Goal: Information Seeking & Learning: Find specific page/section

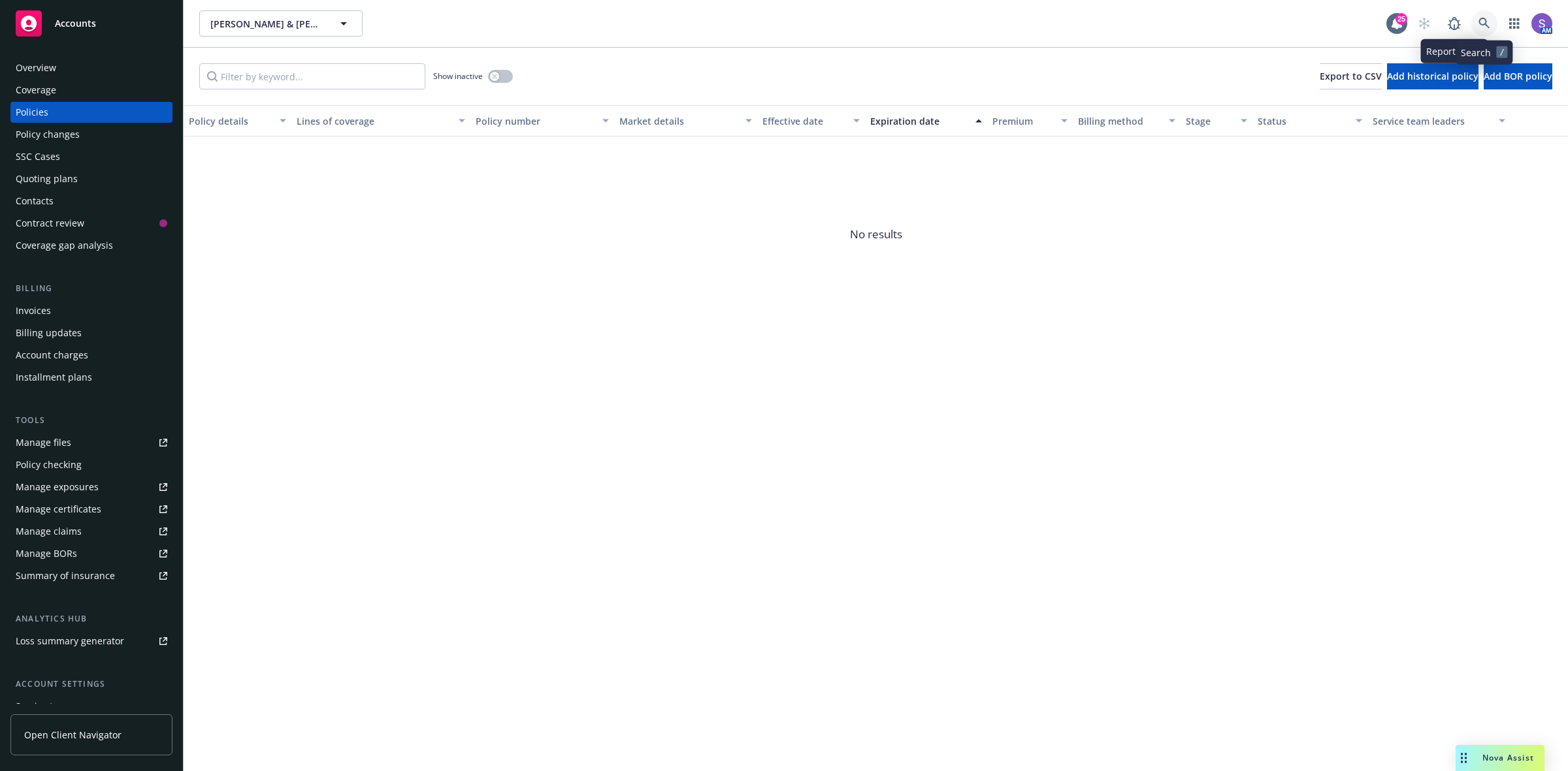
click at [1477, 21] on link at bounding box center [1484, 23] width 26 height 26
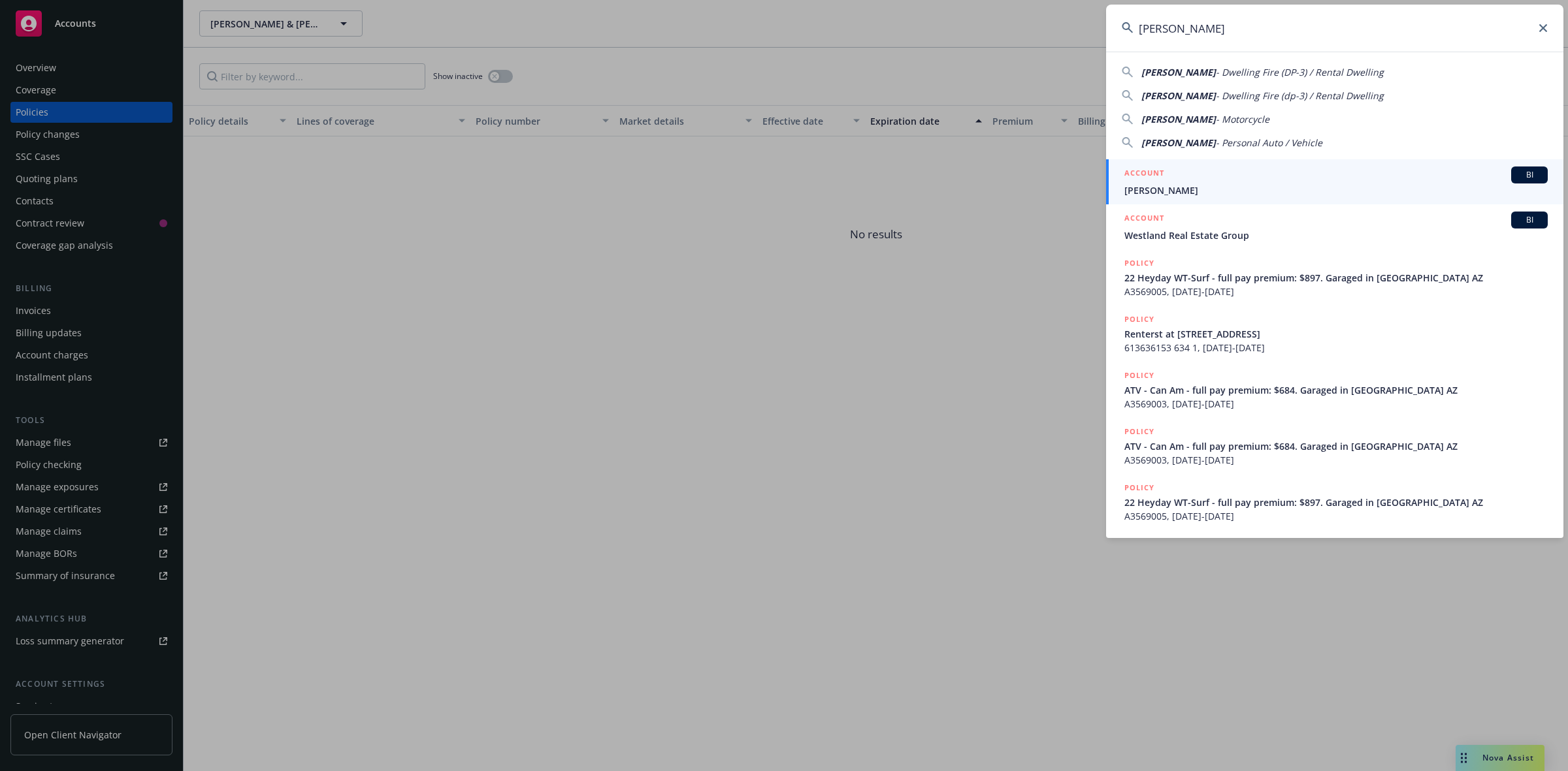
type input "[PERSON_NAME]"
click at [1164, 190] on span "[PERSON_NAME]" at bounding box center [1335, 190] width 423 height 14
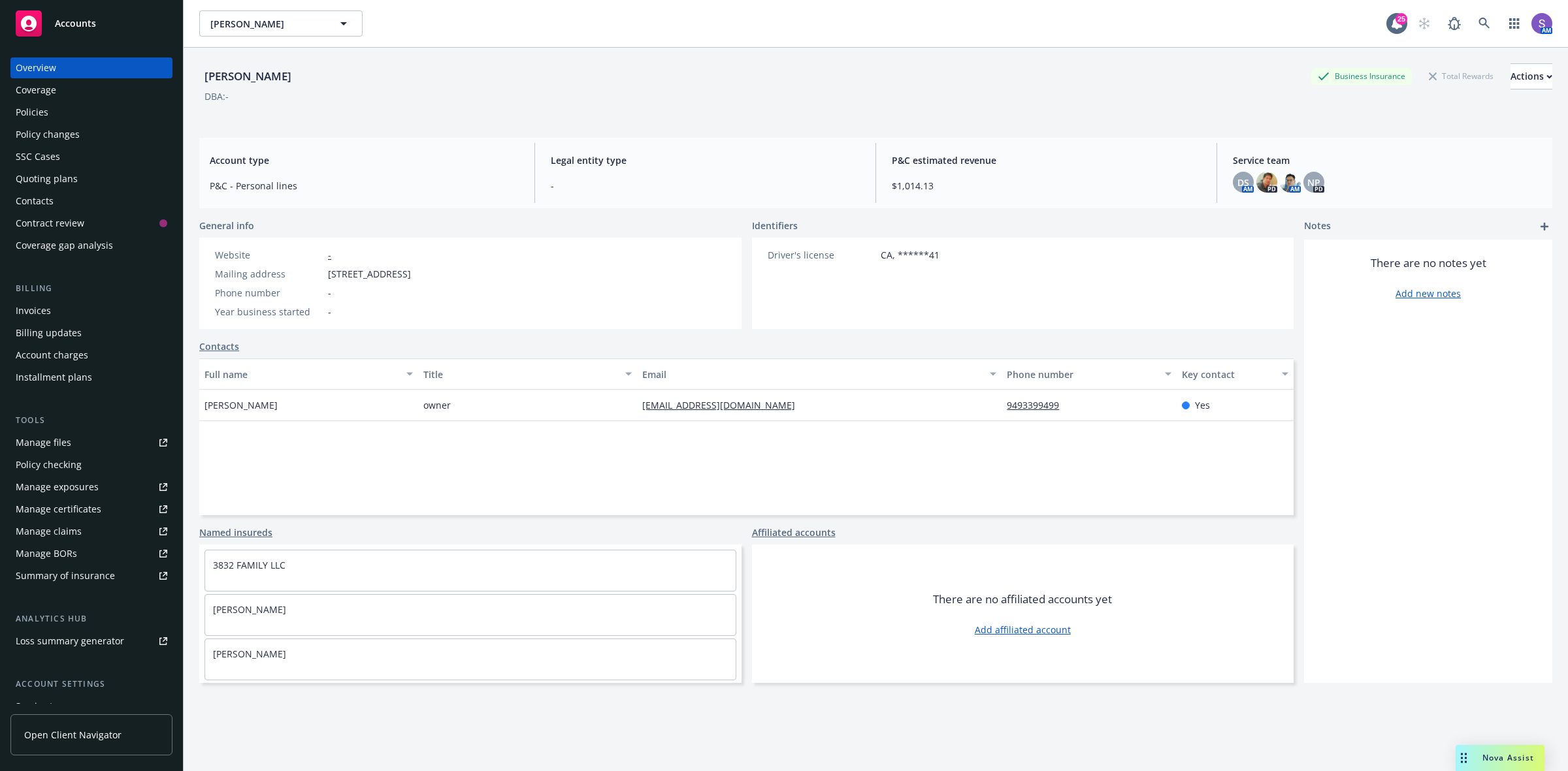
click at [411, 277] on span "[STREET_ADDRESS]" at bounding box center [369, 274] width 83 height 14
copy span "92663"
click at [1478, 24] on icon at bounding box center [1484, 23] width 11 height 11
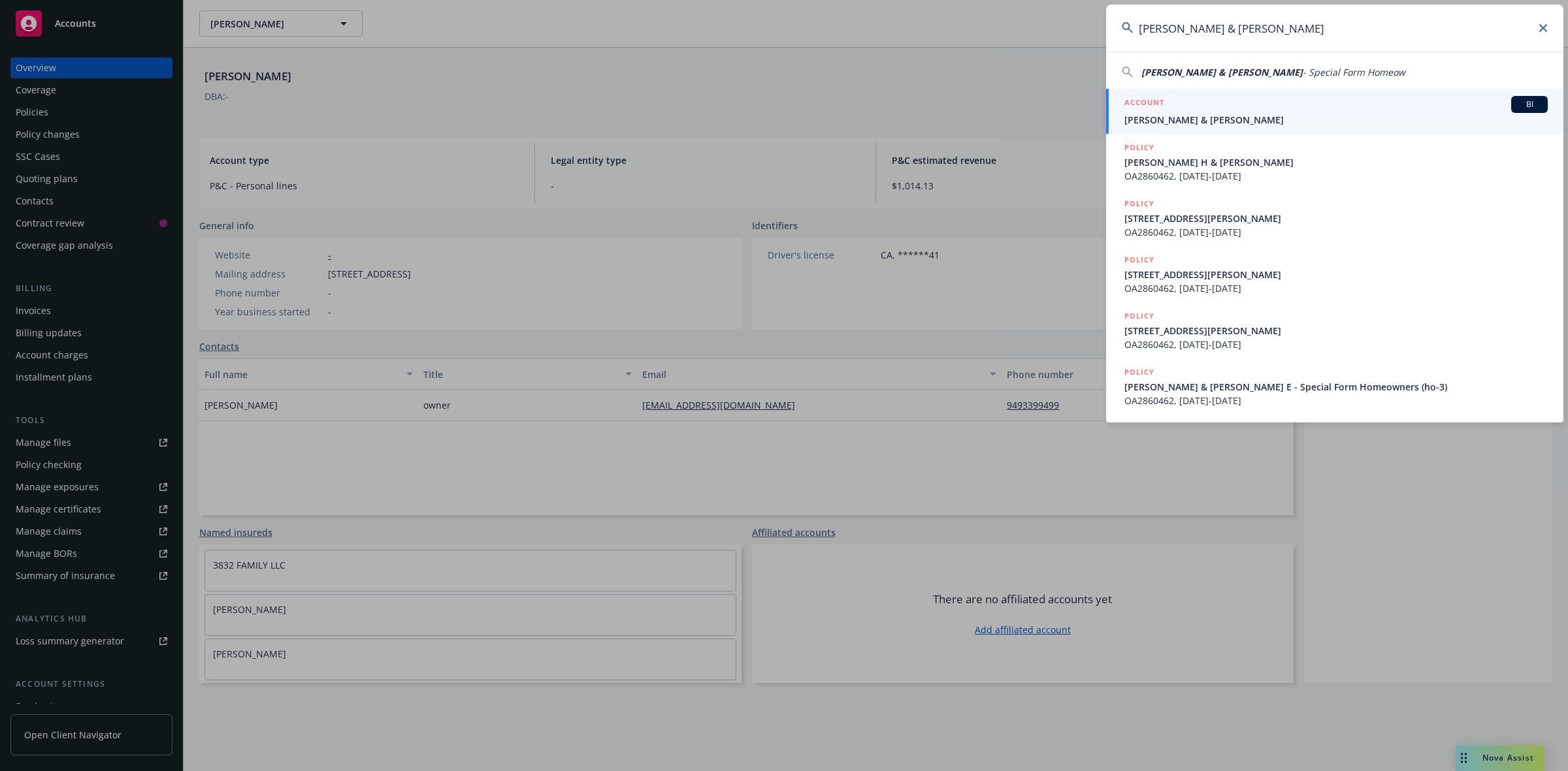
type input "[PERSON_NAME] & [PERSON_NAME]"
click at [1175, 126] on span "[PERSON_NAME] & [PERSON_NAME]" at bounding box center [1335, 120] width 423 height 14
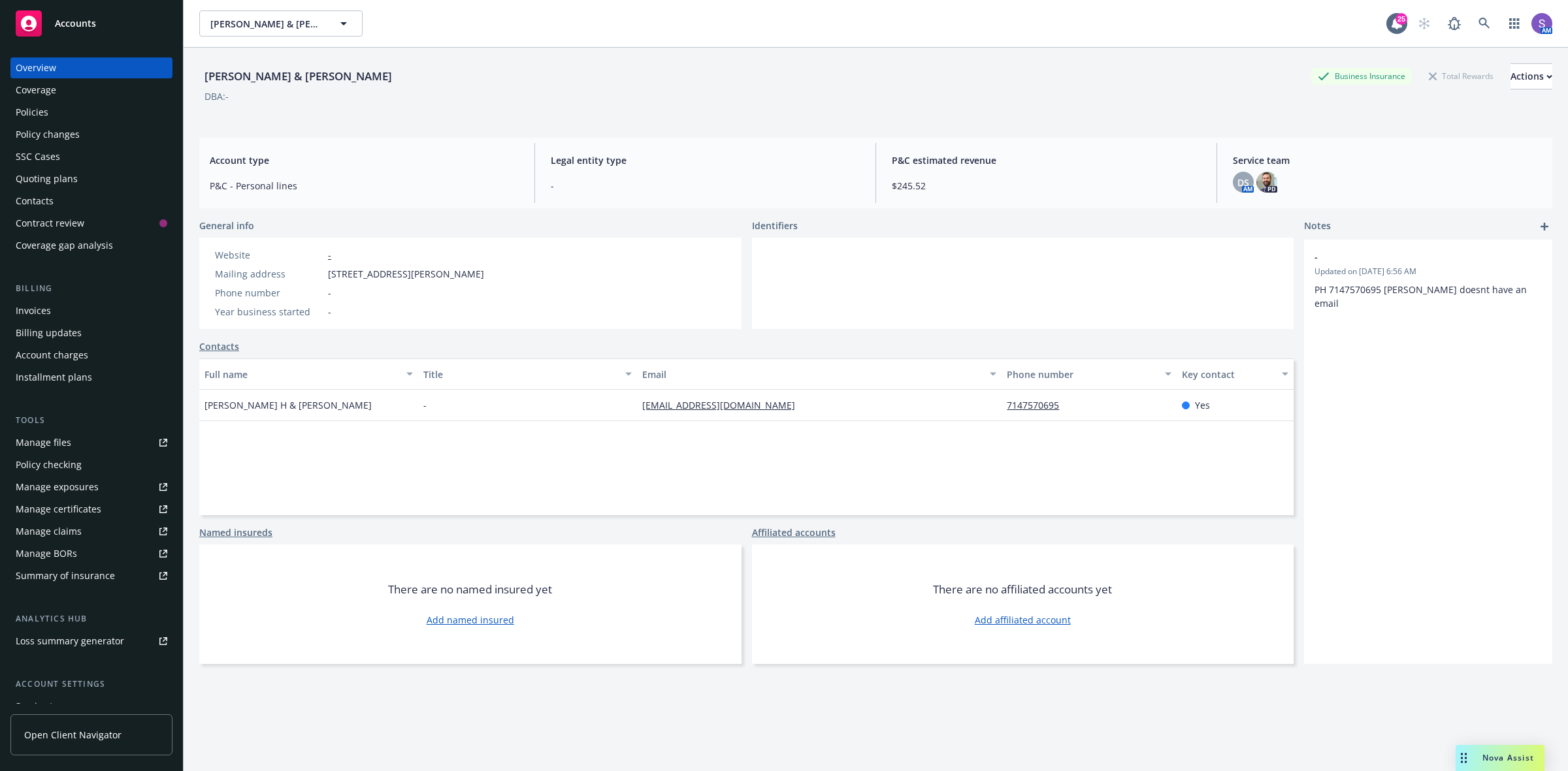
click at [484, 275] on span "[STREET_ADDRESS][PERSON_NAME]" at bounding box center [406, 274] width 156 height 14
copy span "92708"
click at [1478, 23] on icon at bounding box center [1484, 23] width 12 height 12
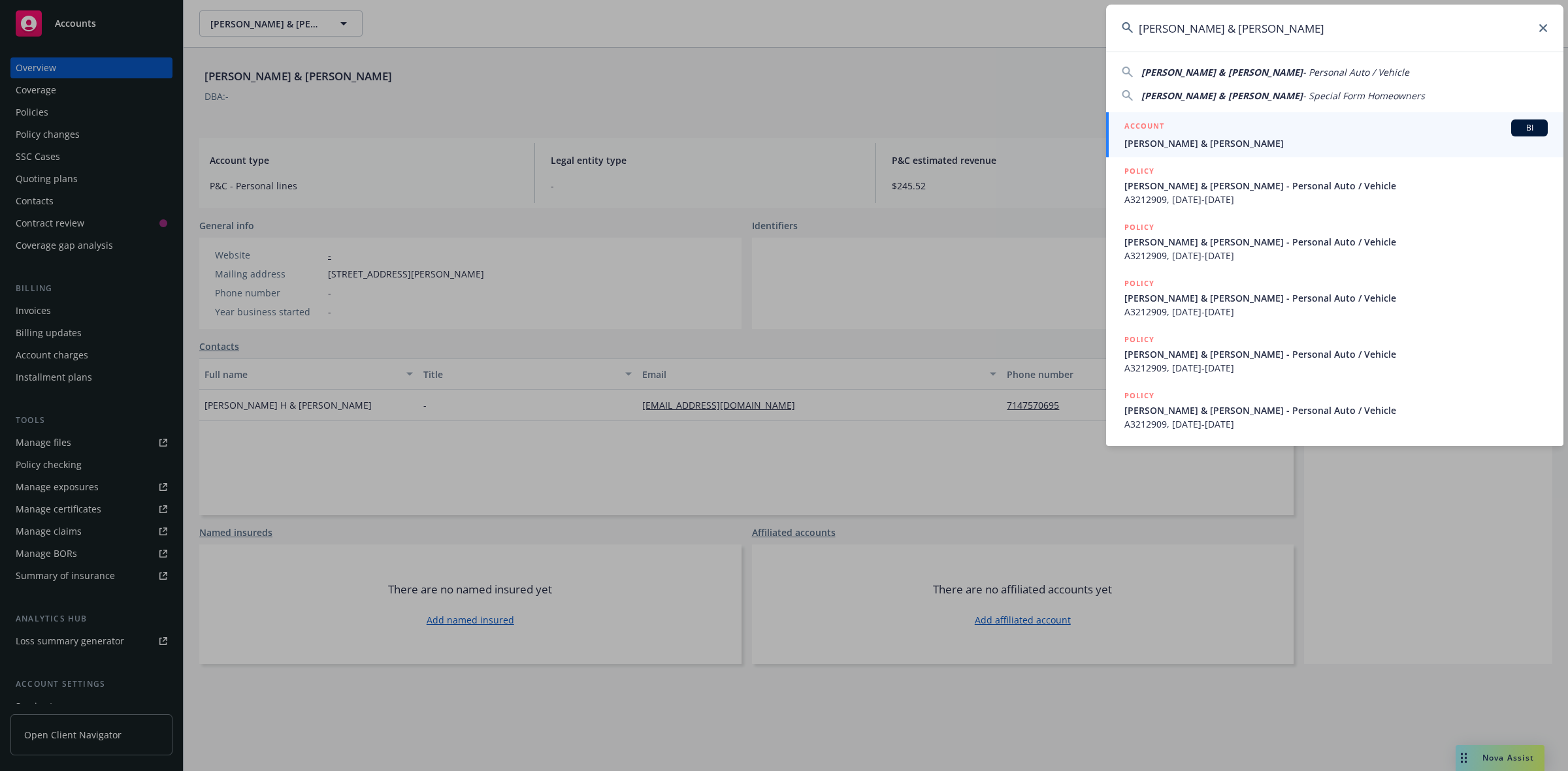
type input "[PERSON_NAME] & [PERSON_NAME]"
click at [1166, 142] on span "[PERSON_NAME] & [PERSON_NAME]" at bounding box center [1335, 143] width 423 height 14
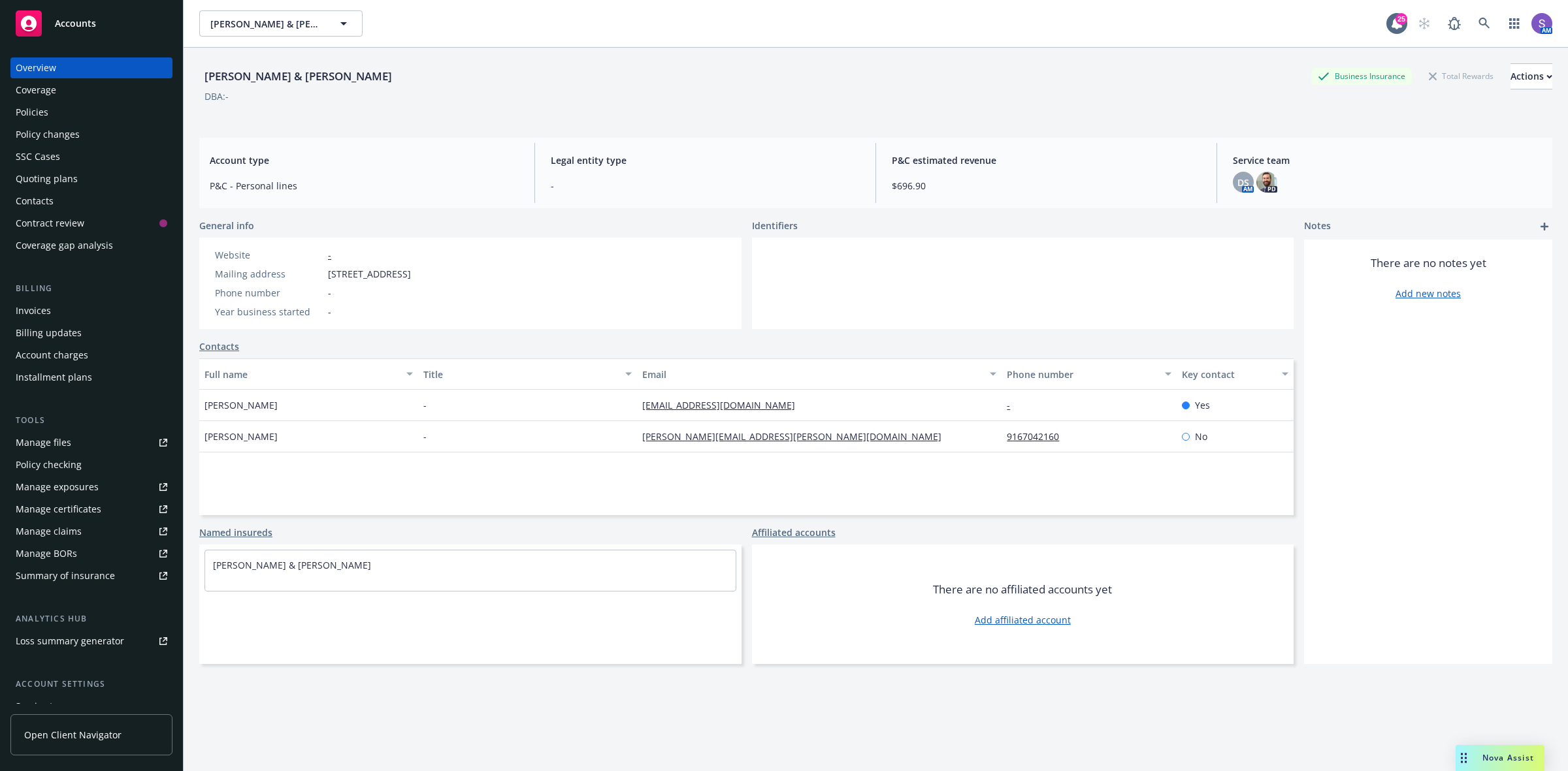
click at [411, 275] on span "[STREET_ADDRESS]" at bounding box center [369, 274] width 83 height 14
copy span "95630"
click at [1478, 20] on icon at bounding box center [1484, 23] width 11 height 11
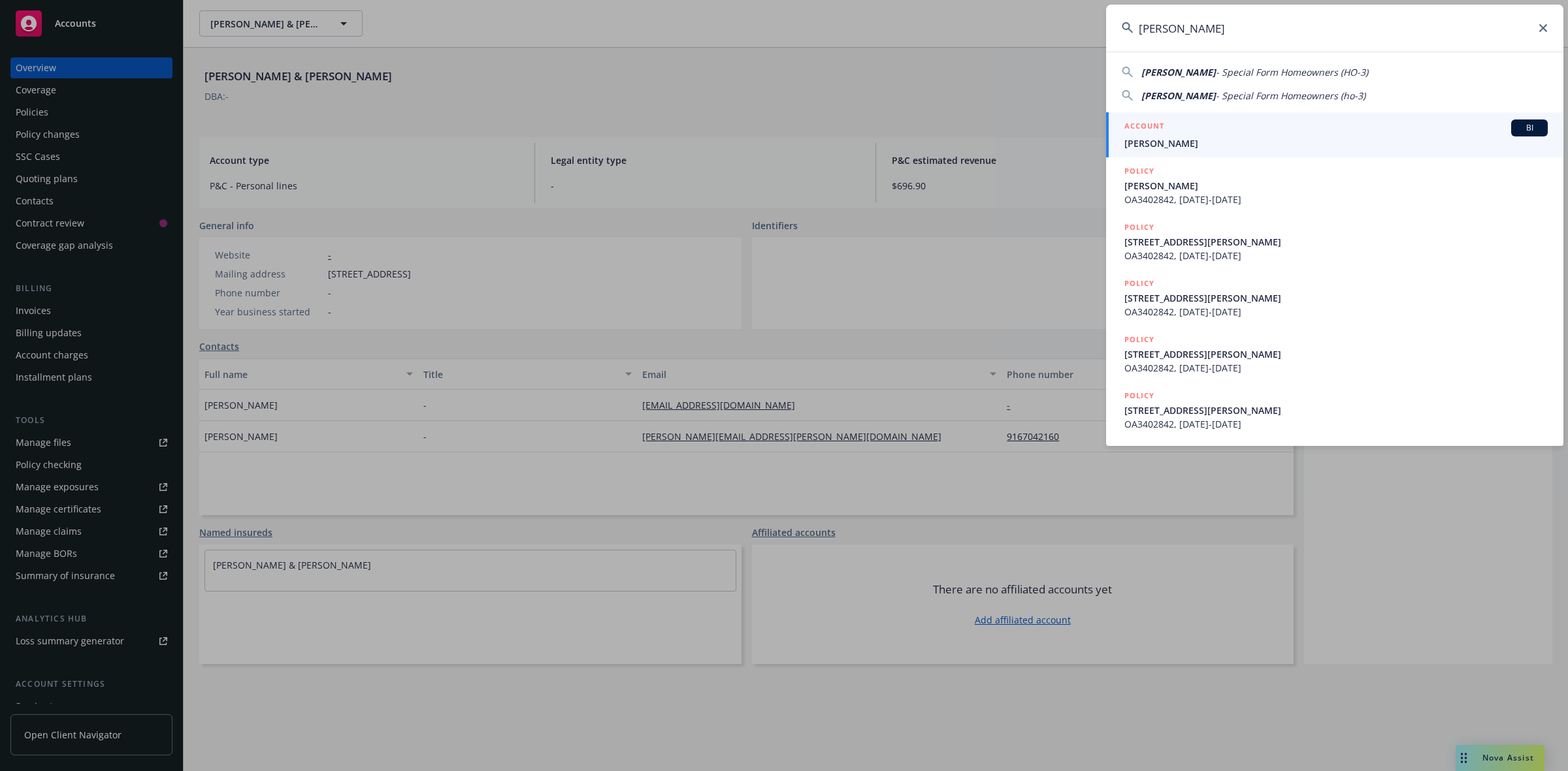
type input "[PERSON_NAME]"
click at [1184, 140] on span "[PERSON_NAME]" at bounding box center [1335, 143] width 423 height 14
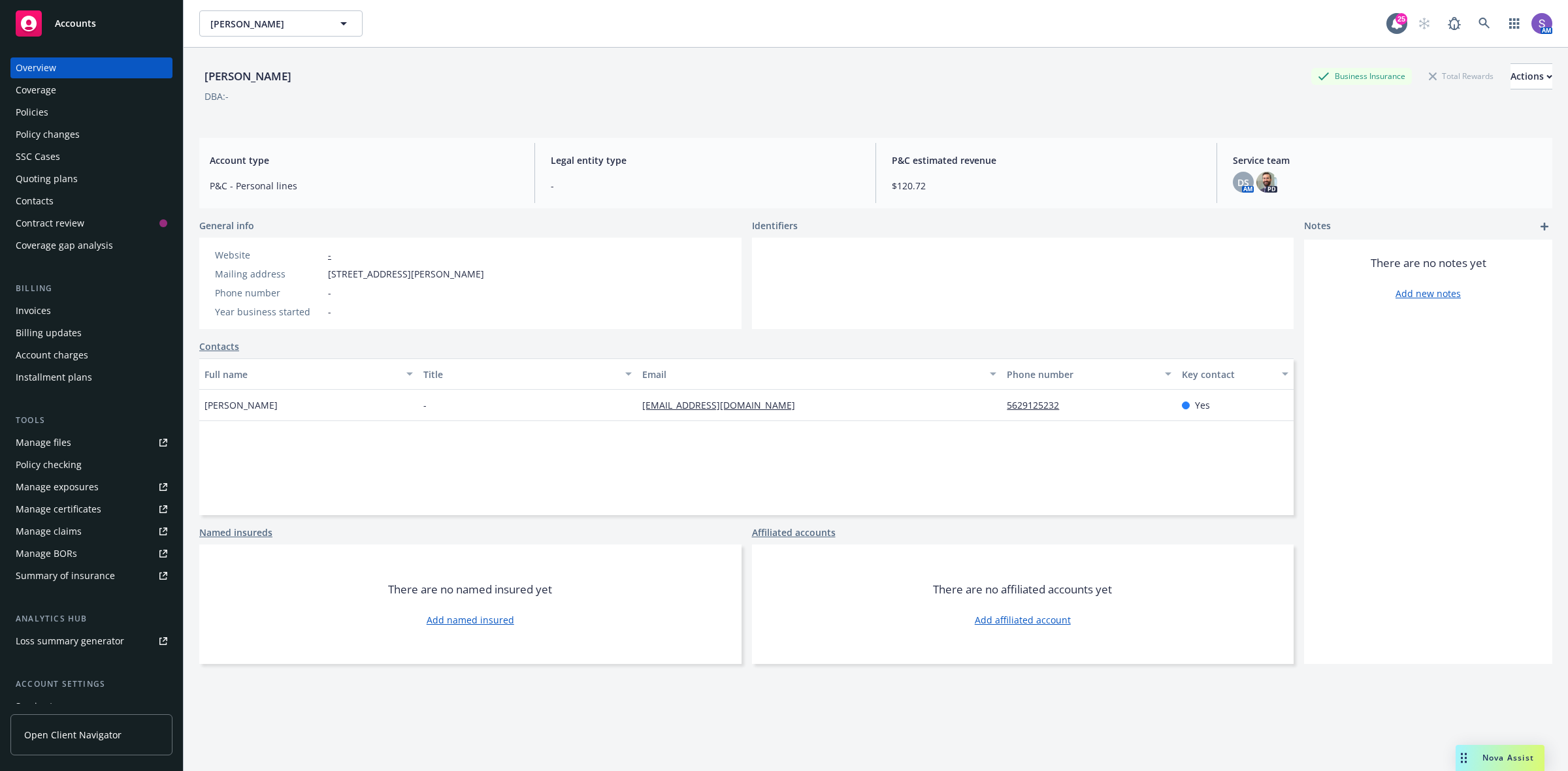
click at [466, 273] on span "[STREET_ADDRESS][PERSON_NAME]" at bounding box center [406, 274] width 156 height 14
copy span "90713"
click at [1471, 18] on link at bounding box center [1484, 23] width 26 height 26
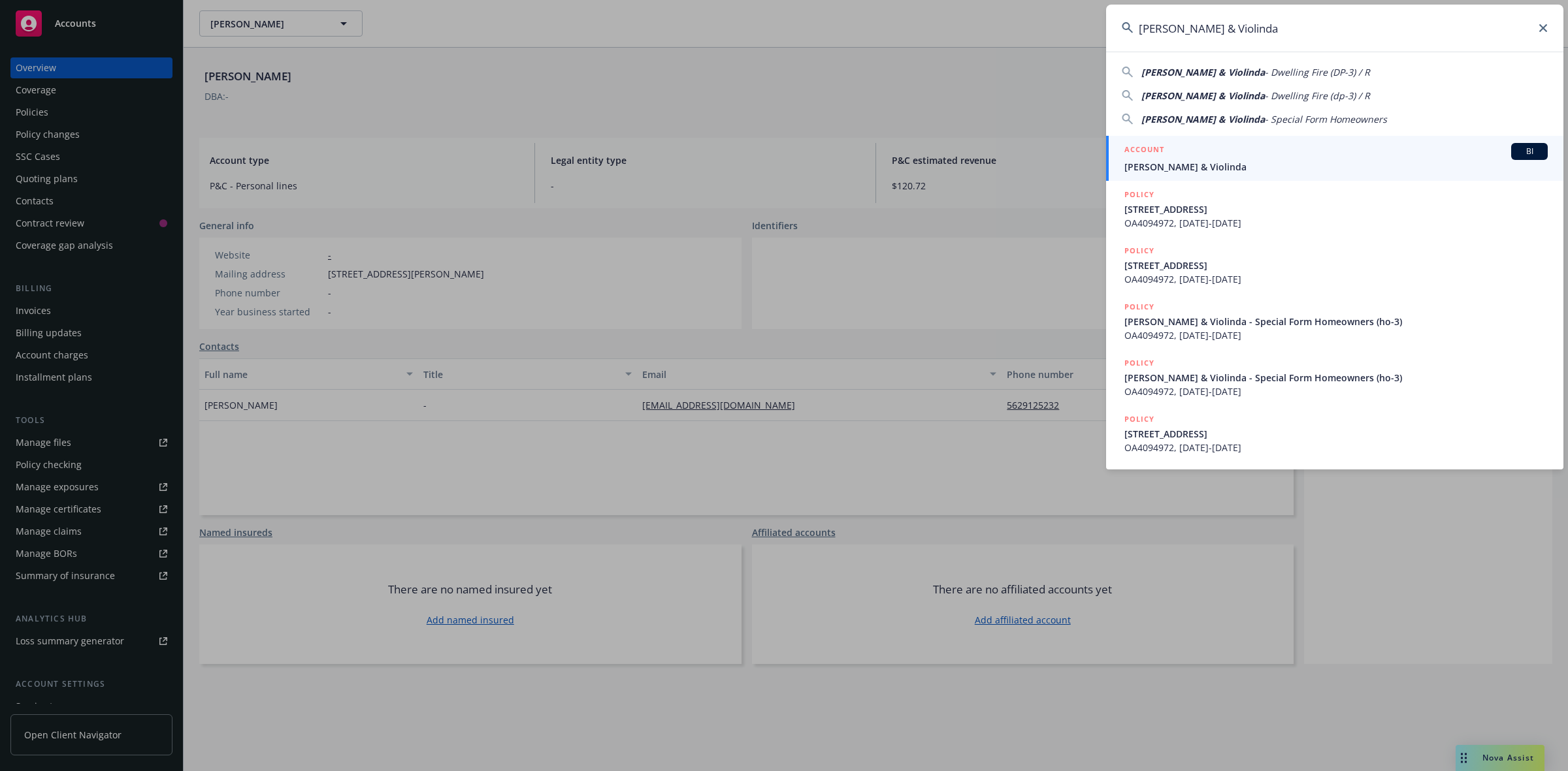
type input "[PERSON_NAME] & Violinda"
click at [1206, 176] on link "ACCOUNT BI [PERSON_NAME] & Violinda" at bounding box center [1334, 158] width 457 height 45
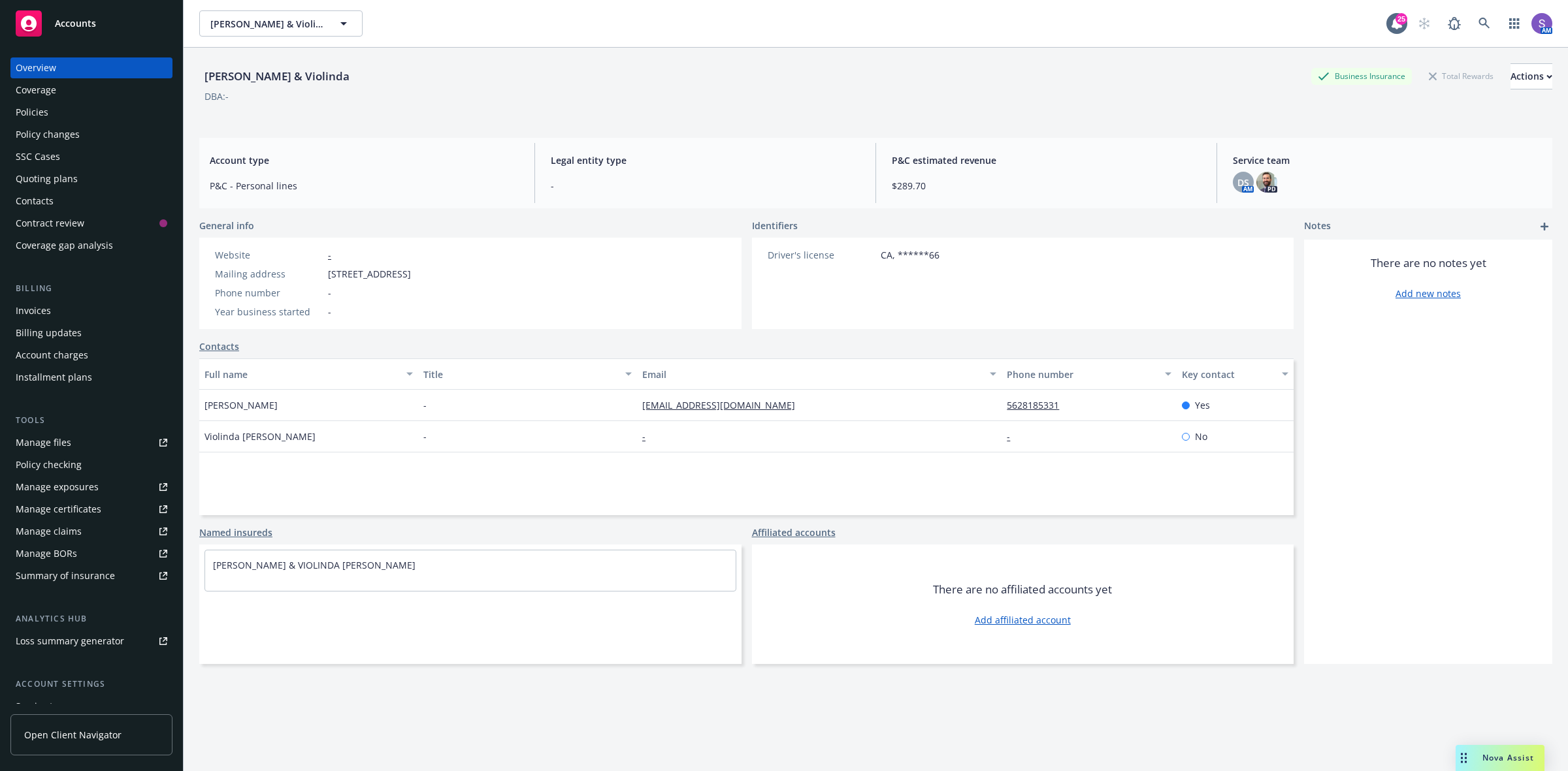
click at [411, 277] on span "[STREET_ADDRESS]" at bounding box center [369, 274] width 83 height 14
copy span "92592"
click at [1478, 21] on link at bounding box center [1484, 23] width 26 height 26
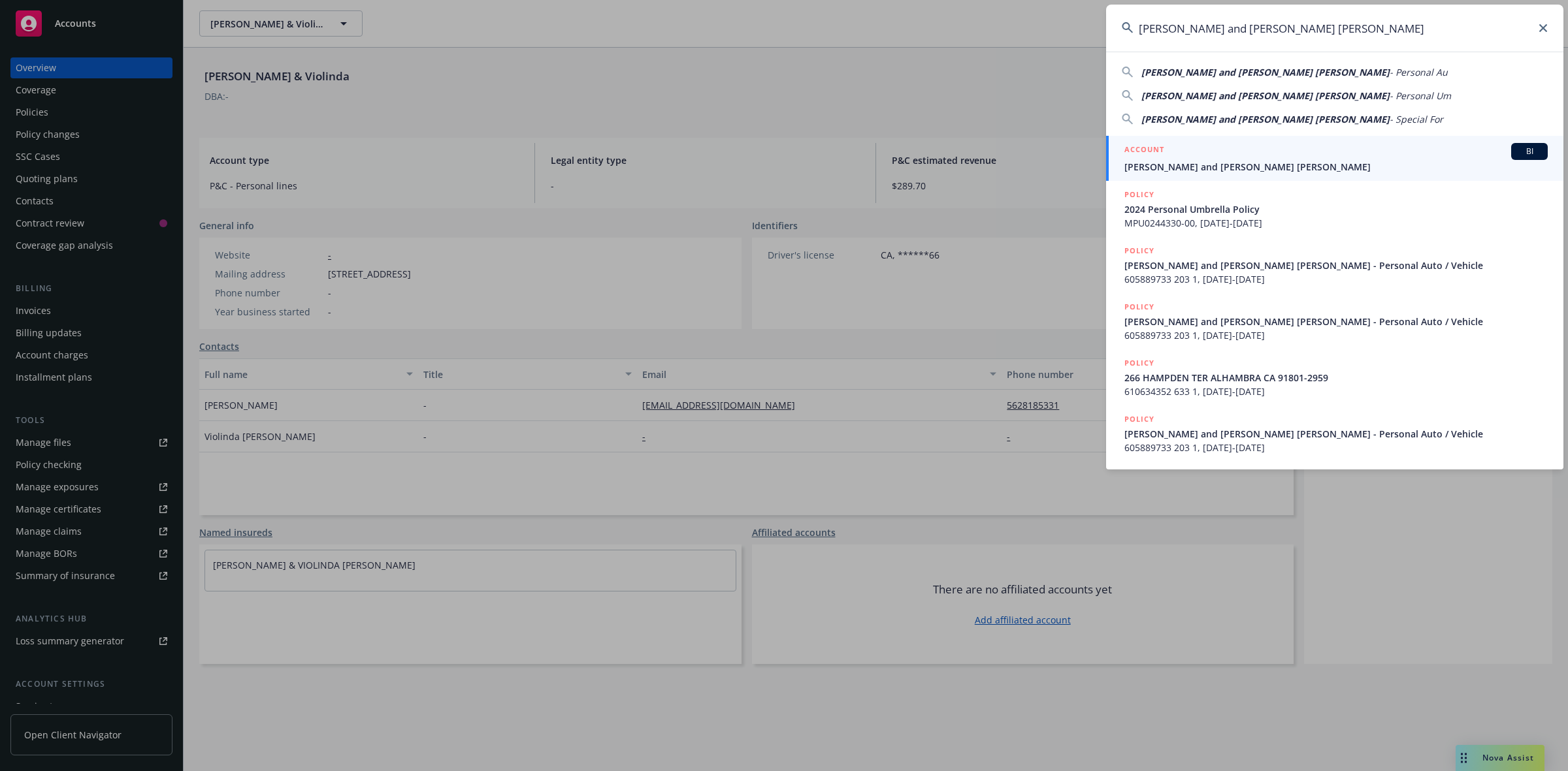
type input "[PERSON_NAME] and [PERSON_NAME] [PERSON_NAME]"
click at [1193, 161] on span "[PERSON_NAME] and [PERSON_NAME] [PERSON_NAME]" at bounding box center [1335, 167] width 423 height 14
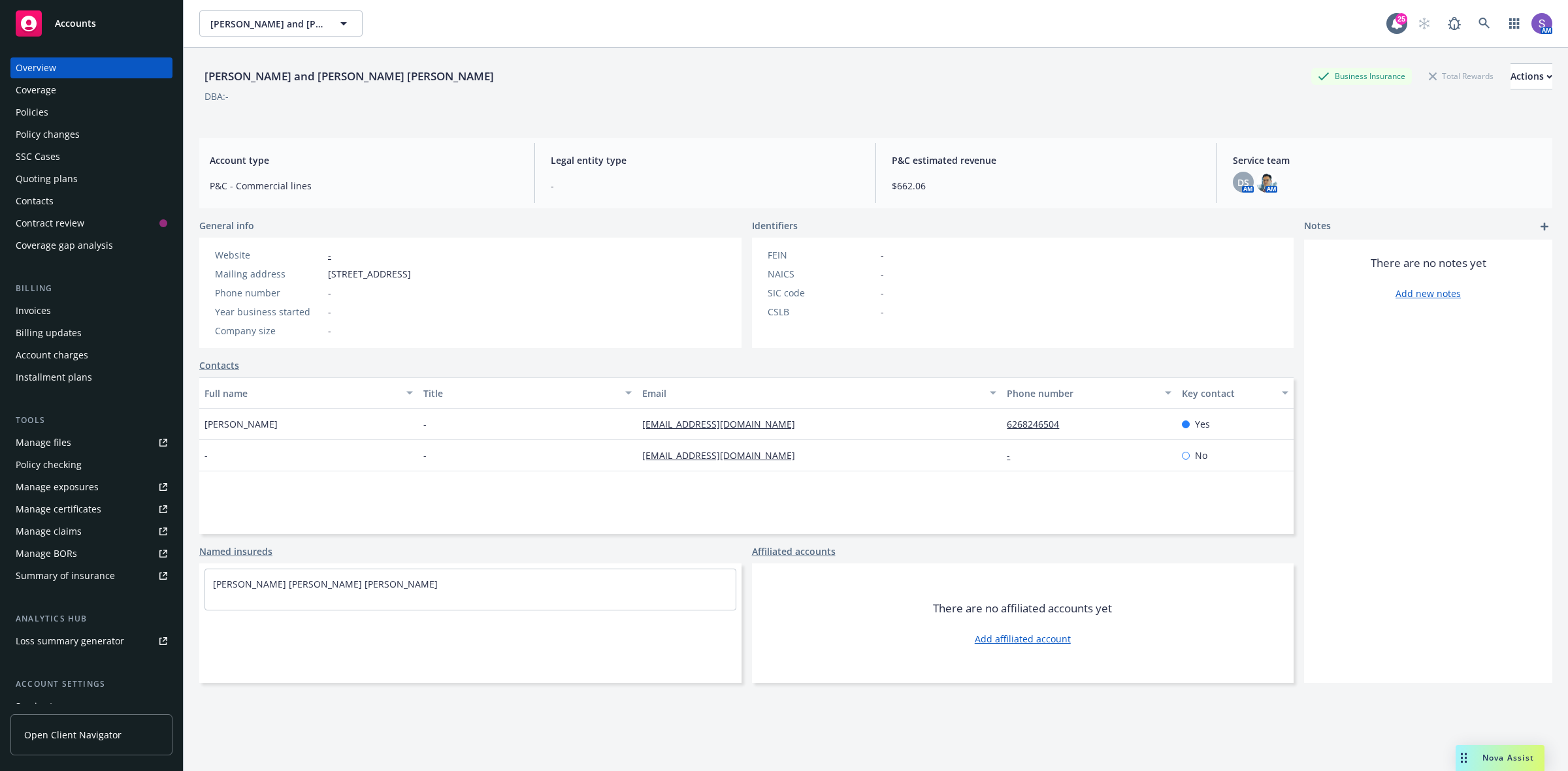
click at [411, 272] on span "[STREET_ADDRESS]" at bounding box center [369, 274] width 83 height 14
copy span "91801"
click at [1478, 26] on icon at bounding box center [1484, 23] width 12 height 12
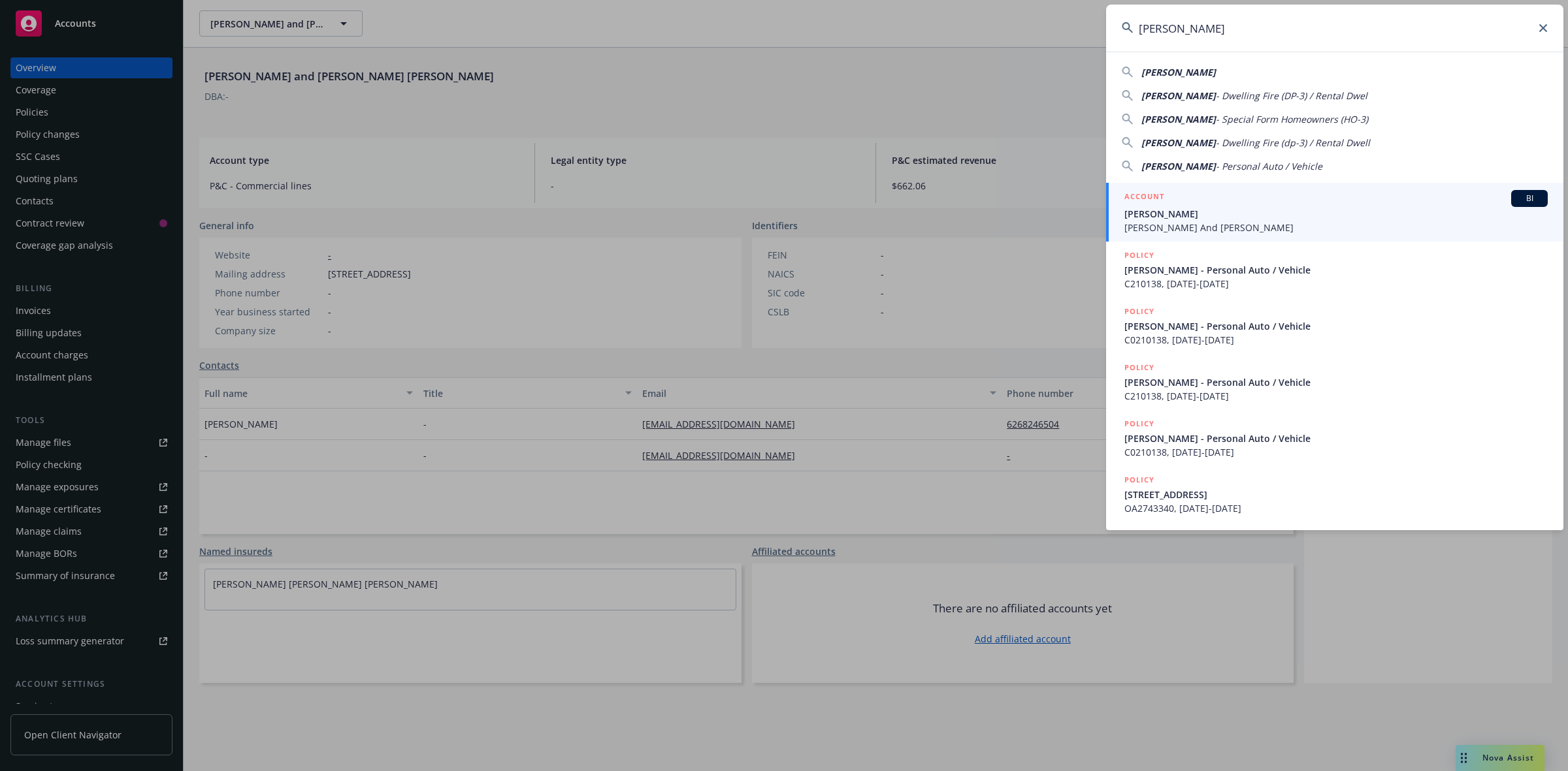
type input "[PERSON_NAME]"
click at [1161, 212] on span "[PERSON_NAME]" at bounding box center [1335, 213] width 423 height 14
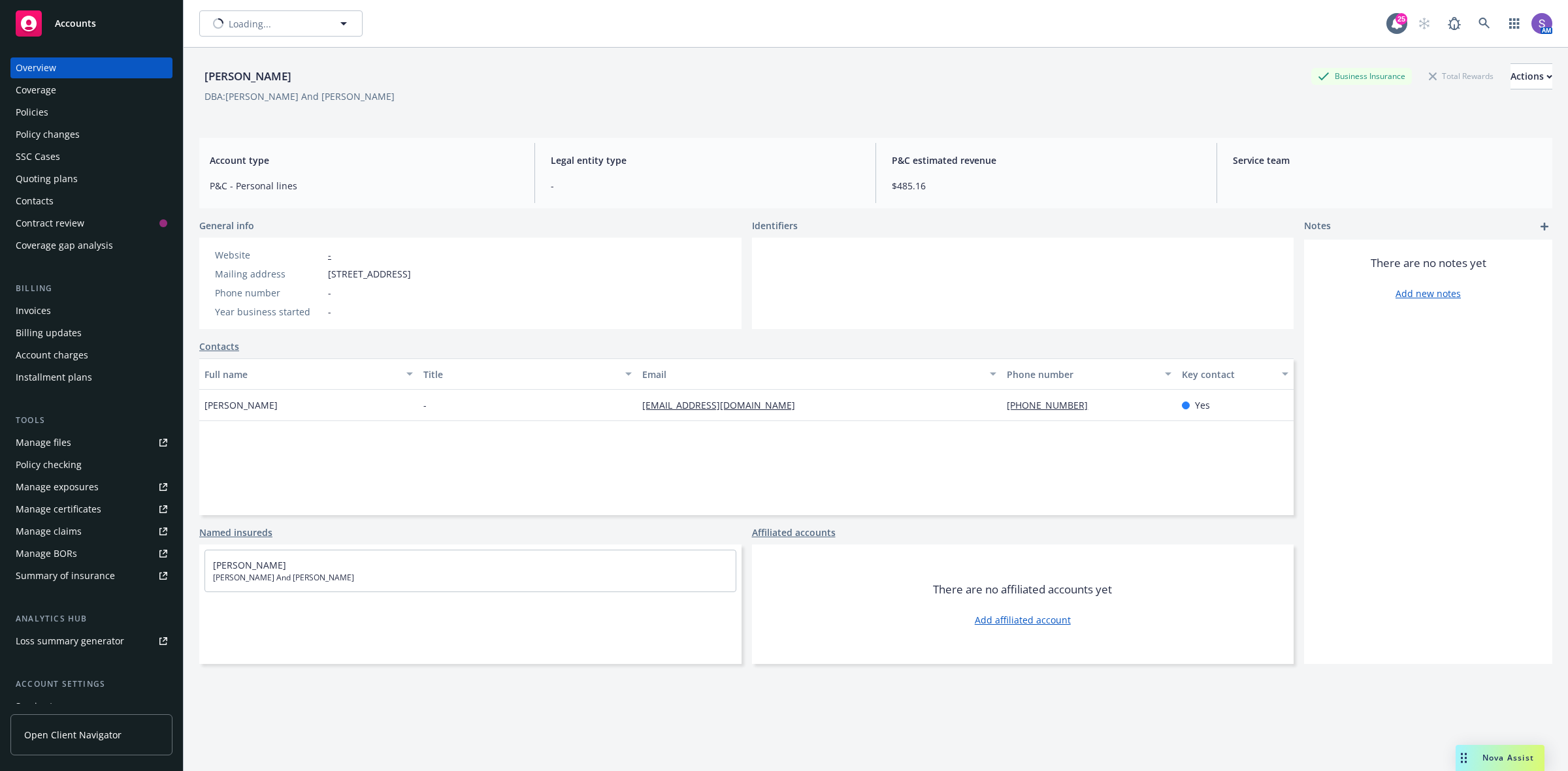
click at [411, 271] on span "[STREET_ADDRESS]" at bounding box center [369, 274] width 83 height 14
copy span "90623"
click at [1478, 21] on icon at bounding box center [1484, 23] width 12 height 12
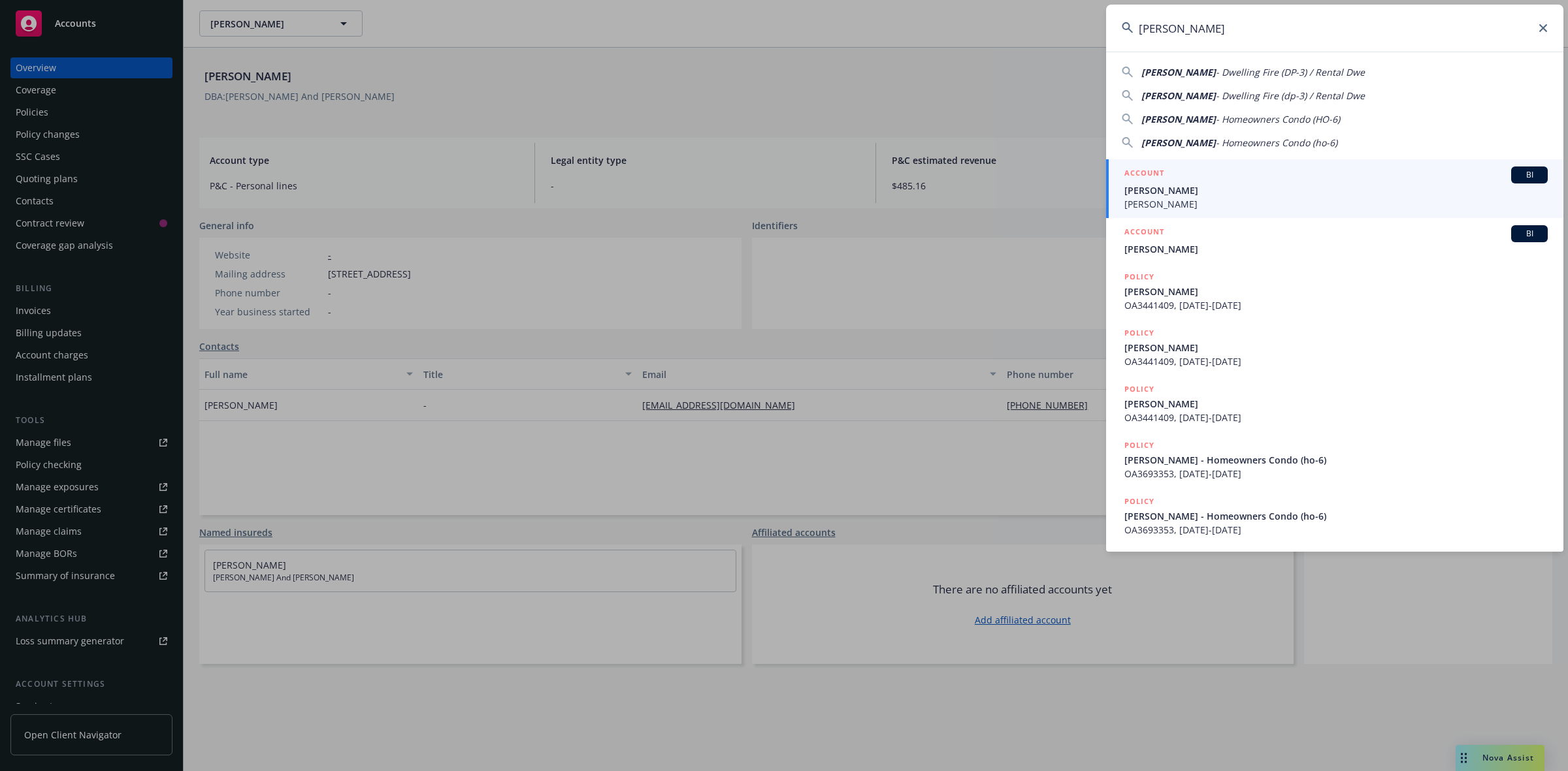
type input "[PERSON_NAME]"
click at [1206, 187] on span "[PERSON_NAME]" at bounding box center [1335, 190] width 423 height 14
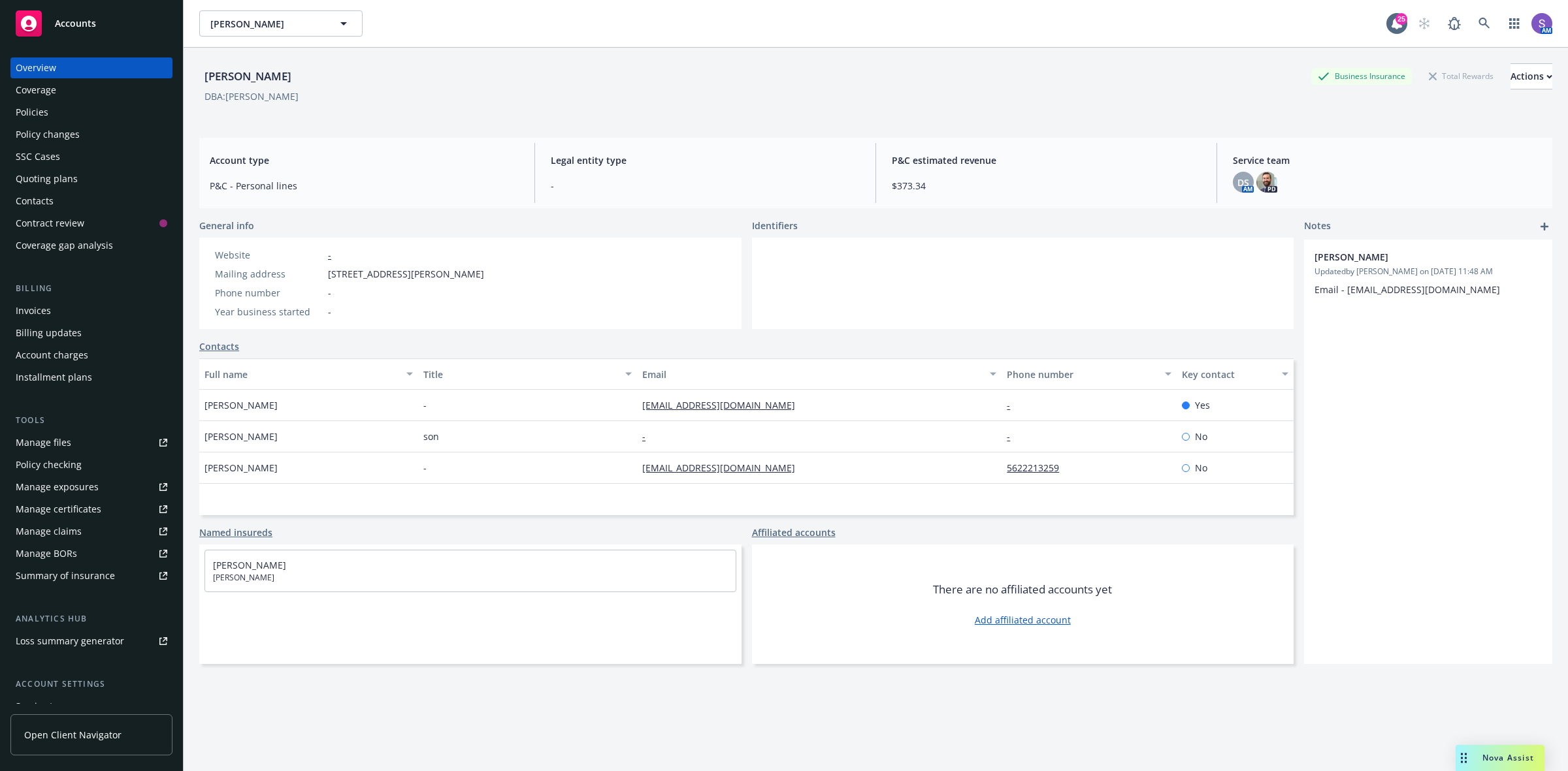
click at [484, 275] on span "[STREET_ADDRESS][PERSON_NAME]" at bounding box center [406, 274] width 156 height 14
copy span "90815"
click at [1478, 23] on icon at bounding box center [1484, 23] width 12 height 12
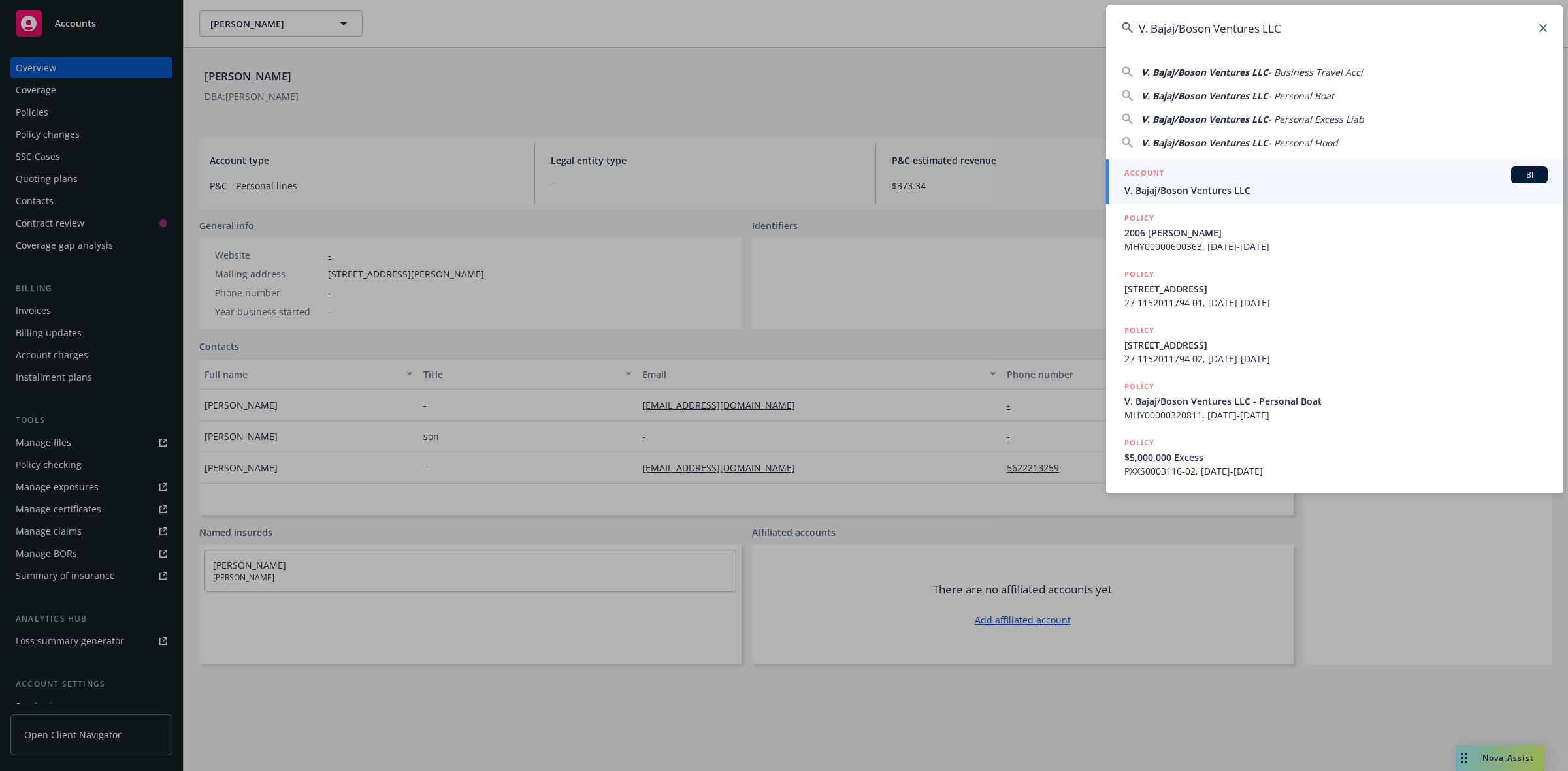
type input "V. Bajaj/Boson Ventures LLC"
click at [1203, 183] on span "V. Bajaj/Boson Ventures LLC" at bounding box center [1335, 190] width 423 height 14
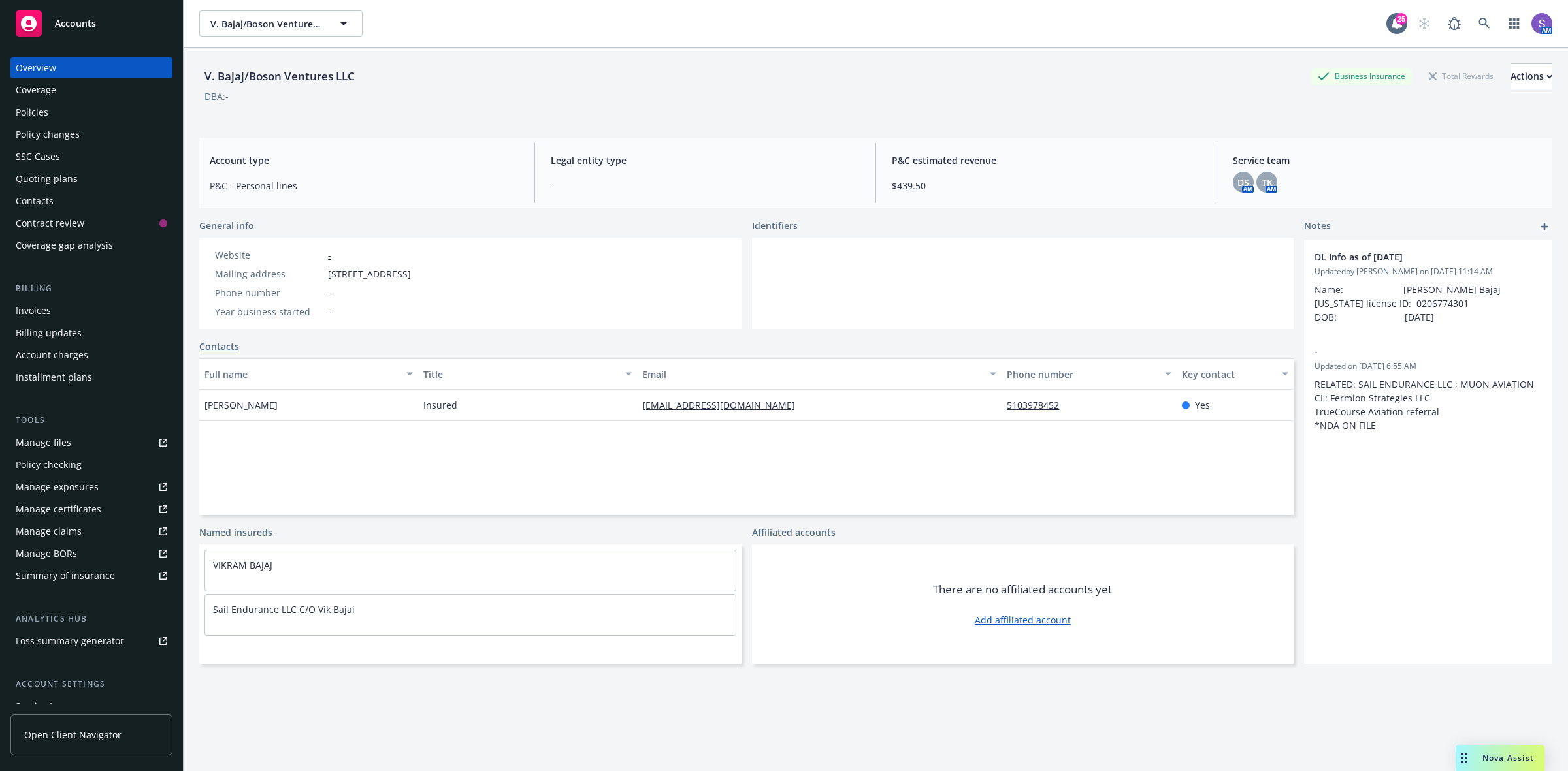
click at [411, 277] on span "[STREET_ADDRESS]" at bounding box center [369, 274] width 83 height 14
click at [1478, 23] on icon at bounding box center [1484, 23] width 12 height 12
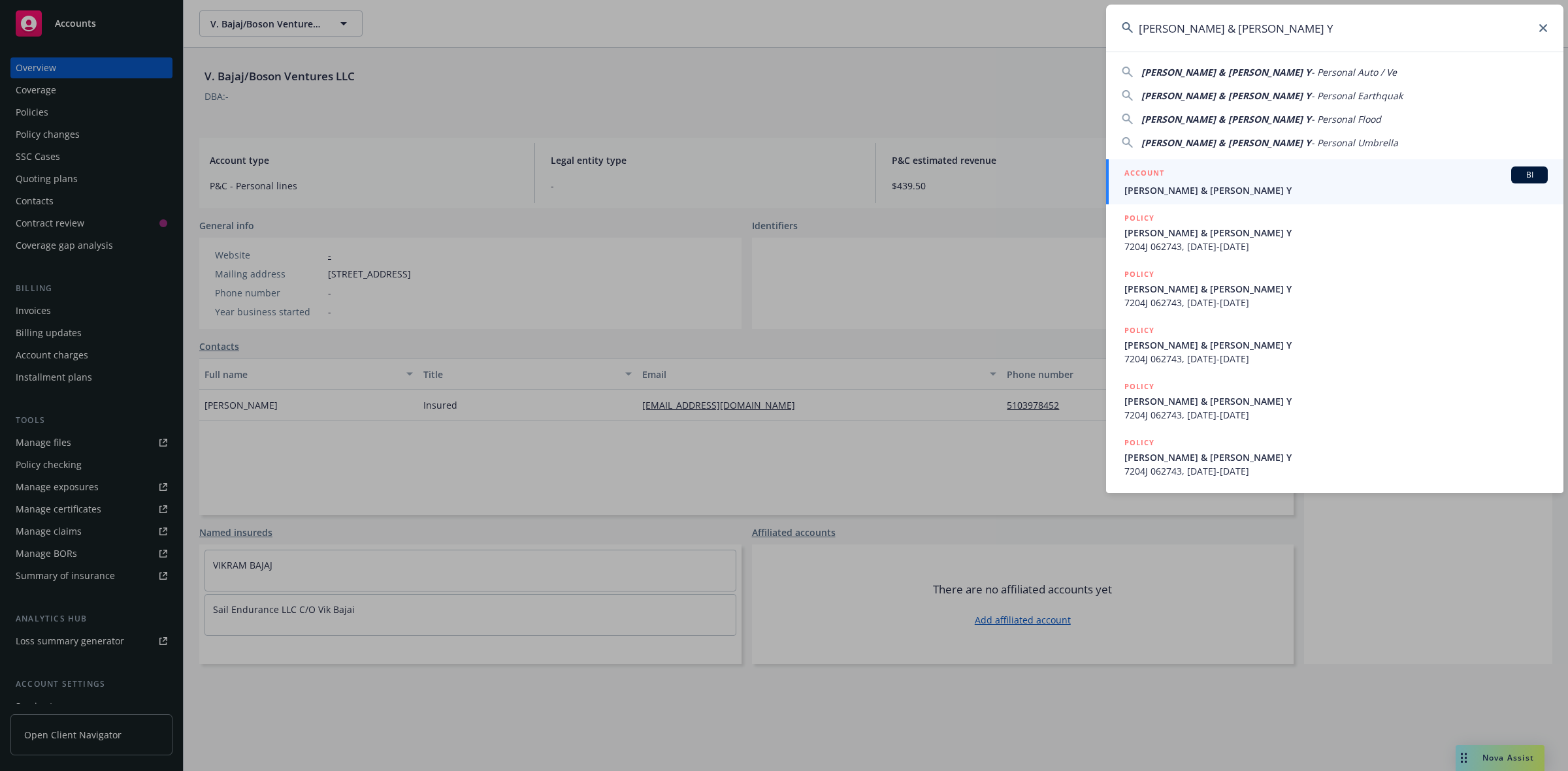
type input "[PERSON_NAME] & [PERSON_NAME] Y"
click at [1184, 178] on div "ACCOUNT BI" at bounding box center [1335, 175] width 423 height 17
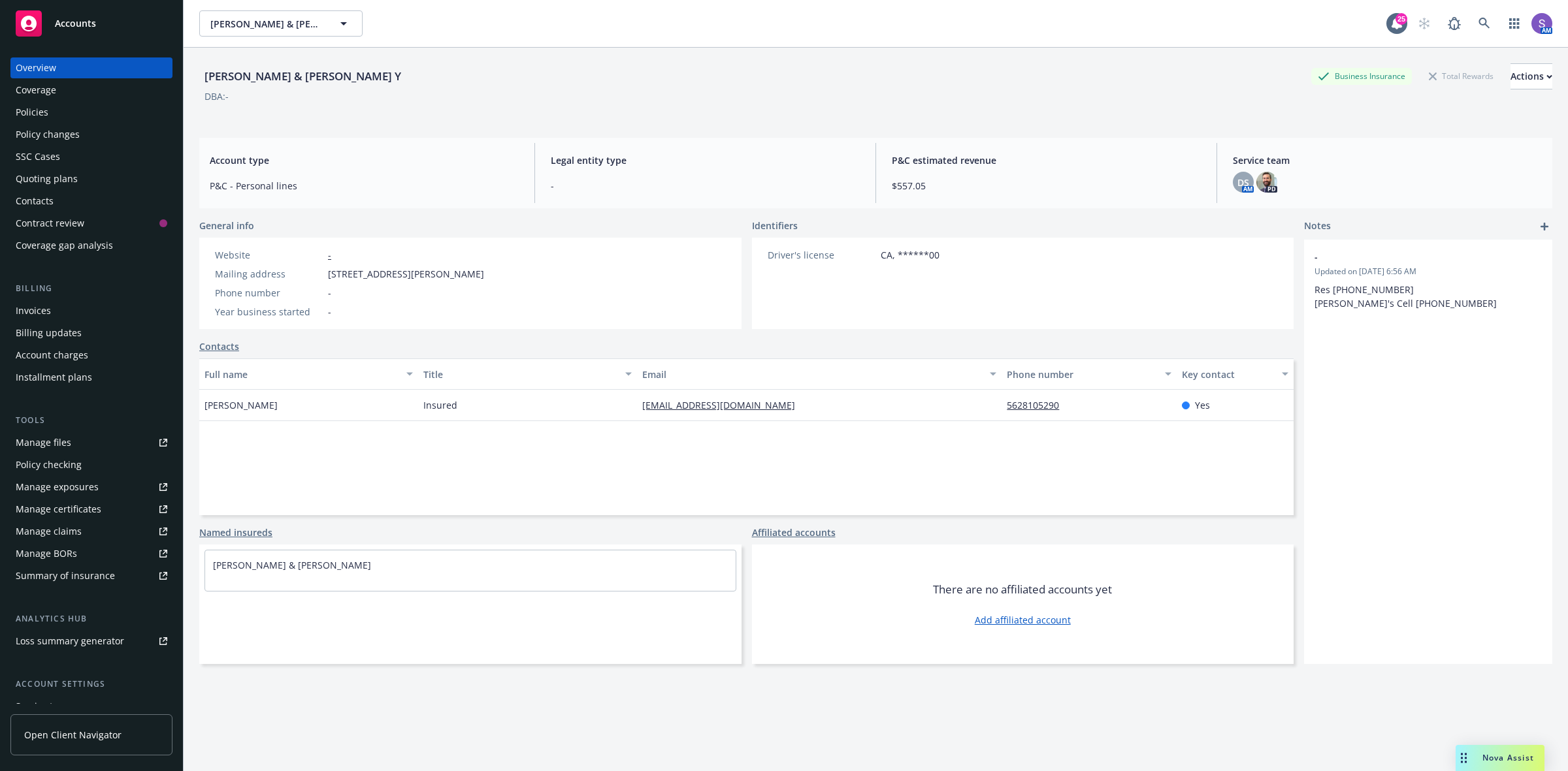
click at [472, 276] on span "[STREET_ADDRESS][PERSON_NAME]" at bounding box center [406, 274] width 156 height 14
click at [1478, 24] on icon at bounding box center [1484, 23] width 11 height 11
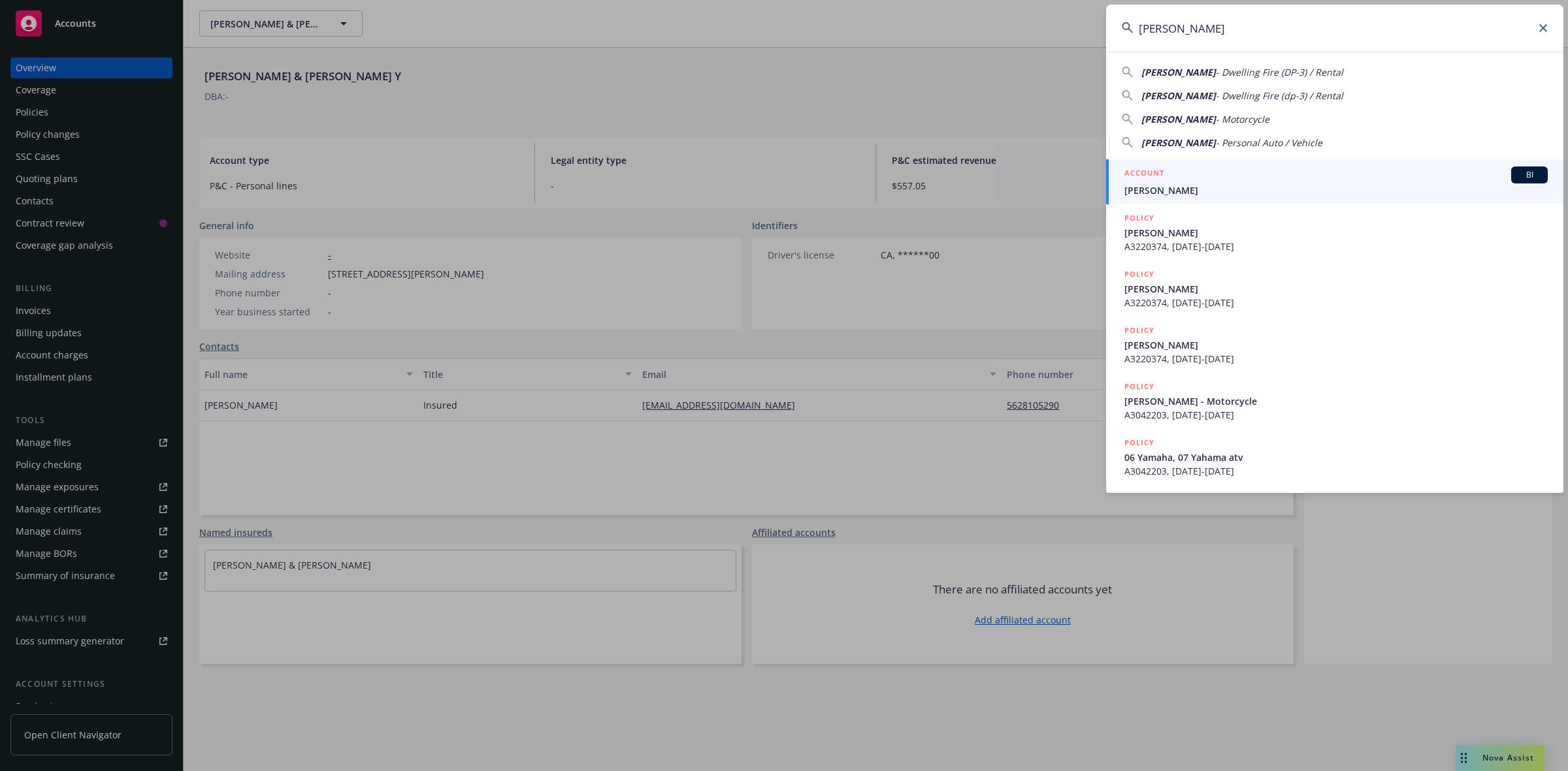
type input "[PERSON_NAME]"
click at [1144, 184] on span "[PERSON_NAME]" at bounding box center [1335, 190] width 423 height 14
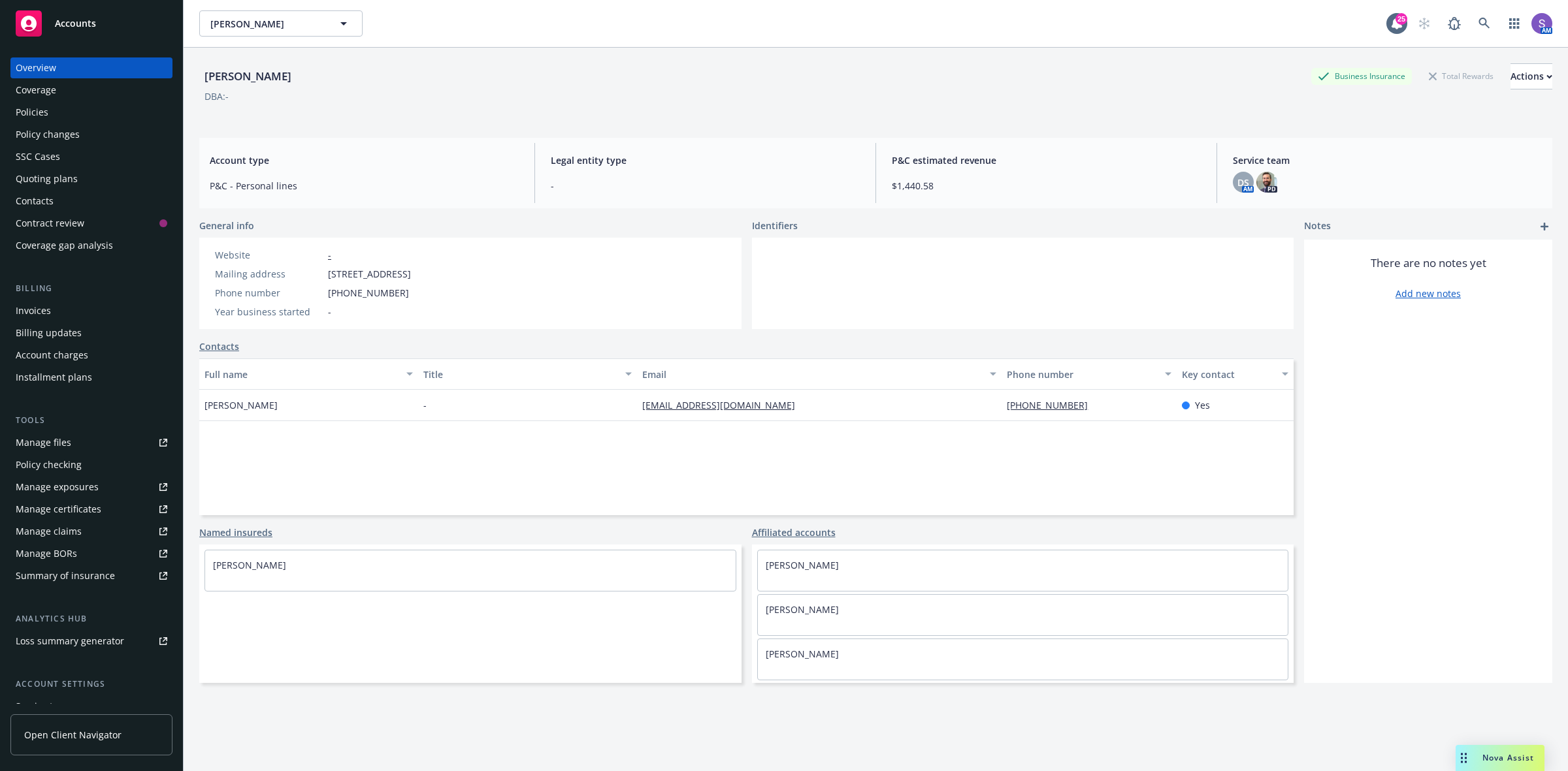
click at [43, 109] on div "Policies" at bounding box center [32, 112] width 33 height 21
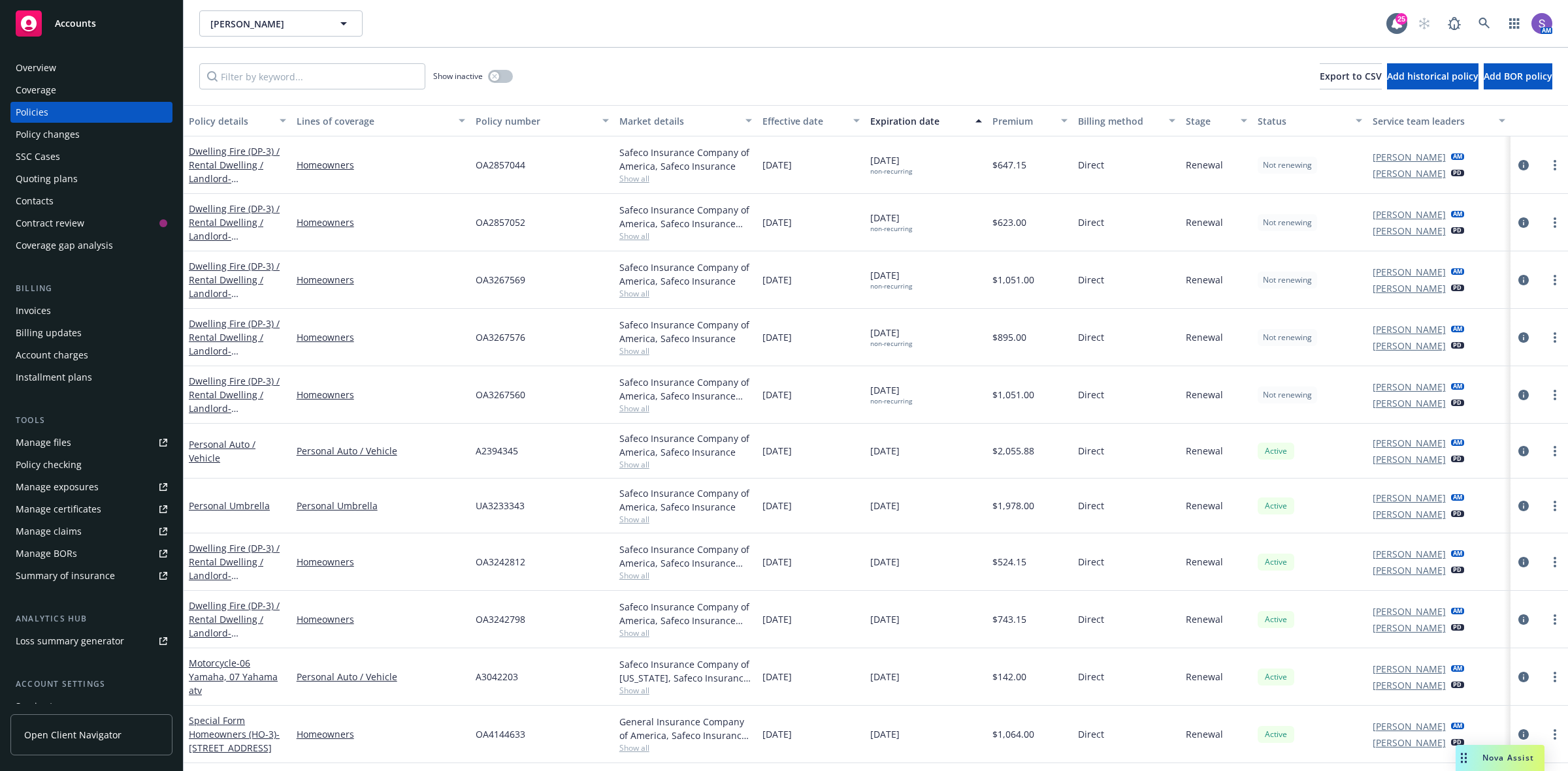
click at [497, 167] on span "OA2857044" at bounding box center [500, 164] width 50 height 14
click at [1484, 23] on icon at bounding box center [1484, 23] width 12 height 12
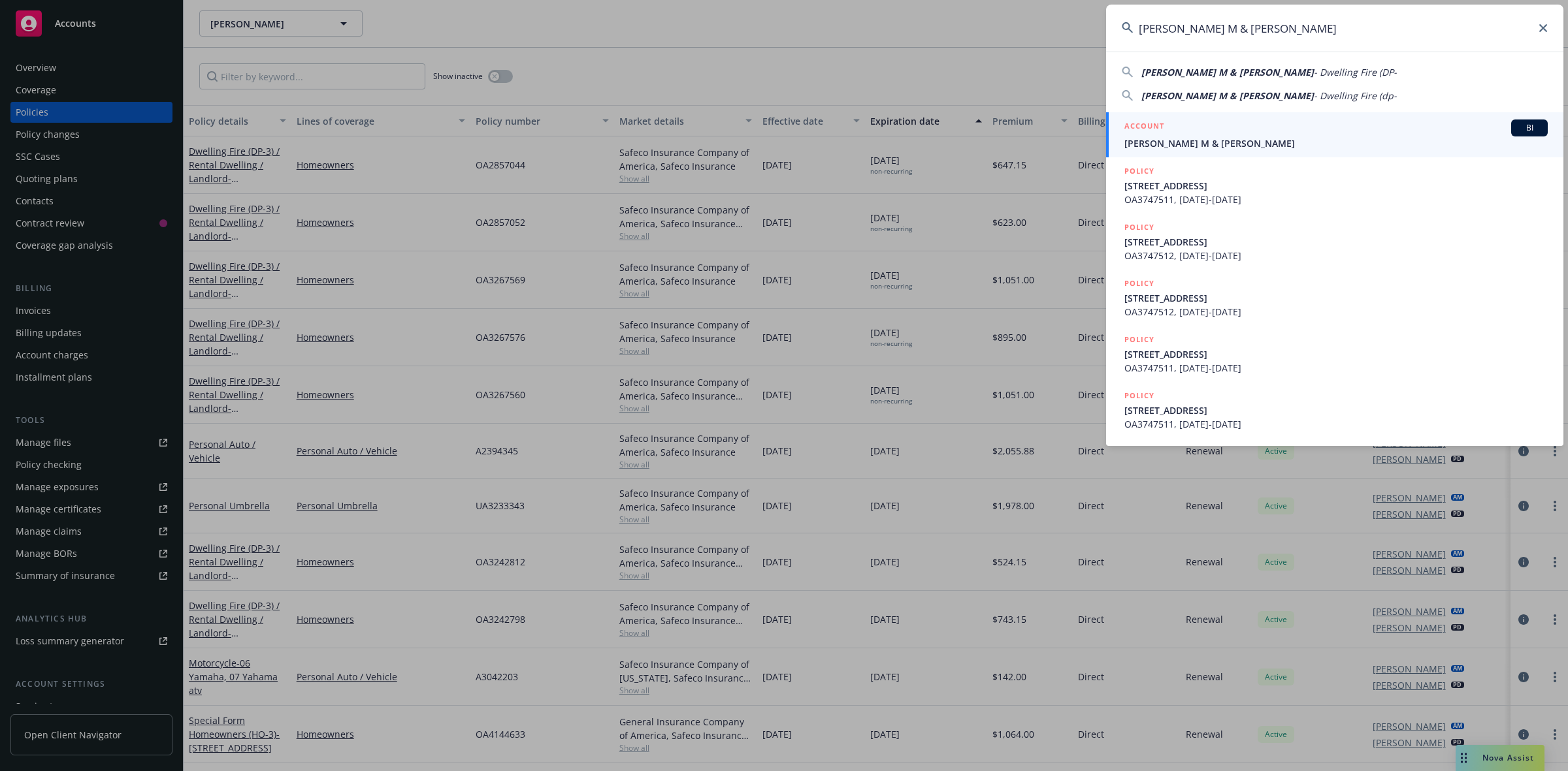
type input "[PERSON_NAME] M & [PERSON_NAME]"
click at [1170, 140] on span "[PERSON_NAME] M & [PERSON_NAME]" at bounding box center [1335, 143] width 423 height 14
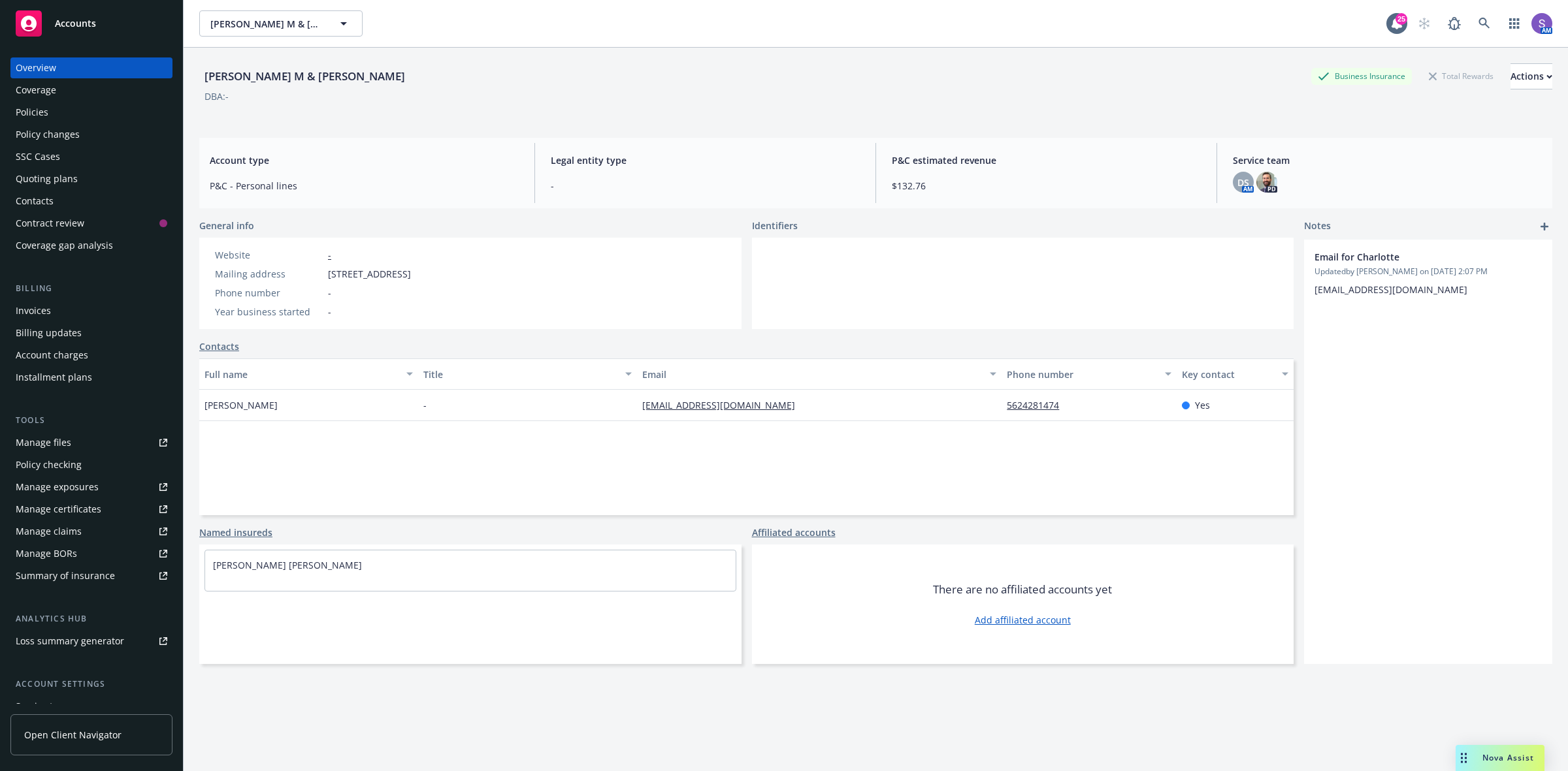
click at [39, 110] on div "Policies" at bounding box center [32, 112] width 33 height 21
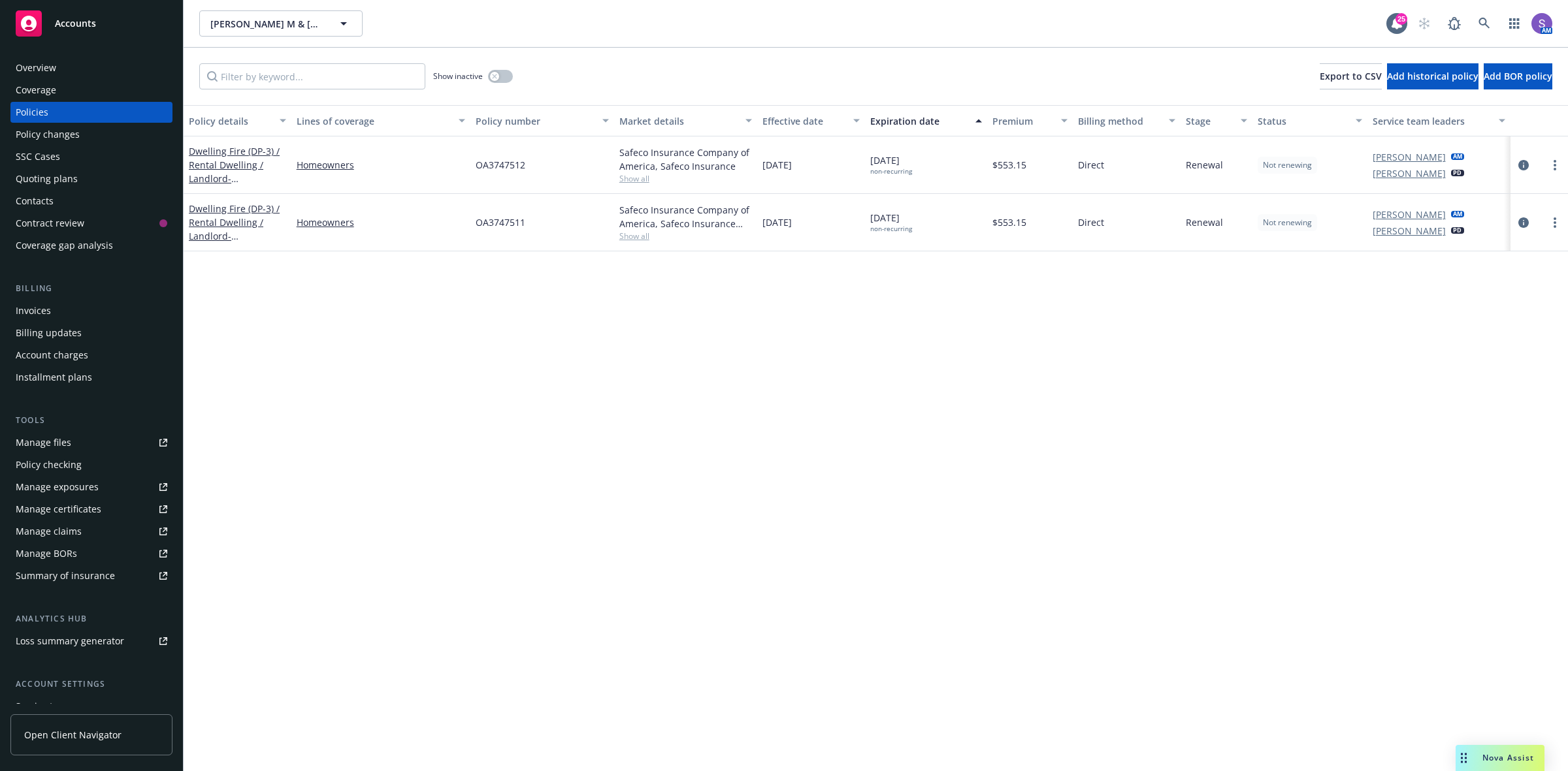
click at [505, 161] on span "OA3747512" at bounding box center [500, 164] width 50 height 14
click at [1480, 21] on icon at bounding box center [1484, 23] width 12 height 12
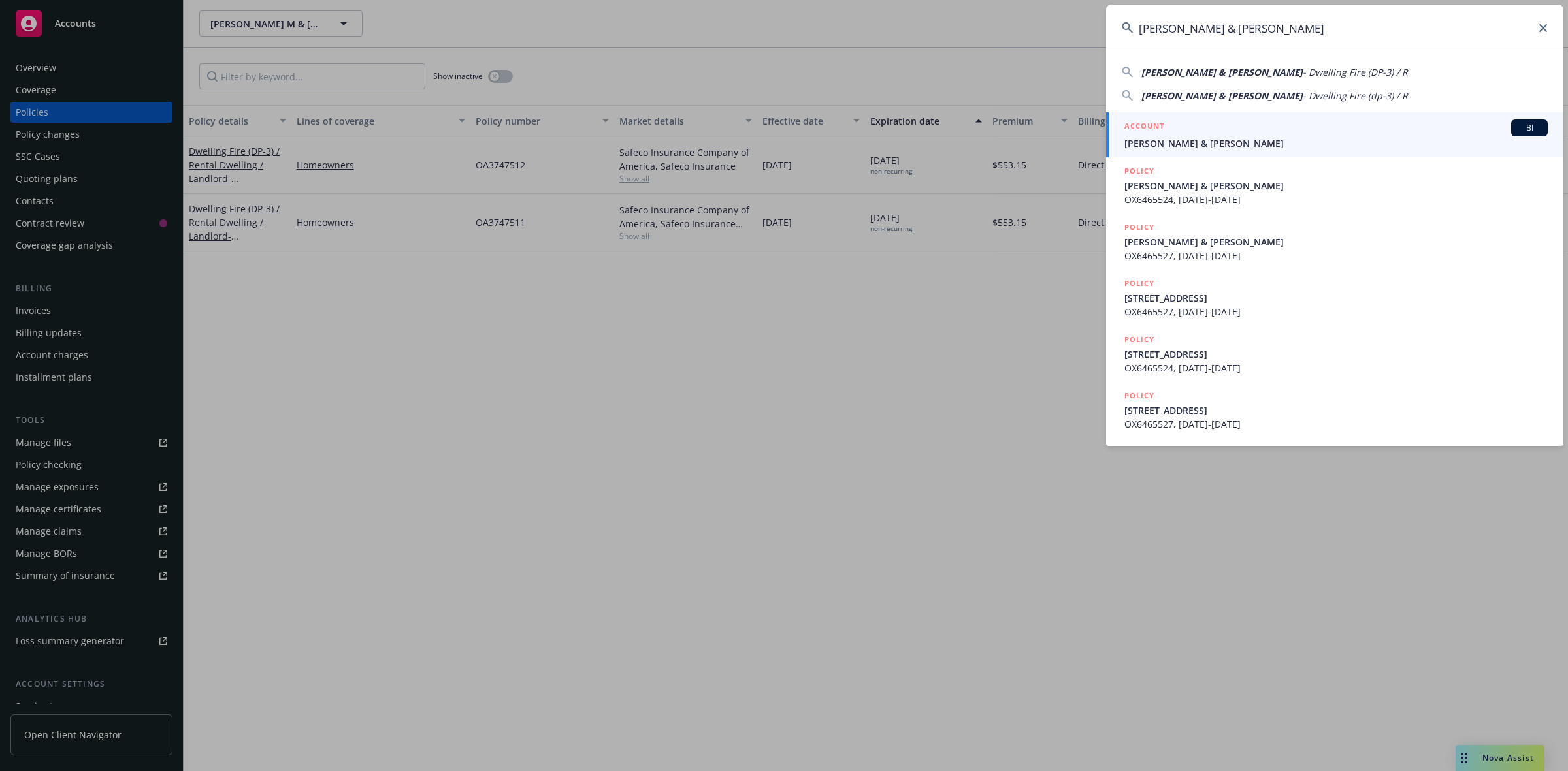
type input "[PERSON_NAME] & [PERSON_NAME]"
click at [1206, 134] on div "ACCOUNT BI" at bounding box center [1335, 128] width 423 height 17
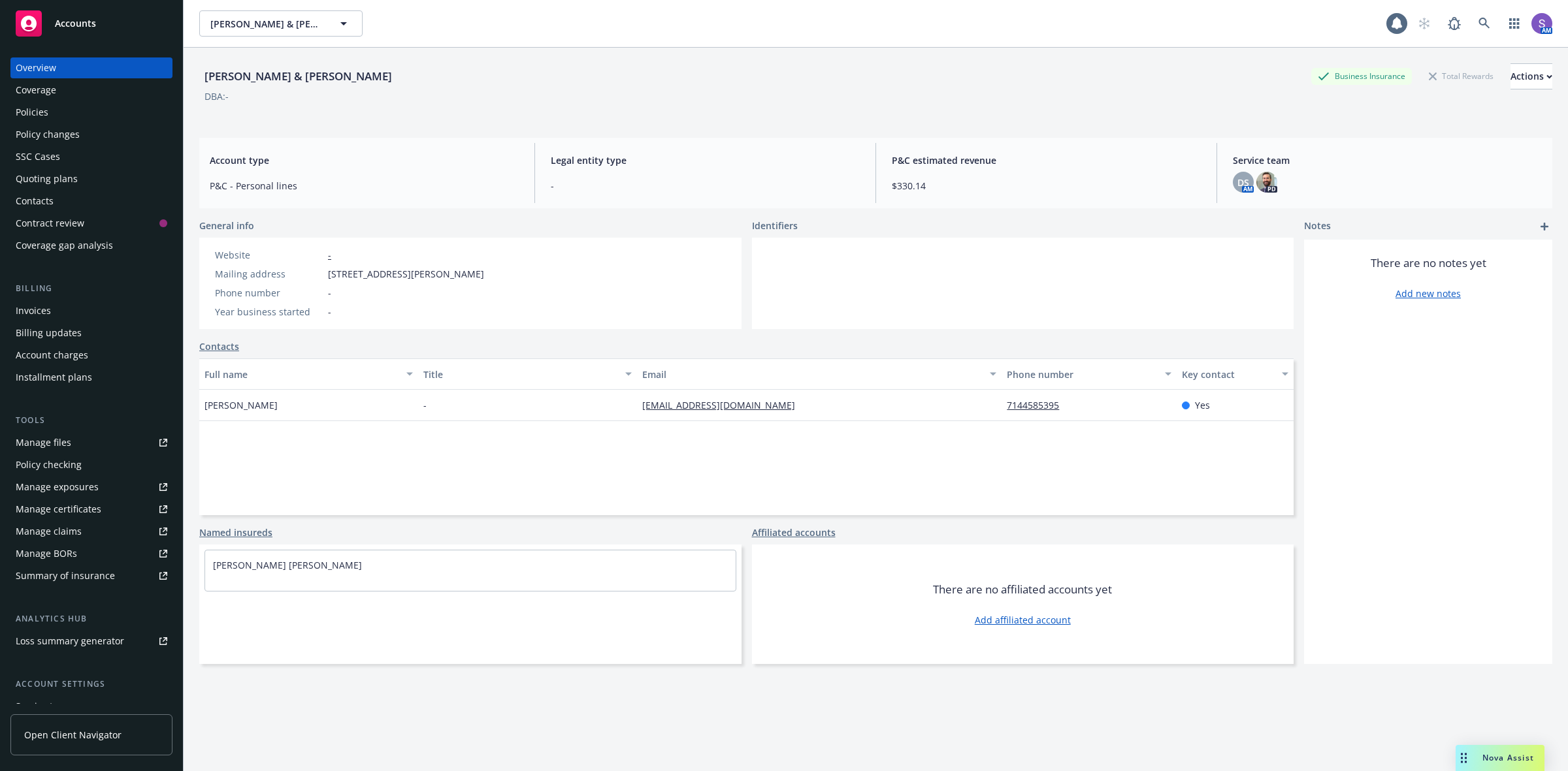
click at [37, 111] on div "Policies" at bounding box center [32, 112] width 33 height 21
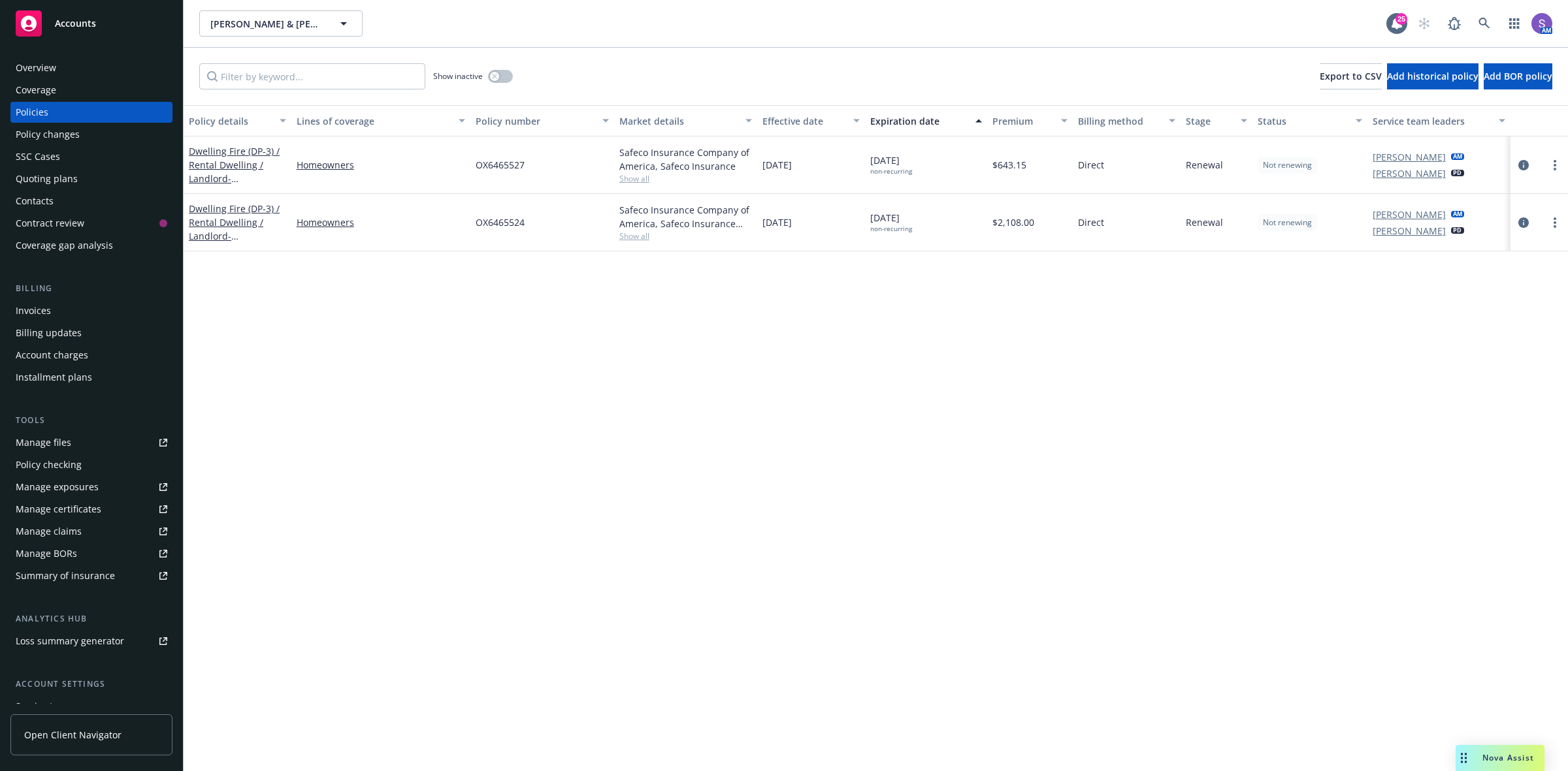
click at [482, 217] on span "OX6465524" at bounding box center [500, 222] width 49 height 14
click at [1484, 21] on icon at bounding box center [1484, 23] width 12 height 12
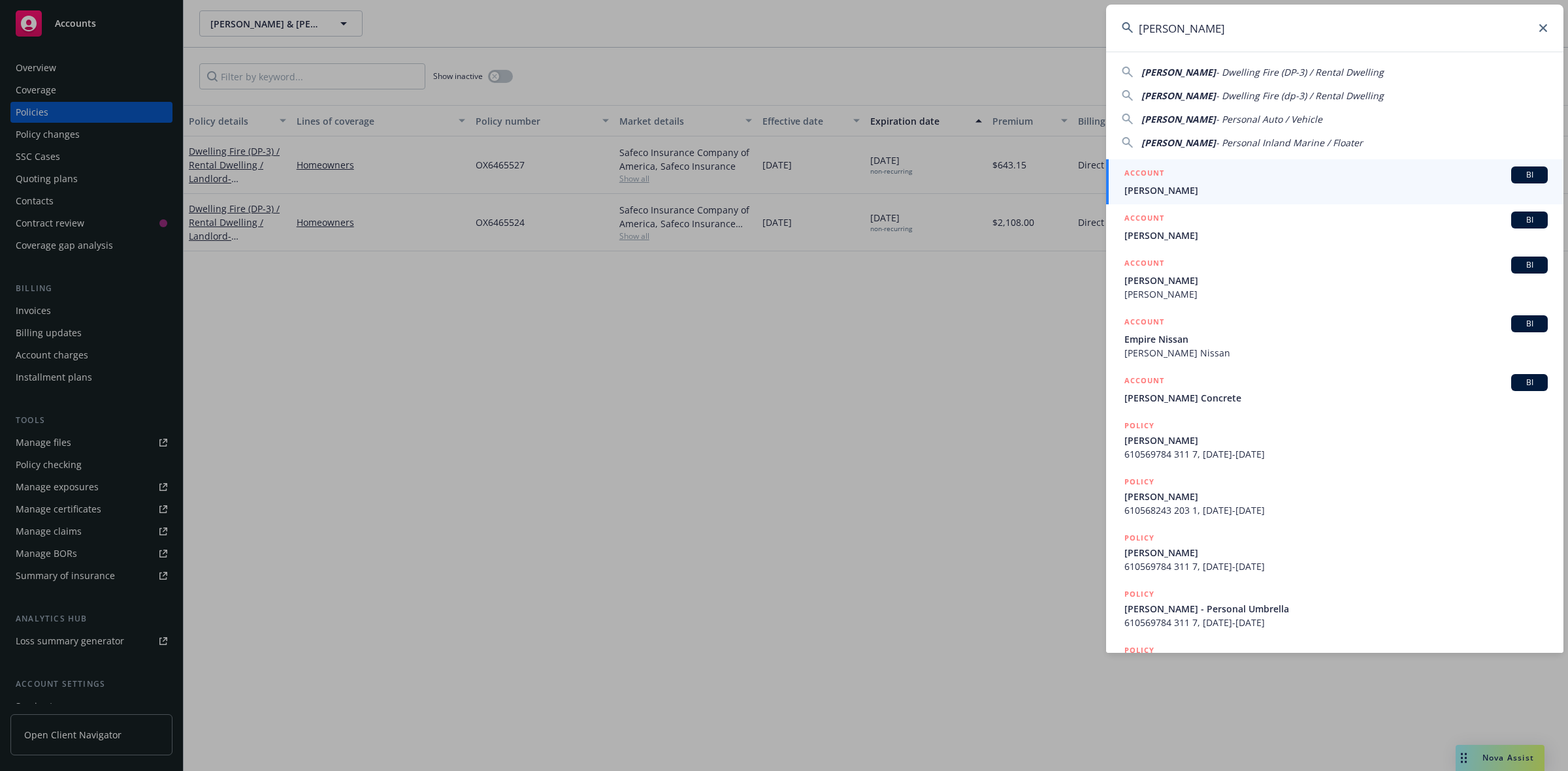
type input "[PERSON_NAME]"
click at [1197, 176] on div "ACCOUNT BI" at bounding box center [1335, 175] width 423 height 17
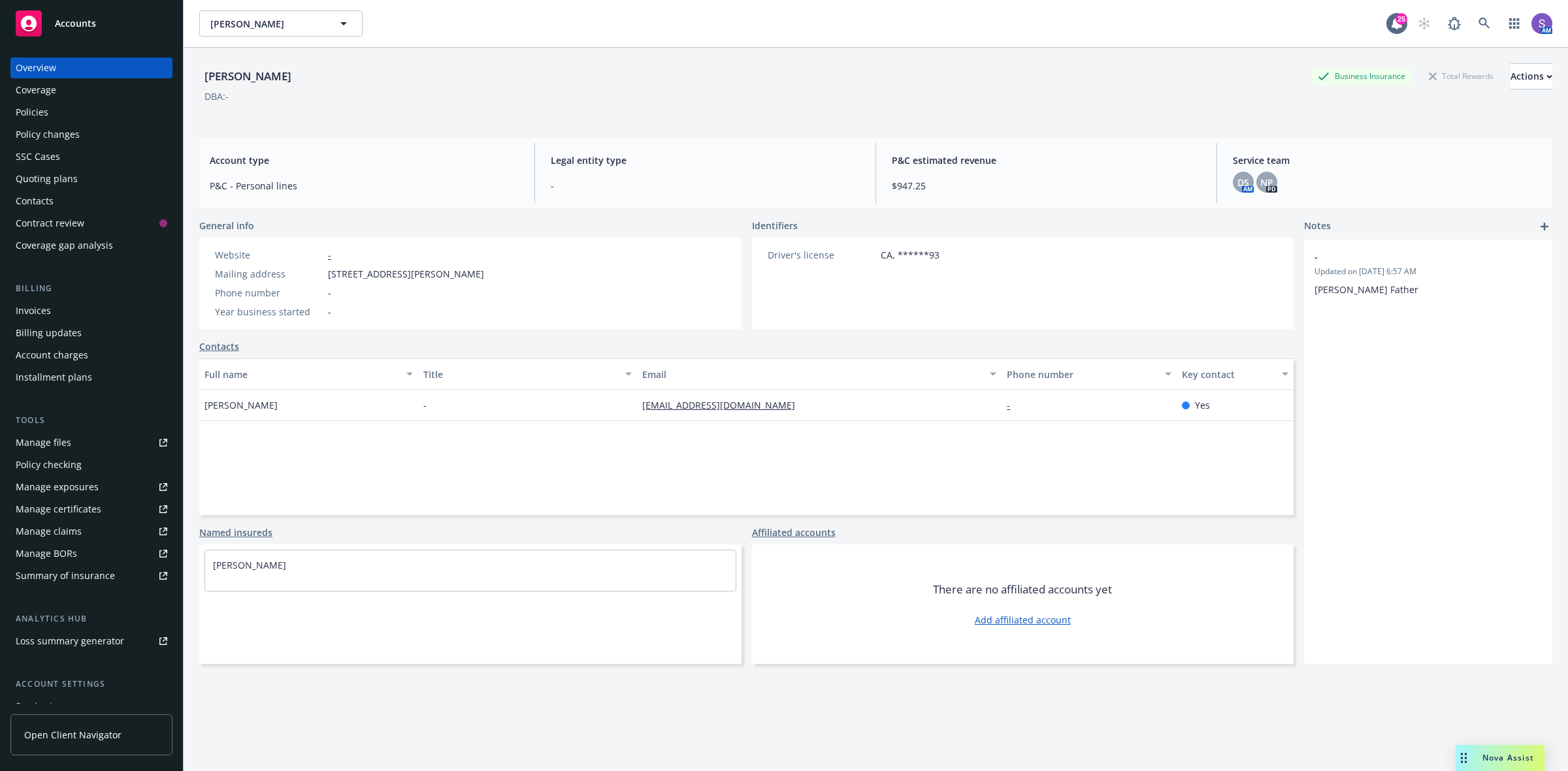
click at [33, 103] on div "Policies" at bounding box center [32, 112] width 33 height 21
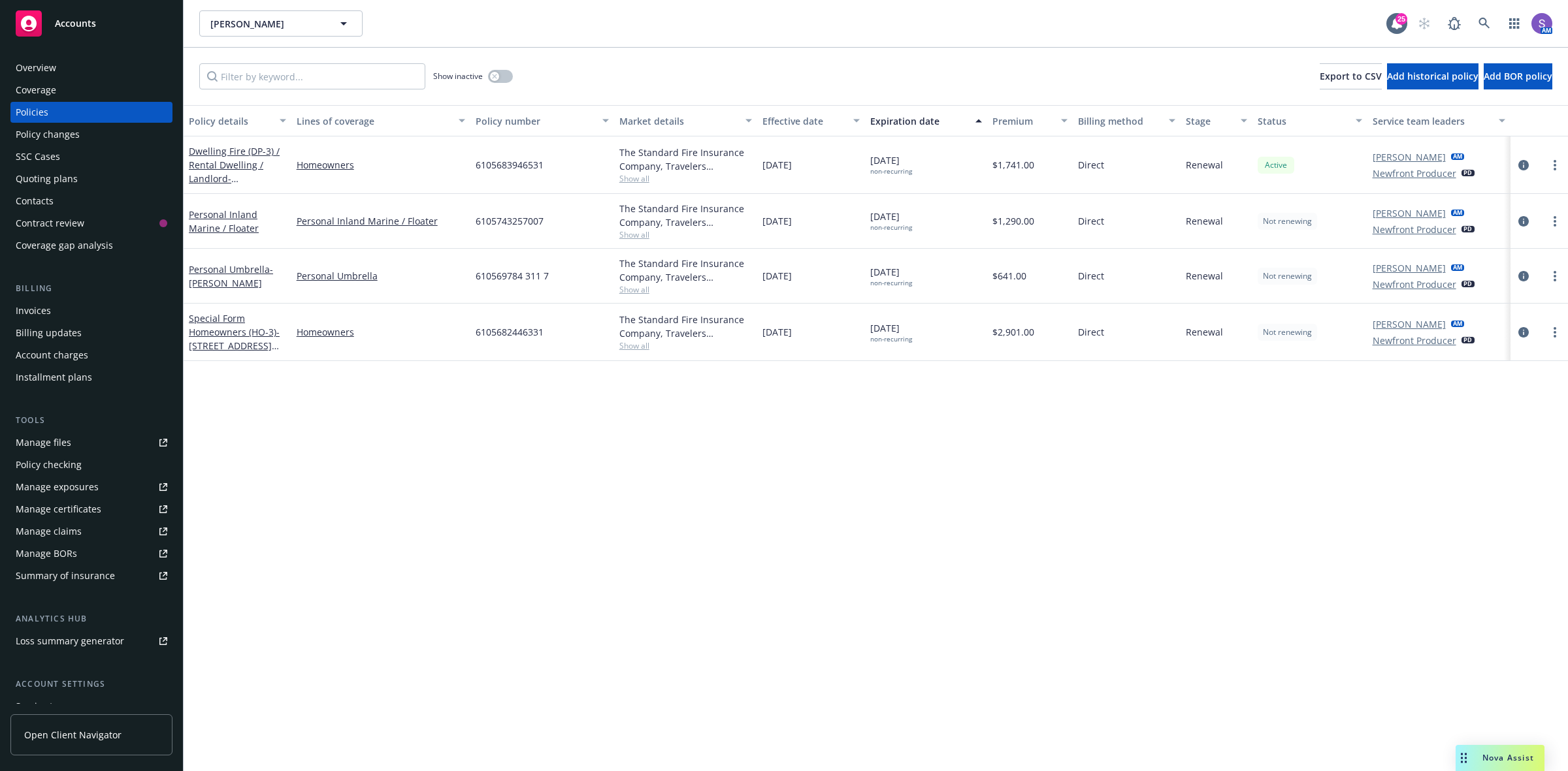
click at [514, 158] on span "6105683946531" at bounding box center [509, 164] width 68 height 14
click at [514, 279] on span "610569784 311 7" at bounding box center [512, 276] width 73 height 14
click at [514, 278] on span "610569784 311 7" at bounding box center [512, 276] width 73 height 14
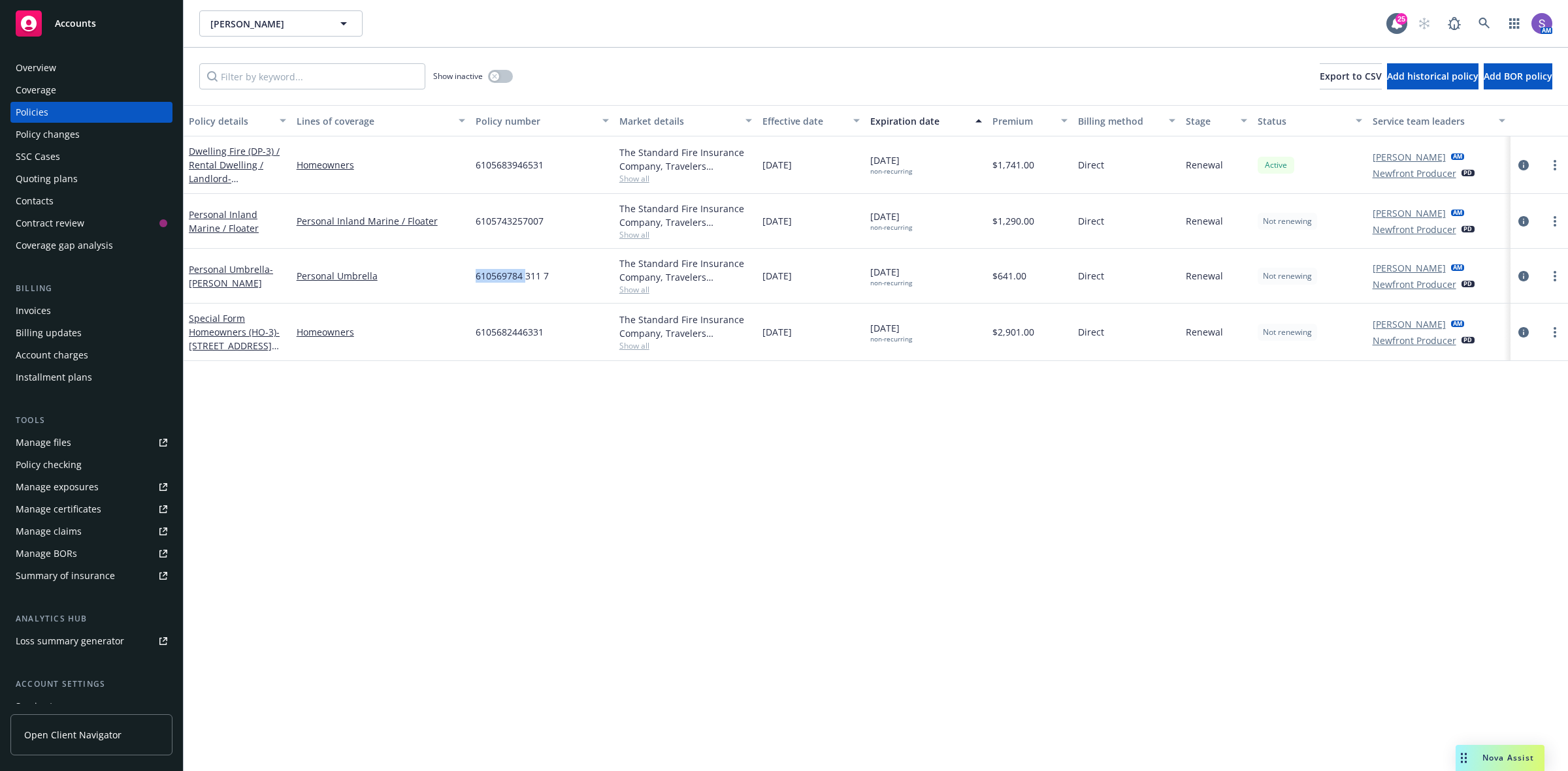
click at [514, 278] on span "610569784 311 7" at bounding box center [512, 276] width 73 height 14
click at [569, 282] on div "610569784 311 7" at bounding box center [542, 276] width 144 height 55
drag, startPoint x: 569, startPoint y: 282, endPoint x: 478, endPoint y: 277, distance: 91.1
click at [478, 277] on div "610569784 311 7" at bounding box center [542, 276] width 144 height 55
click at [1477, 20] on link at bounding box center [1484, 23] width 26 height 26
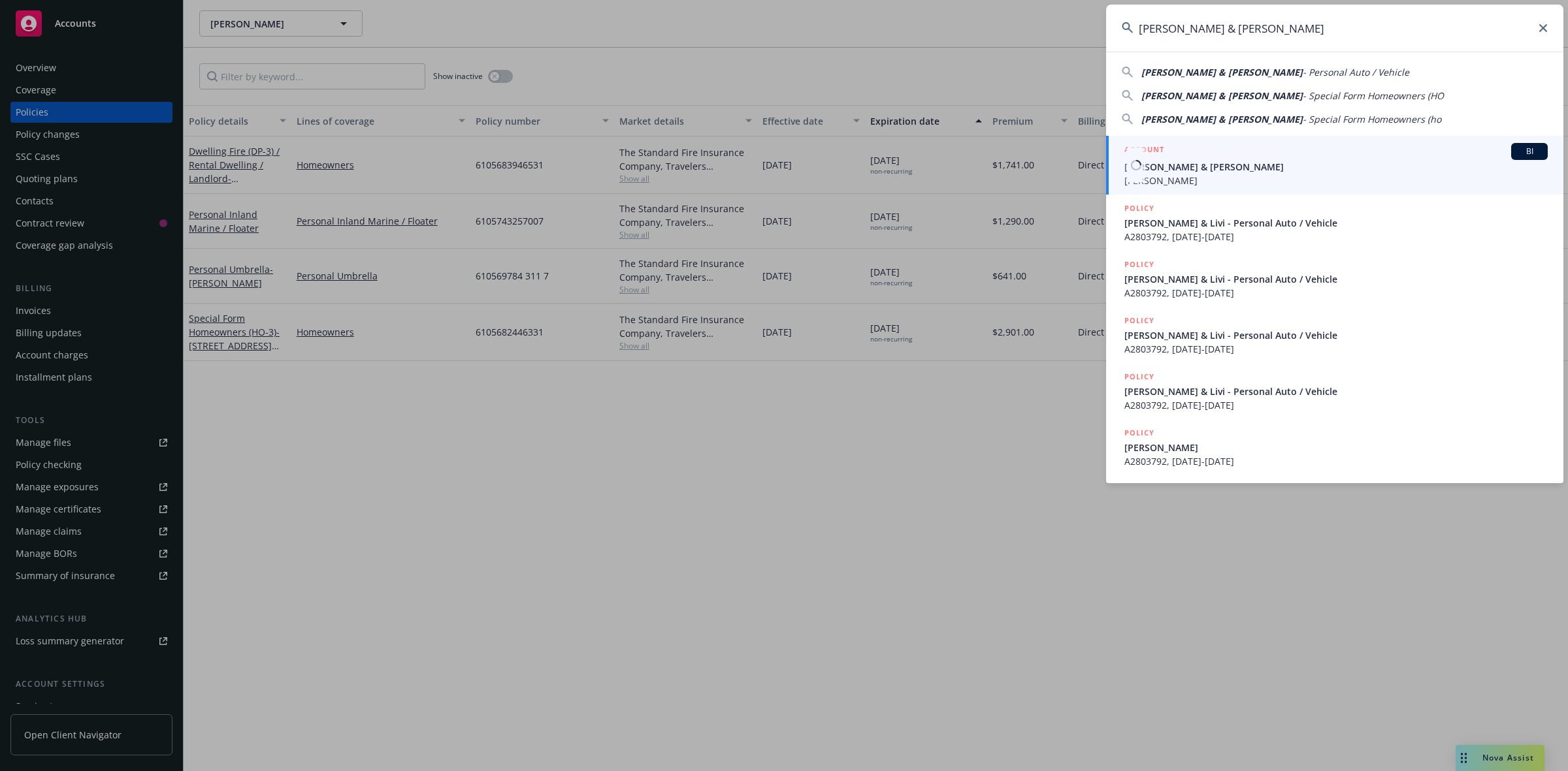
type input "[PERSON_NAME] & [PERSON_NAME]"
click at [1170, 162] on span "[PERSON_NAME] & [PERSON_NAME]" at bounding box center [1335, 167] width 423 height 14
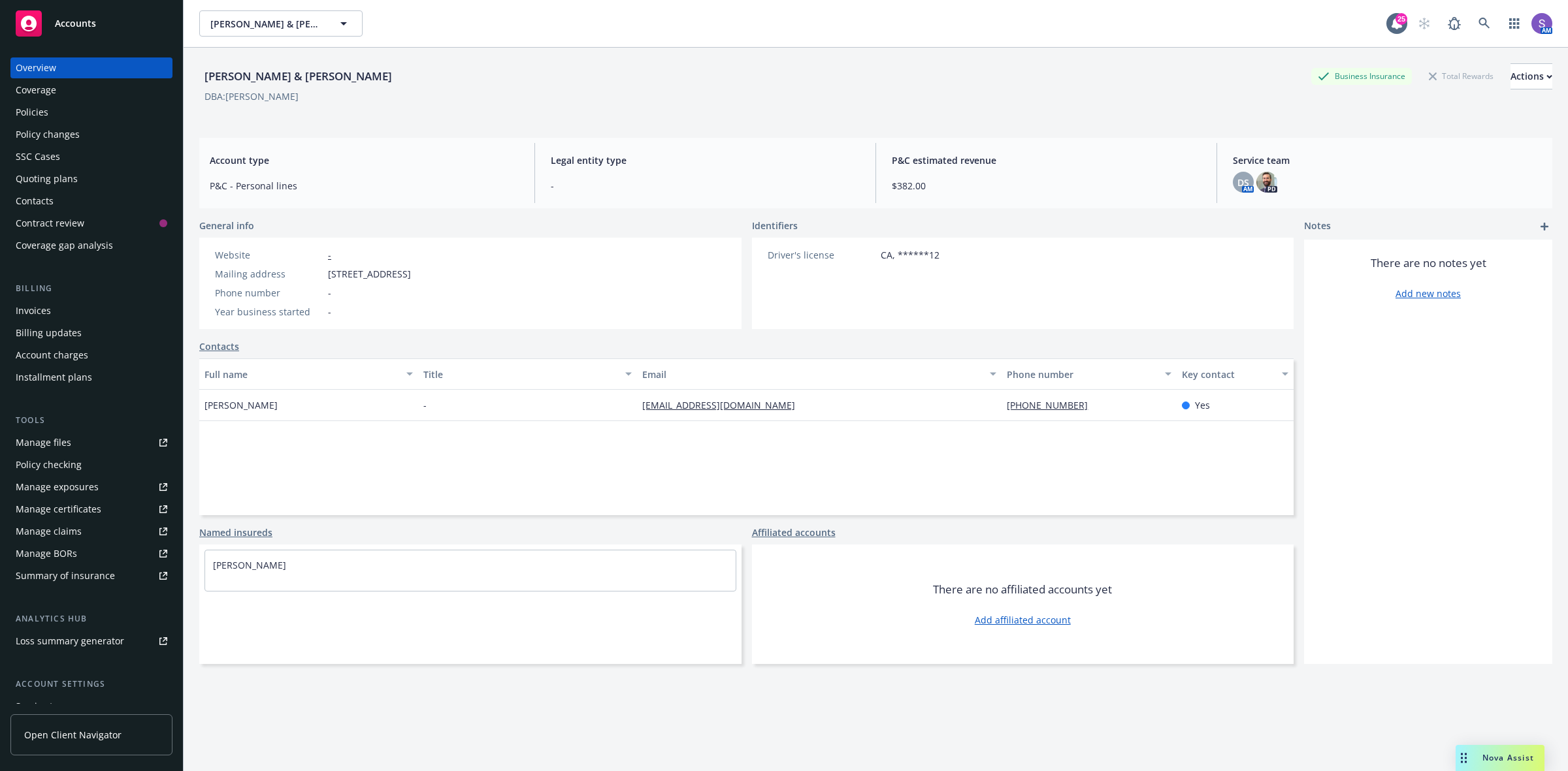
click at [33, 105] on div "Policies" at bounding box center [32, 112] width 33 height 21
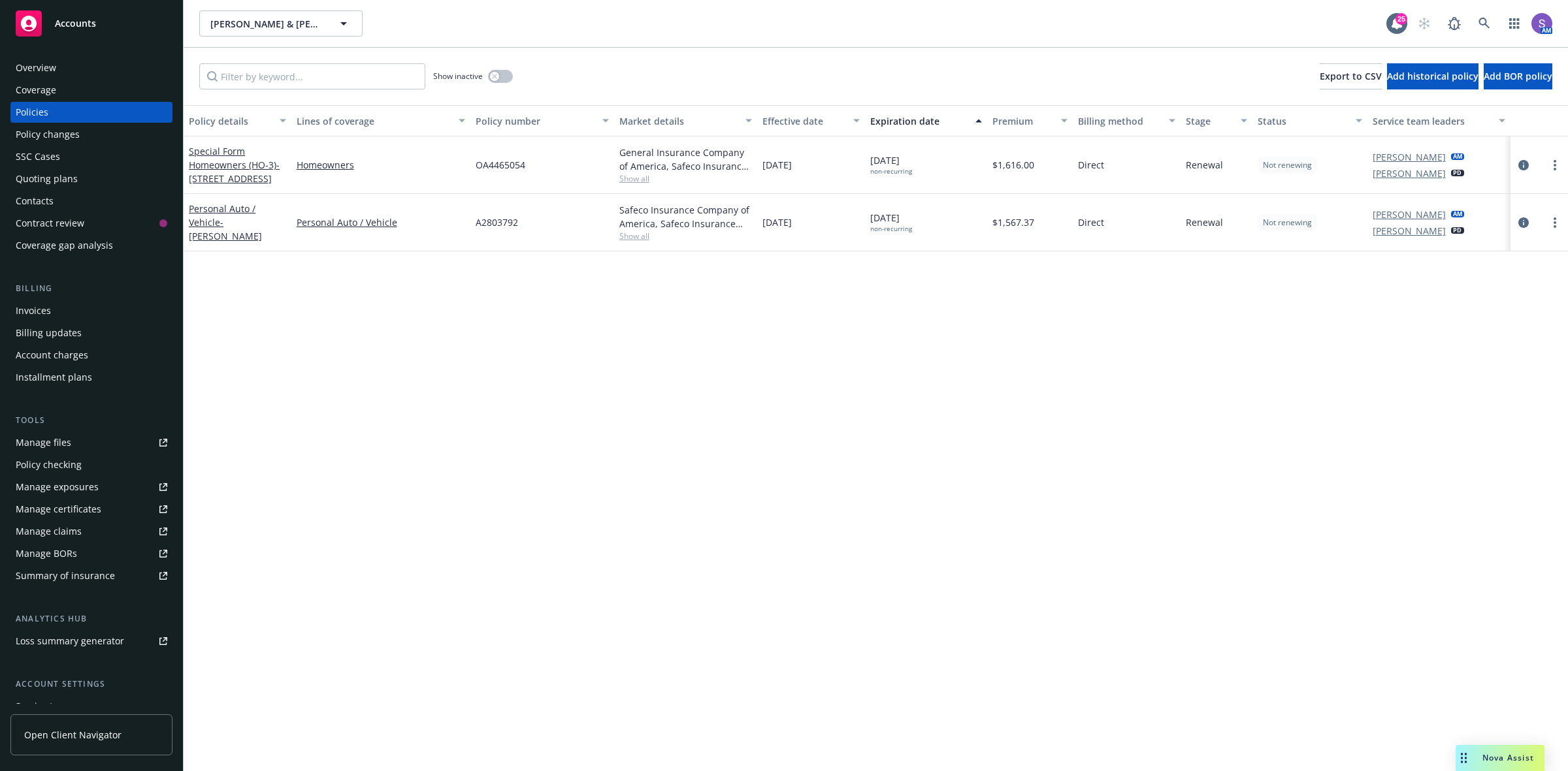
click at [502, 164] on span "OA4465054" at bounding box center [500, 164] width 50 height 14
click at [1481, 27] on icon at bounding box center [1484, 23] width 12 height 12
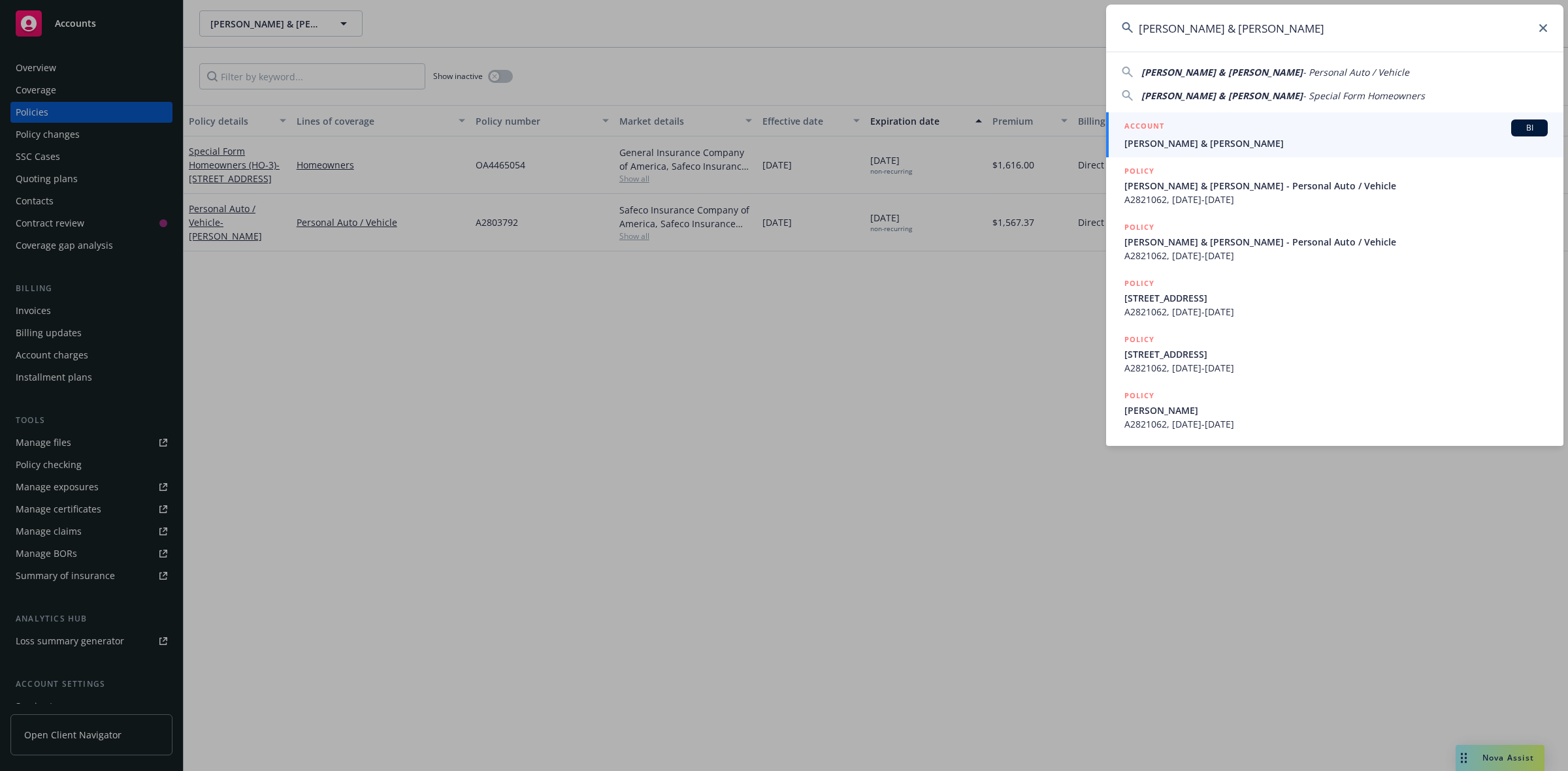
type input "[PERSON_NAME] & [PERSON_NAME]"
click at [1216, 140] on span "[PERSON_NAME] & [PERSON_NAME]" at bounding box center [1335, 143] width 423 height 14
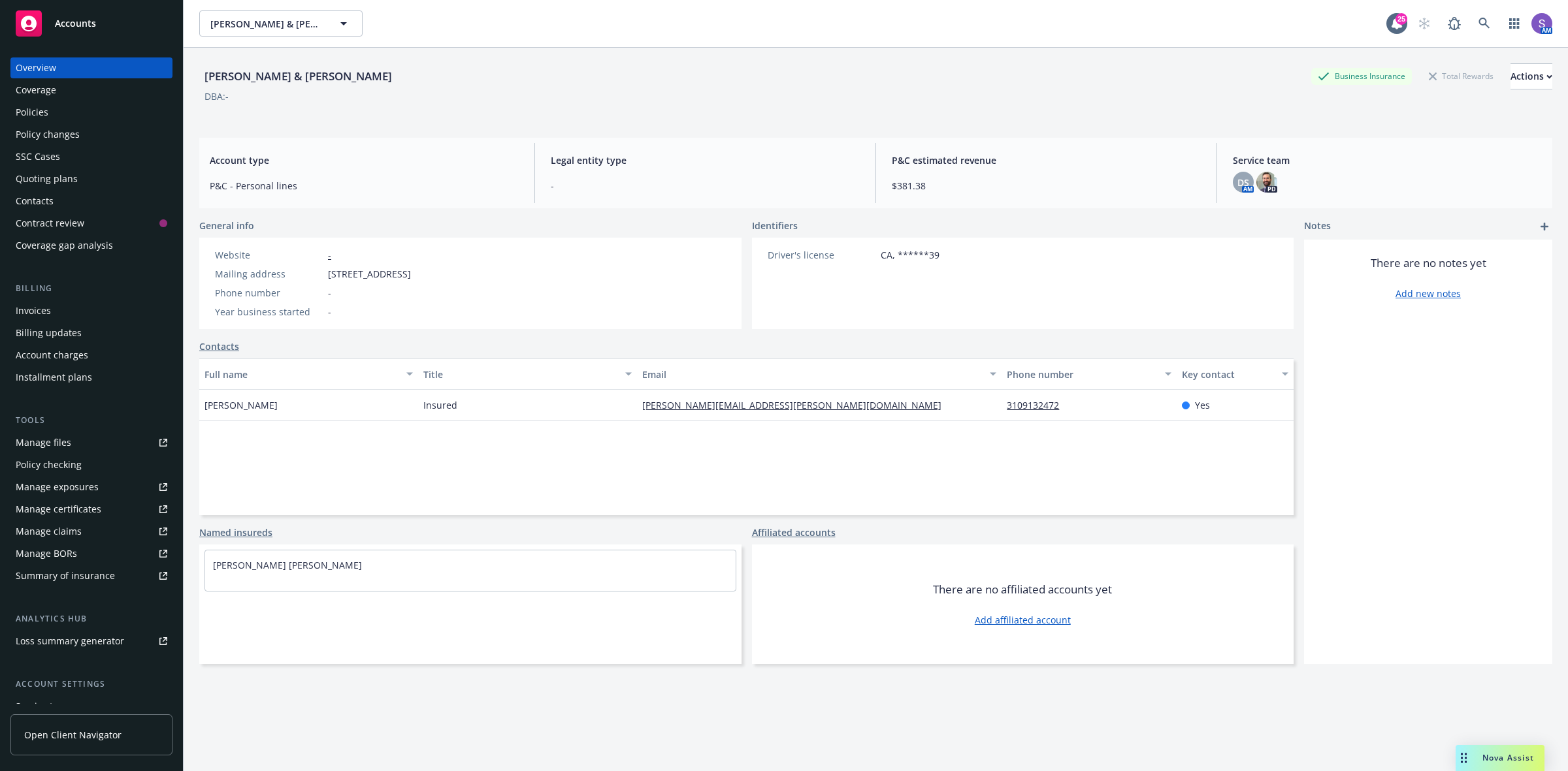
click at [24, 110] on div "Policies" at bounding box center [32, 112] width 33 height 21
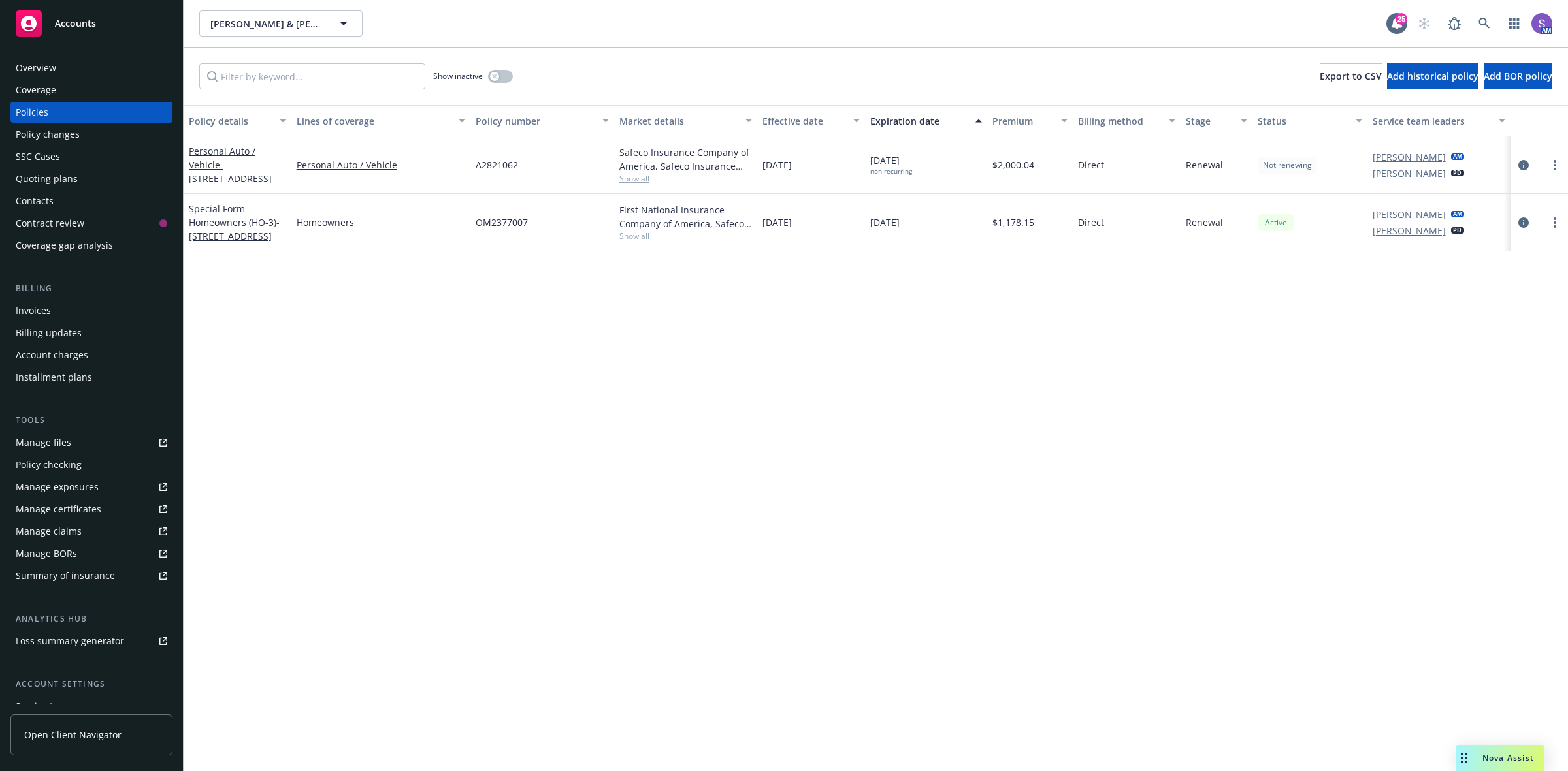
click at [502, 164] on span "A2821062" at bounding box center [497, 164] width 43 height 14
click at [1490, 28] on link at bounding box center [1484, 23] width 26 height 26
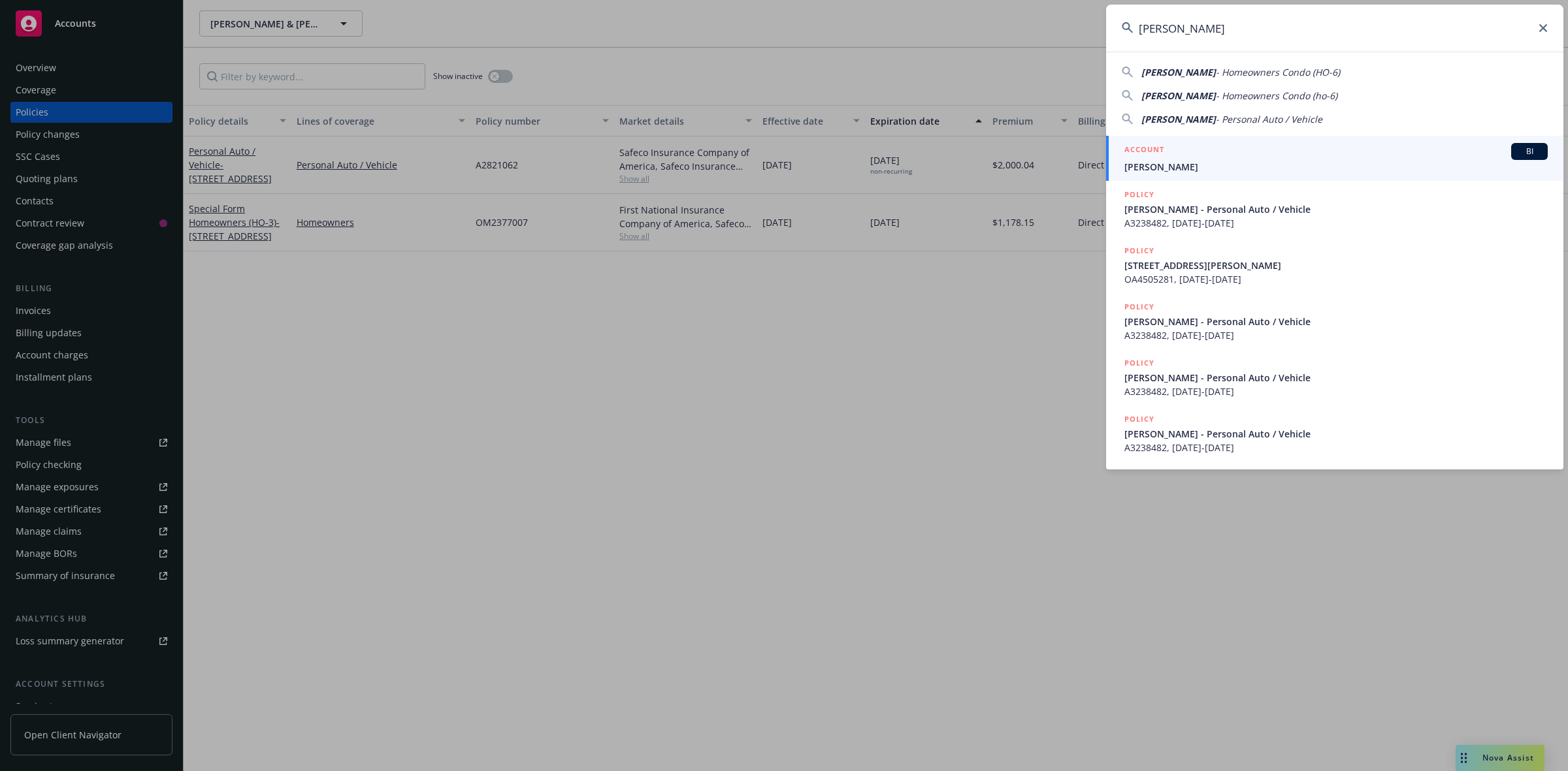
type input "[PERSON_NAME]"
click at [1171, 167] on span "[PERSON_NAME]" at bounding box center [1335, 167] width 423 height 14
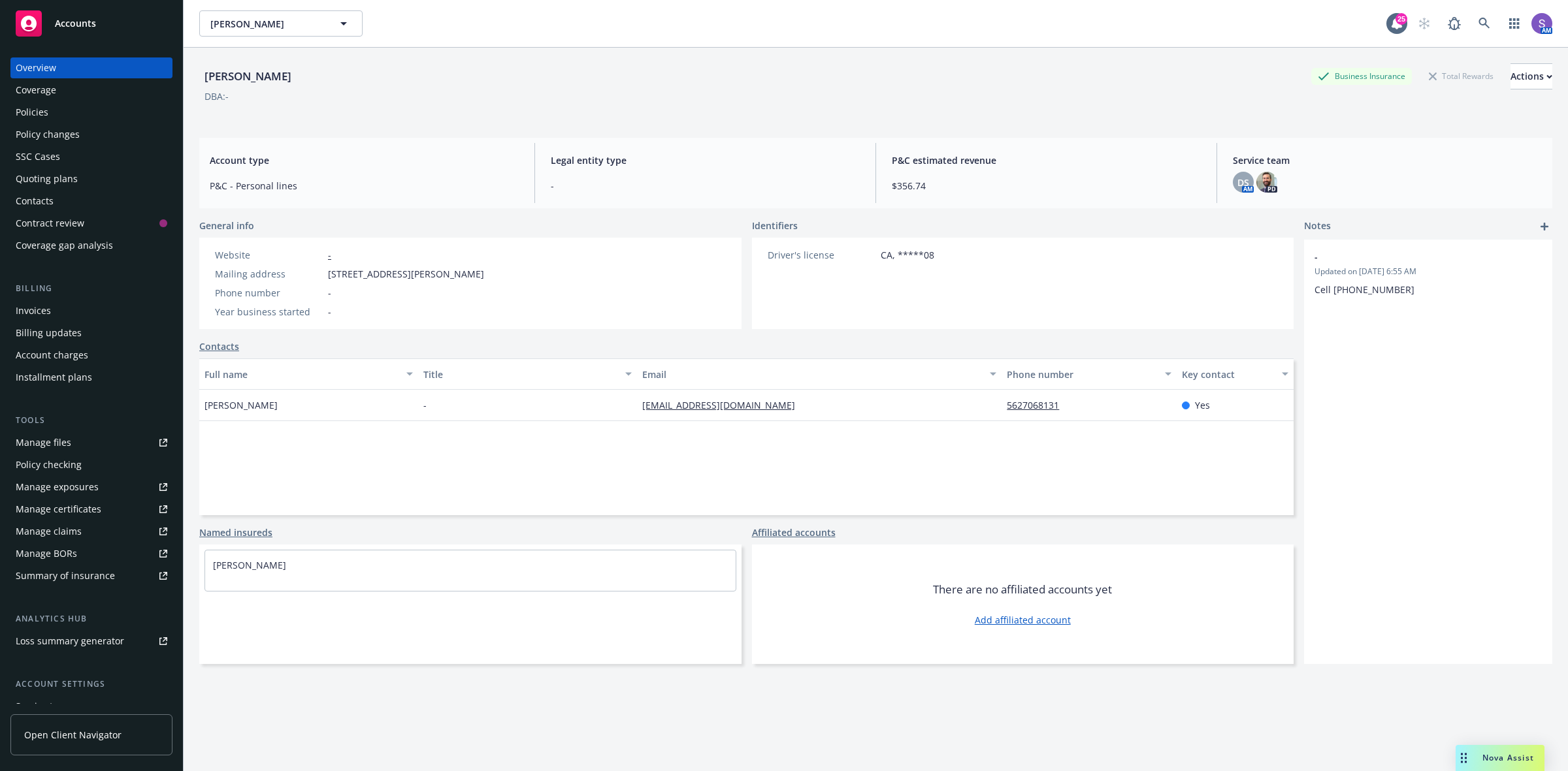
click at [47, 109] on div "Policies" at bounding box center [32, 112] width 33 height 21
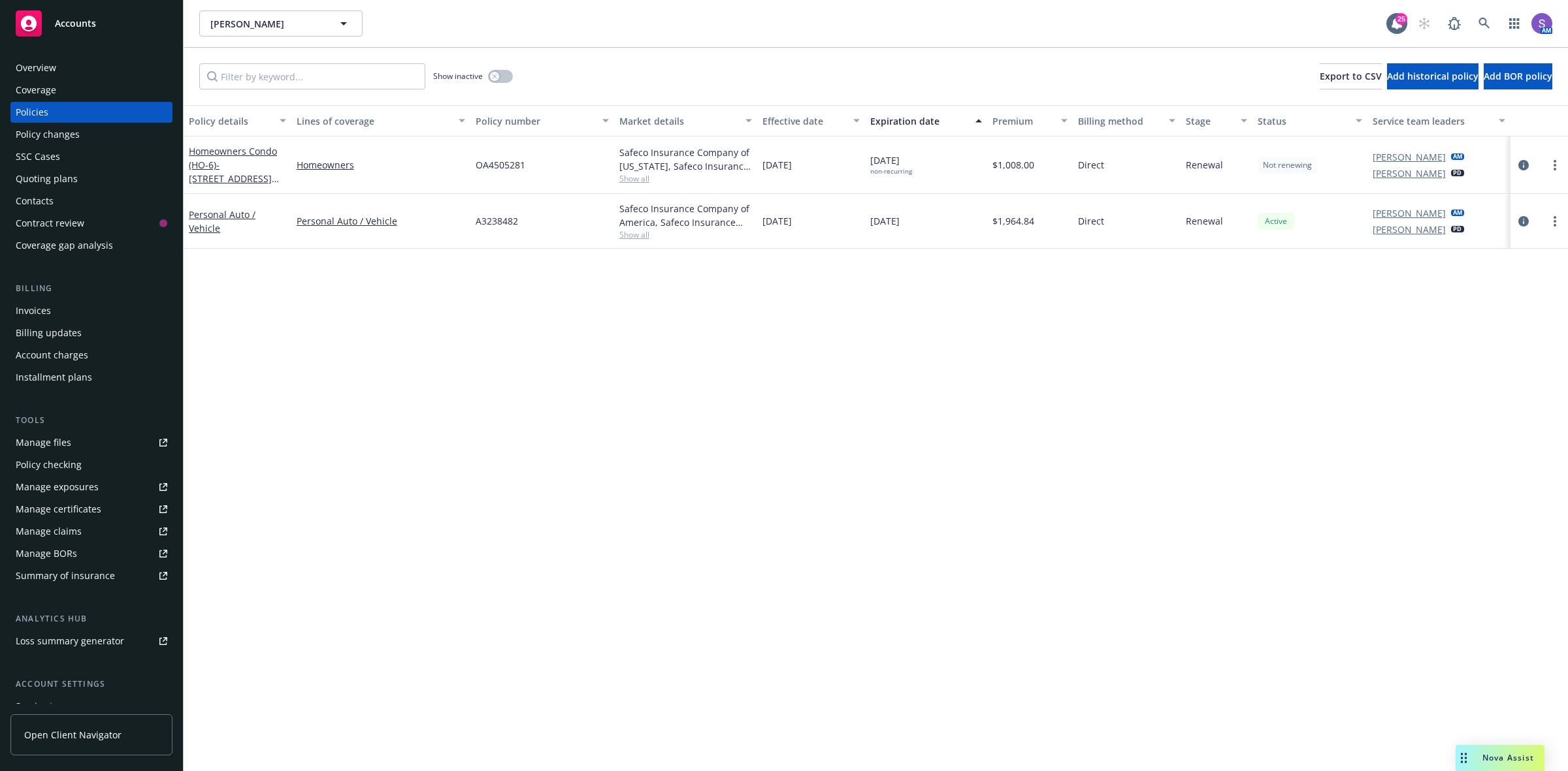
click at [506, 165] on span "OA4505281" at bounding box center [500, 164] width 50 height 14
click at [1478, 21] on icon at bounding box center [1484, 23] width 12 height 12
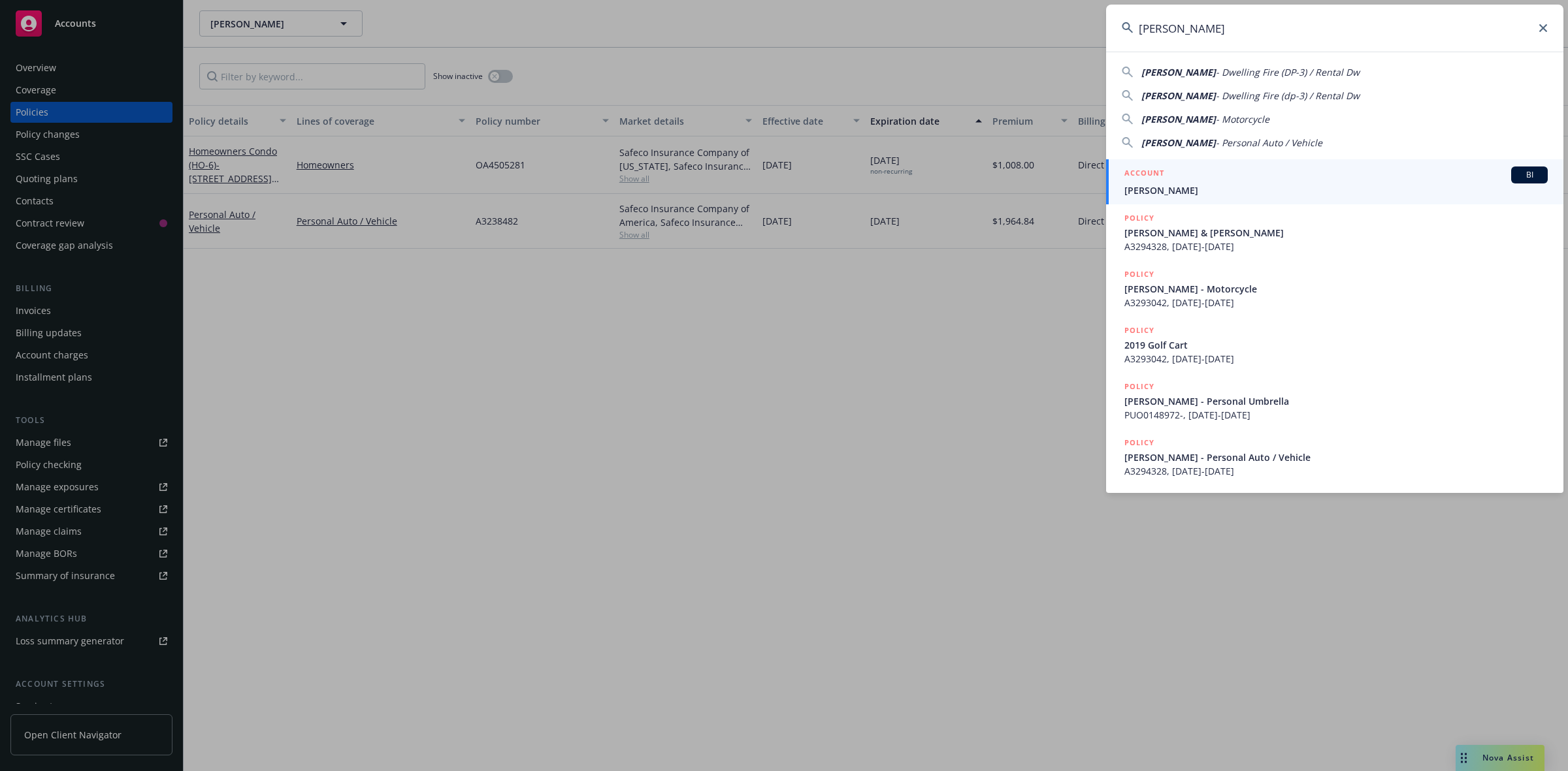
type input "[PERSON_NAME]"
click at [1159, 174] on h5 "ACCOUNT" at bounding box center [1144, 174] width 40 height 15
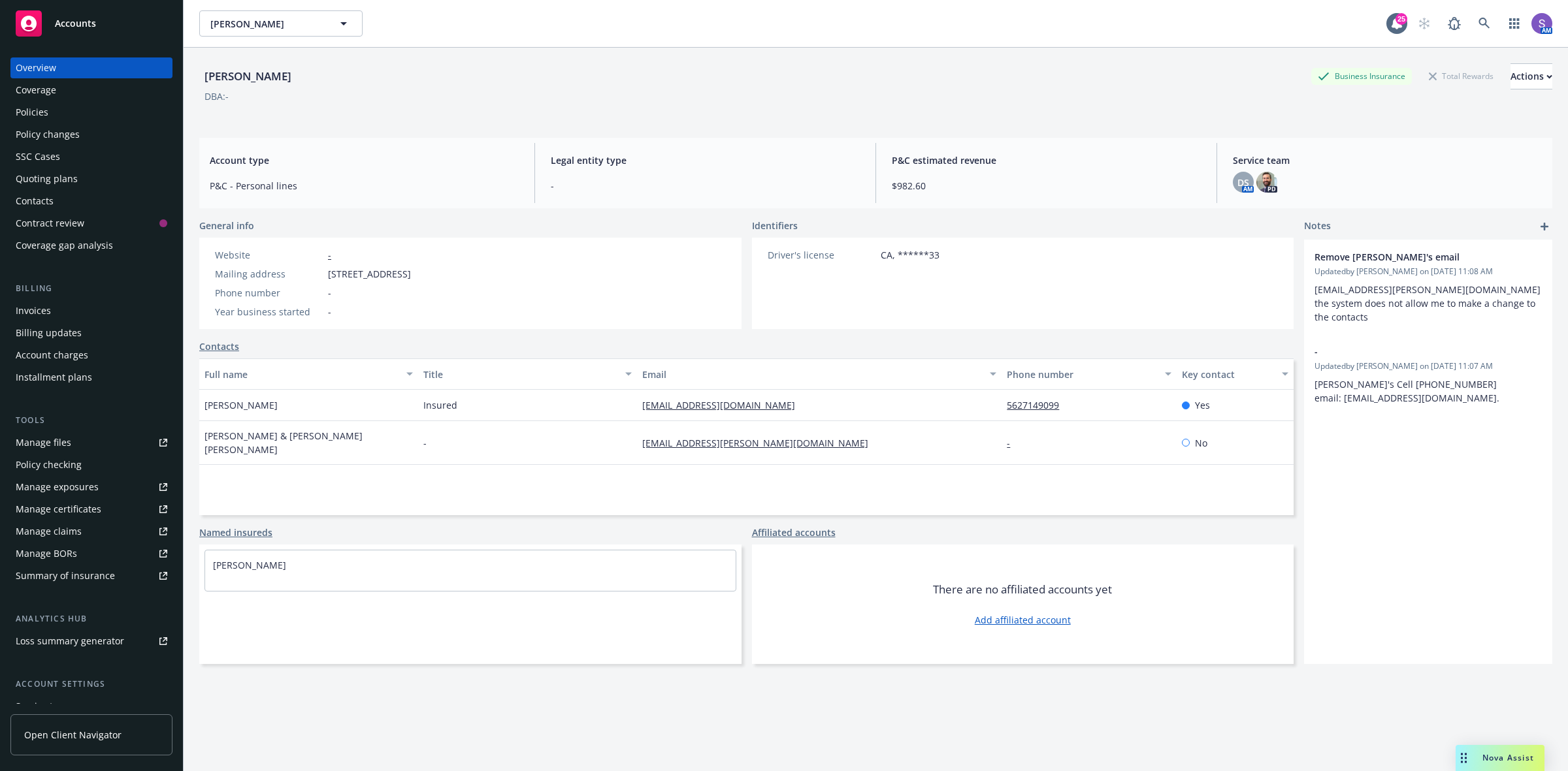
click at [26, 110] on div "Policies" at bounding box center [32, 112] width 33 height 21
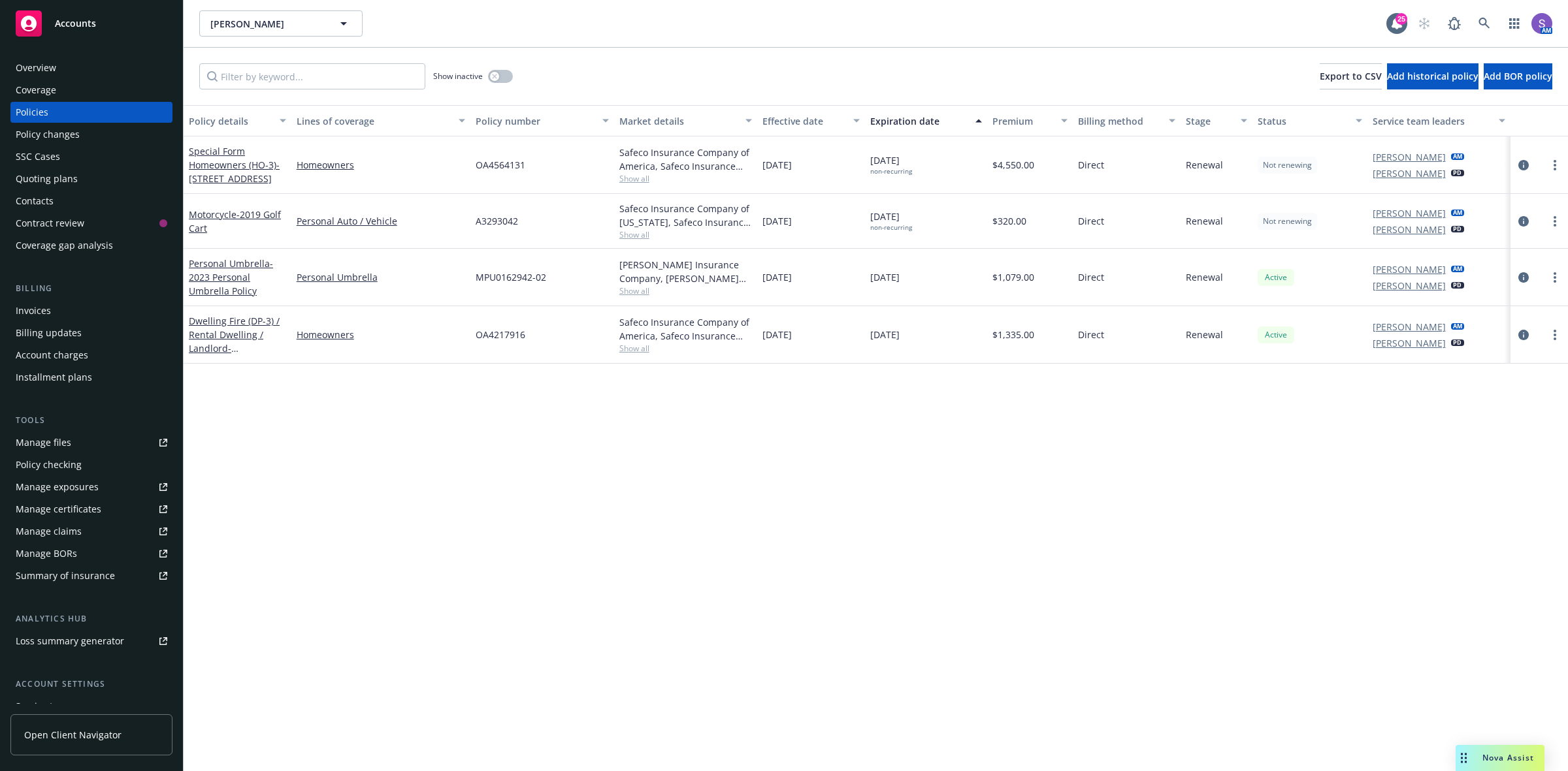
click at [504, 172] on div "OA4564131" at bounding box center [542, 165] width 144 height 57
click at [504, 171] on span "OA4564131" at bounding box center [500, 164] width 50 height 14
click at [1484, 26] on icon at bounding box center [1484, 23] width 12 height 12
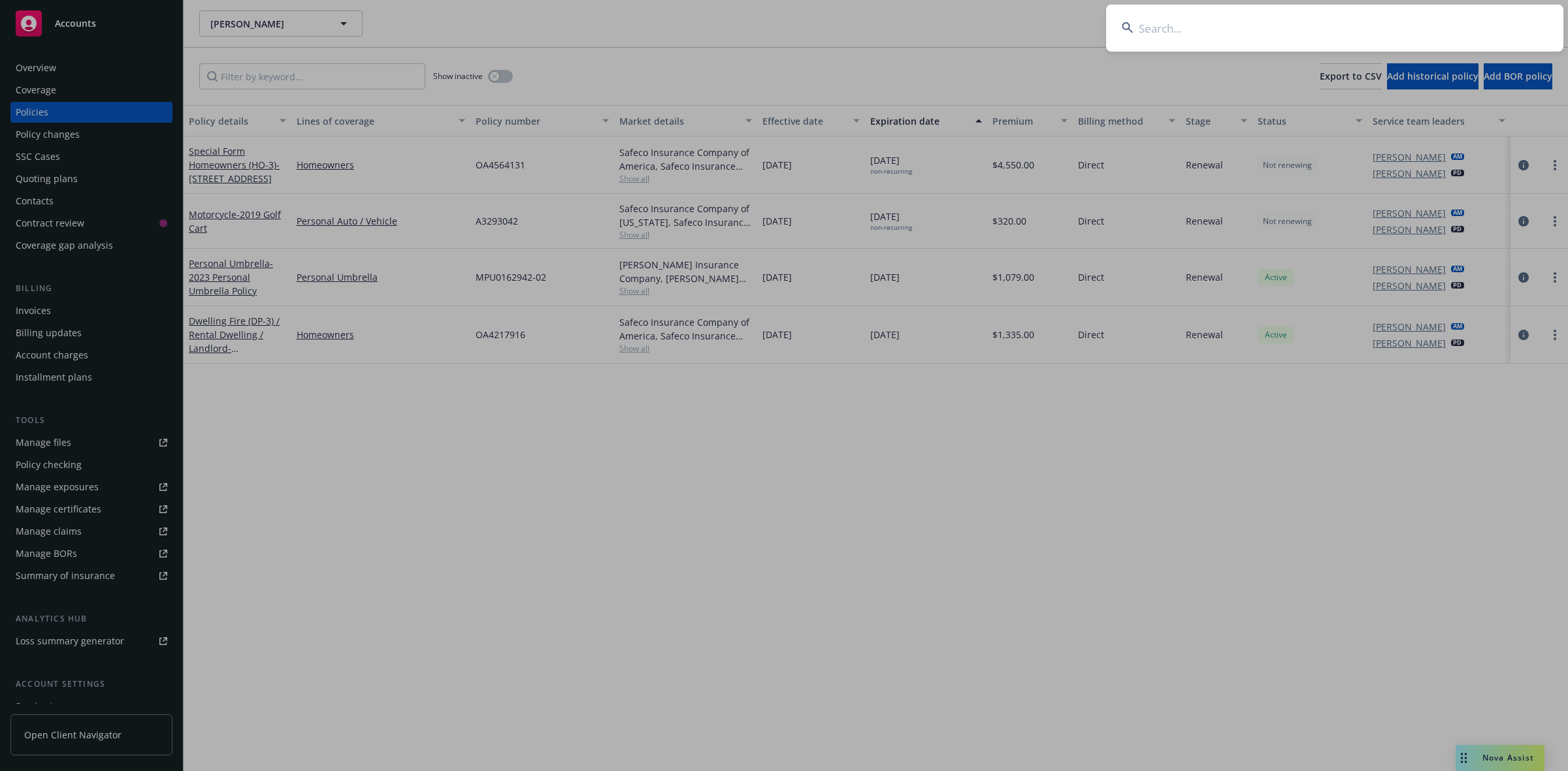
click at [1206, 29] on input at bounding box center [1334, 28] width 457 height 47
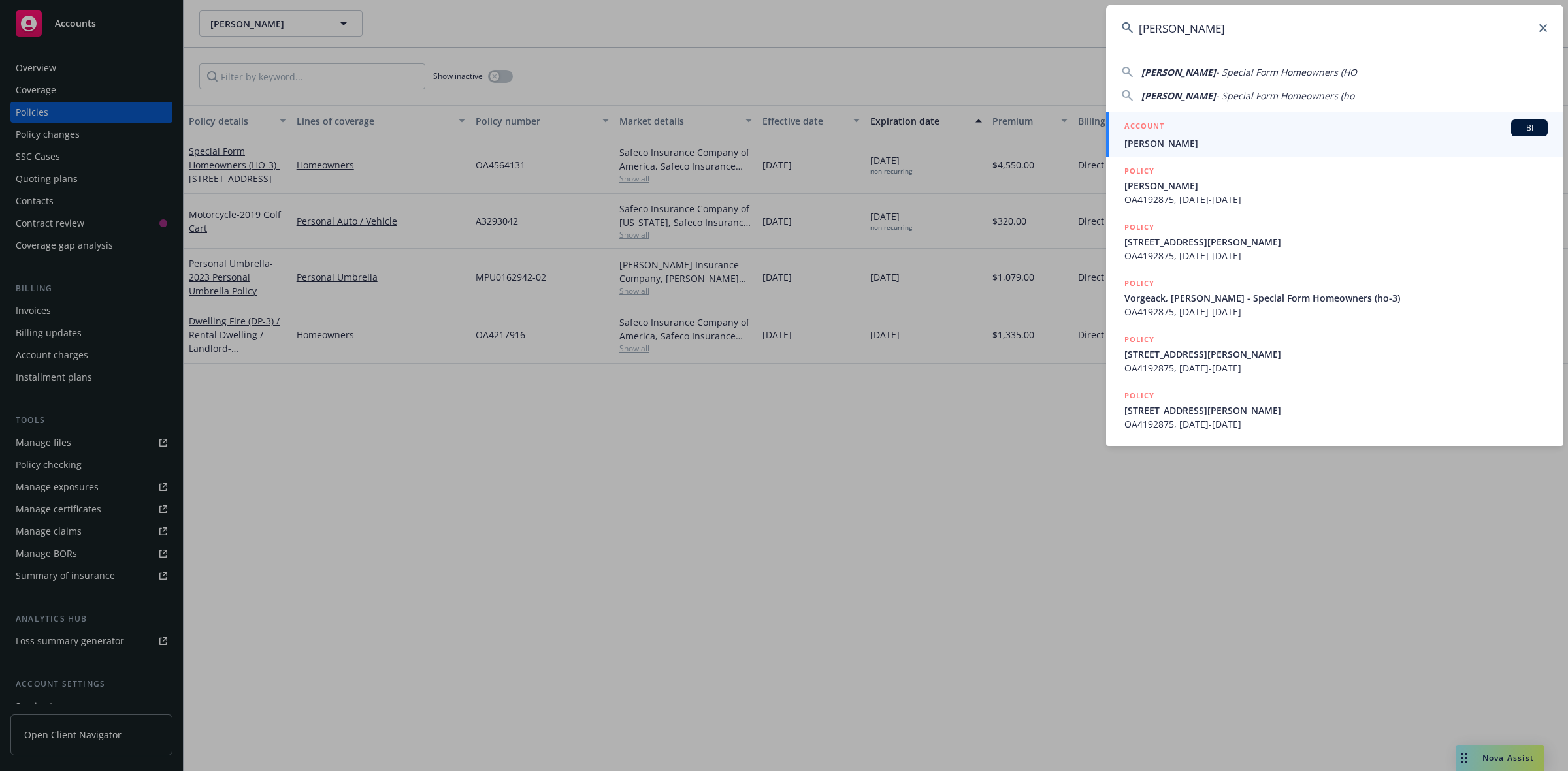
type input "[PERSON_NAME]"
click at [1167, 134] on div "ACCOUNT BI" at bounding box center [1335, 128] width 423 height 17
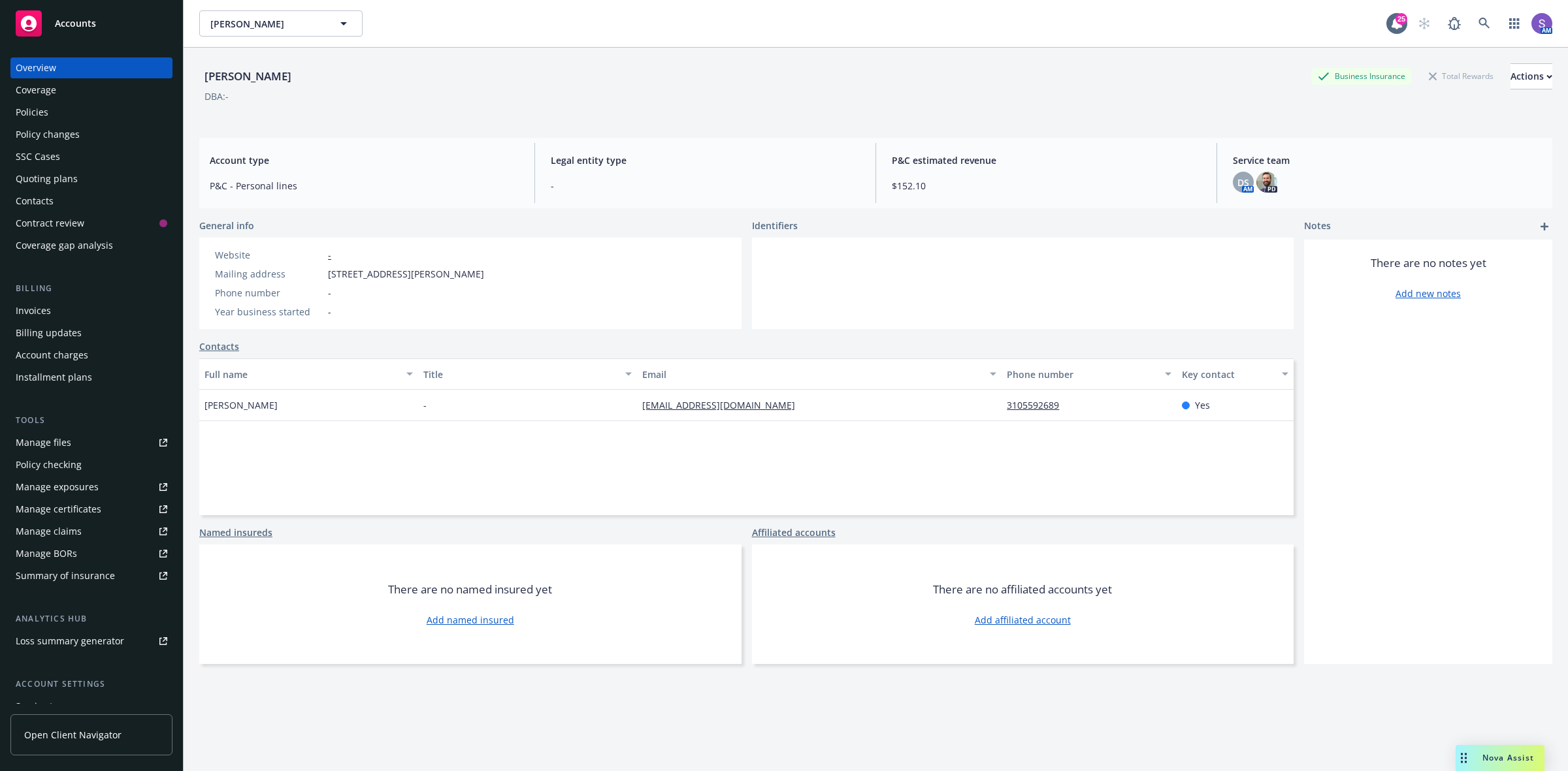
click at [21, 118] on div "Policies" at bounding box center [32, 112] width 33 height 21
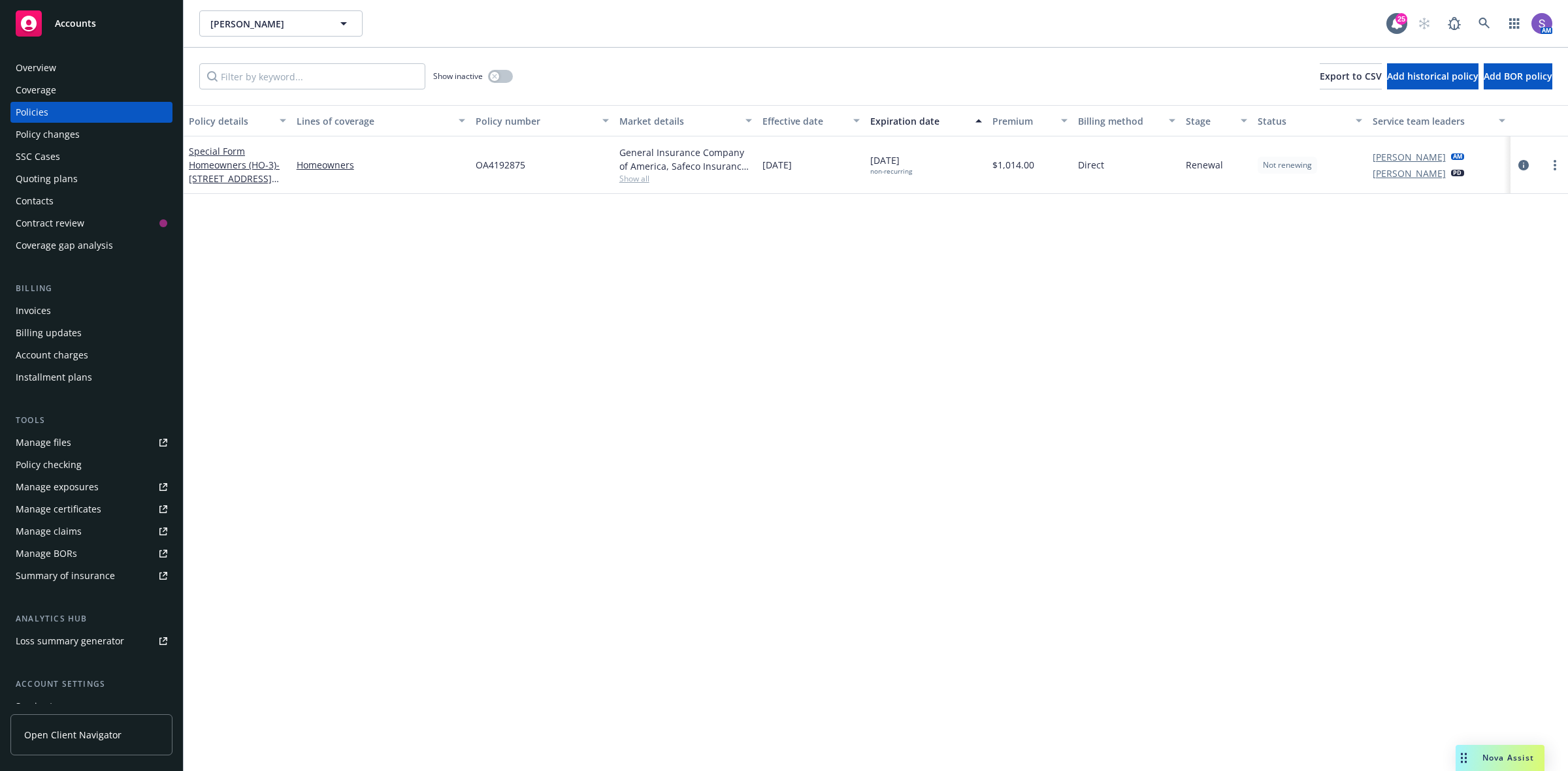
click at [517, 164] on span "OA4192875" at bounding box center [500, 164] width 50 height 14
click at [1486, 28] on icon at bounding box center [1484, 23] width 12 height 12
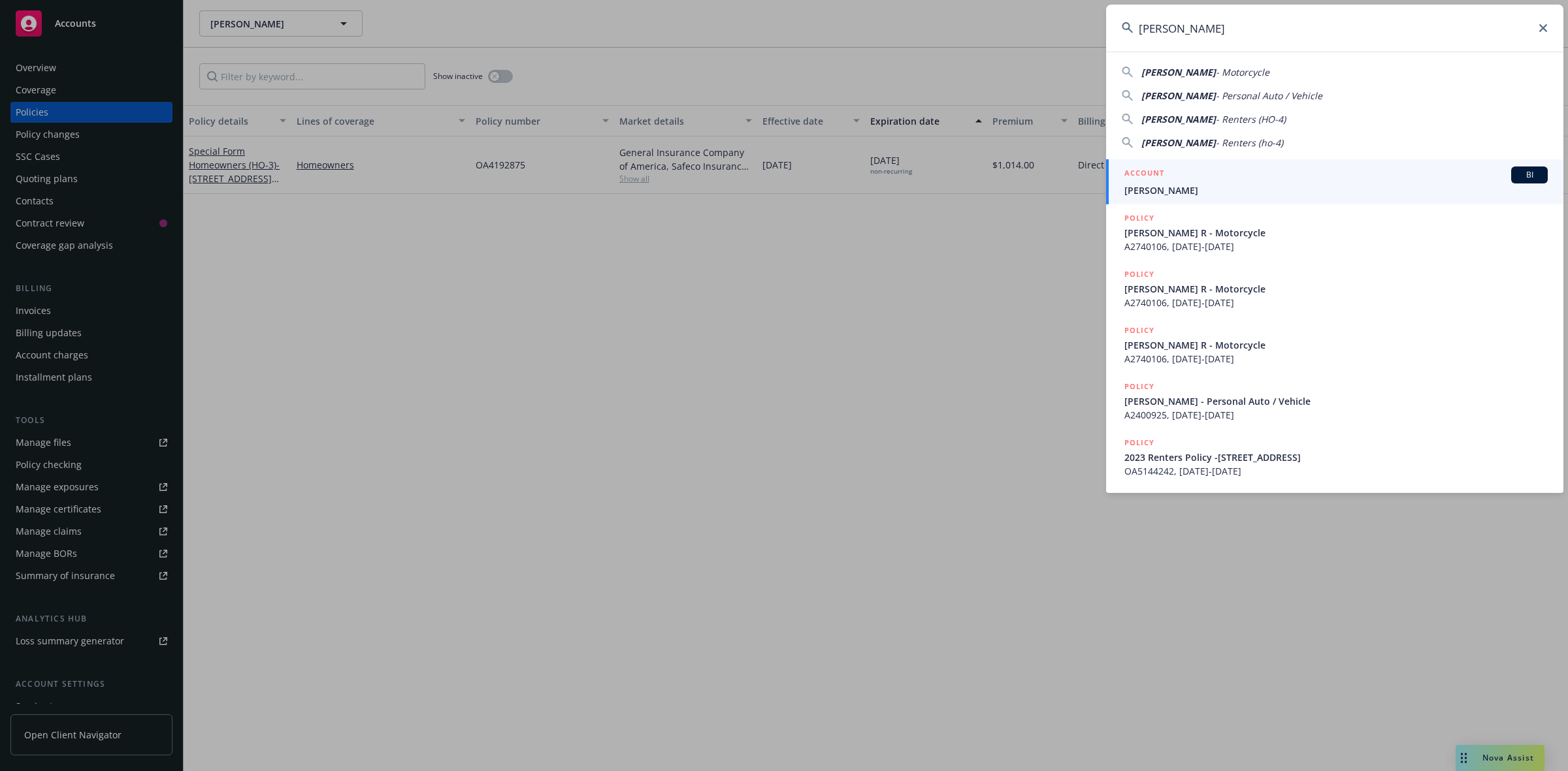
type input "[PERSON_NAME]"
click at [1153, 181] on h5 "ACCOUNT" at bounding box center [1144, 174] width 40 height 15
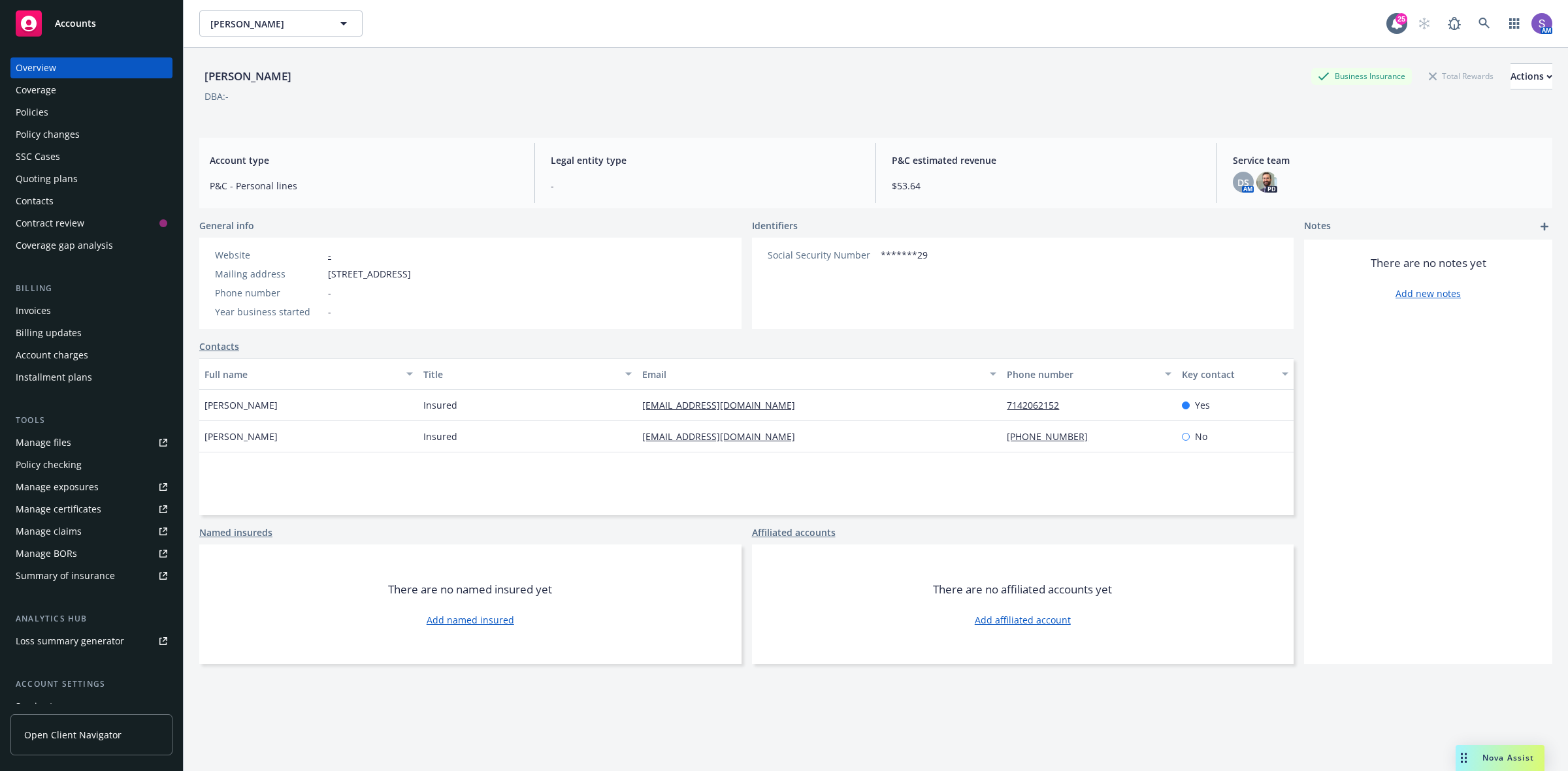
click at [37, 116] on div "Policies" at bounding box center [32, 112] width 33 height 21
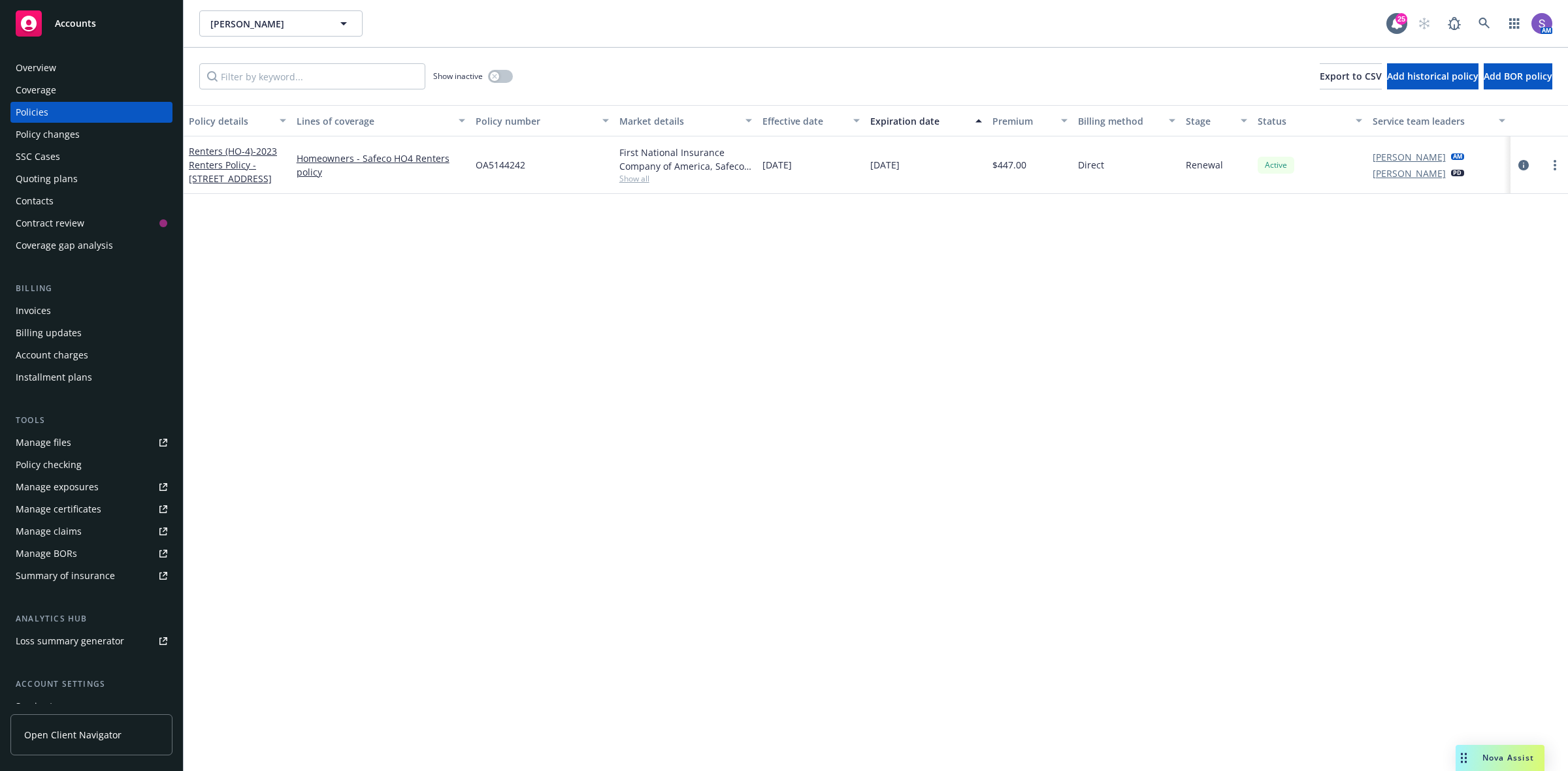
click at [521, 167] on span "OA5144242" at bounding box center [500, 164] width 50 height 14
click at [1485, 23] on icon at bounding box center [1484, 23] width 11 height 11
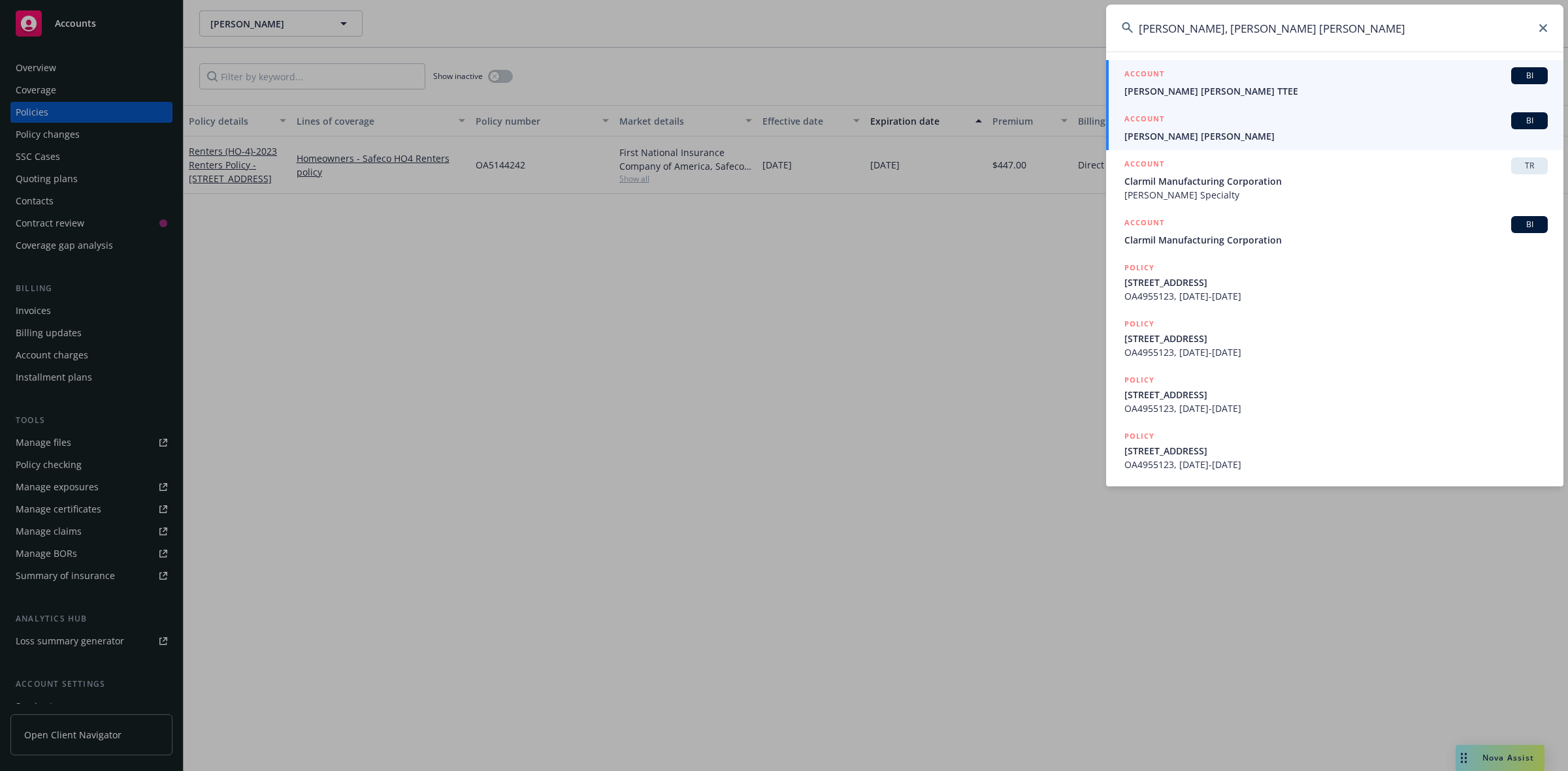
type input "[PERSON_NAME], [PERSON_NAME] [PERSON_NAME]"
click at [1164, 132] on span "[PERSON_NAME] [PERSON_NAME]" at bounding box center [1335, 136] width 423 height 14
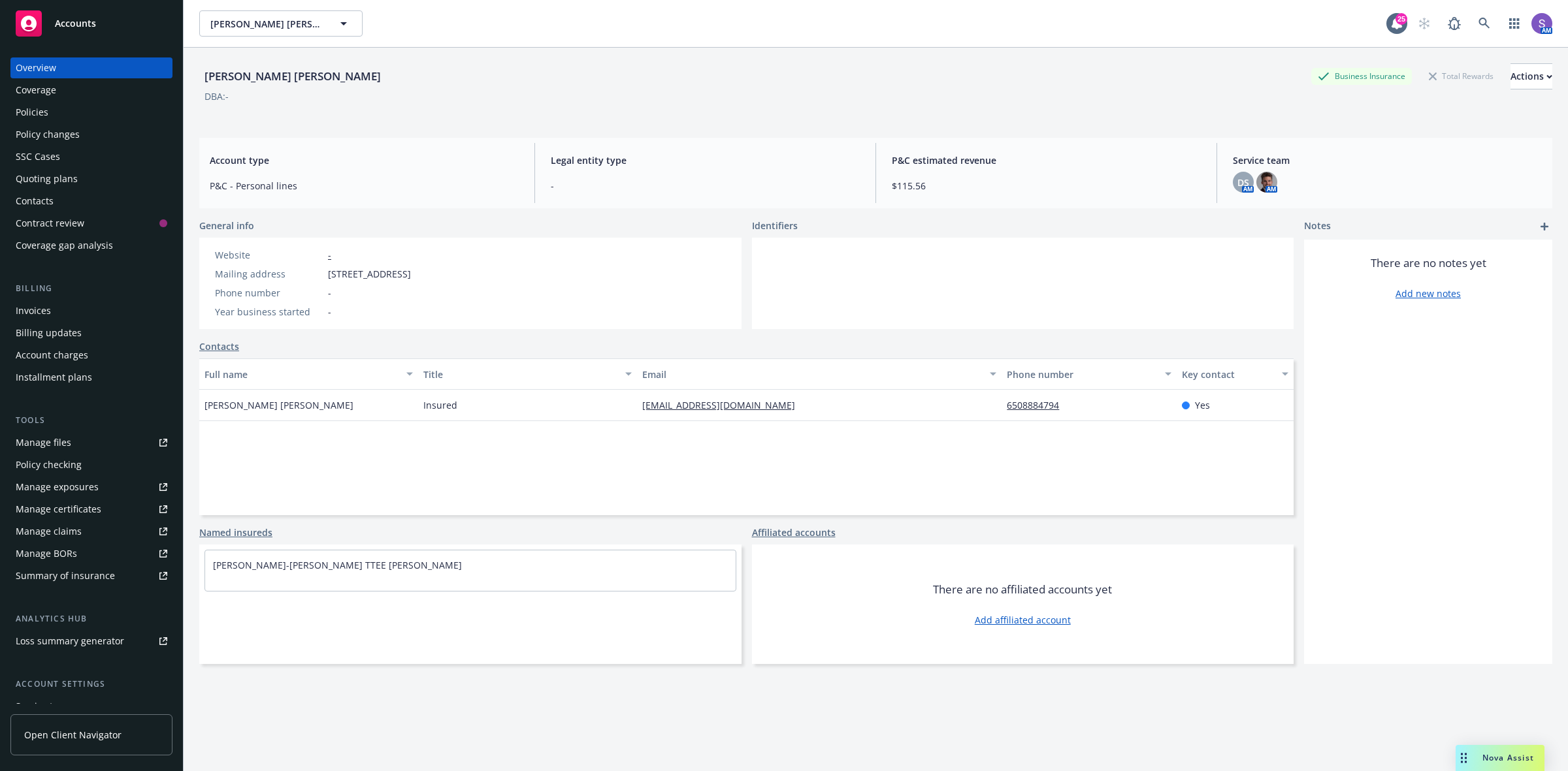
click at [37, 116] on div "Policies" at bounding box center [32, 112] width 33 height 21
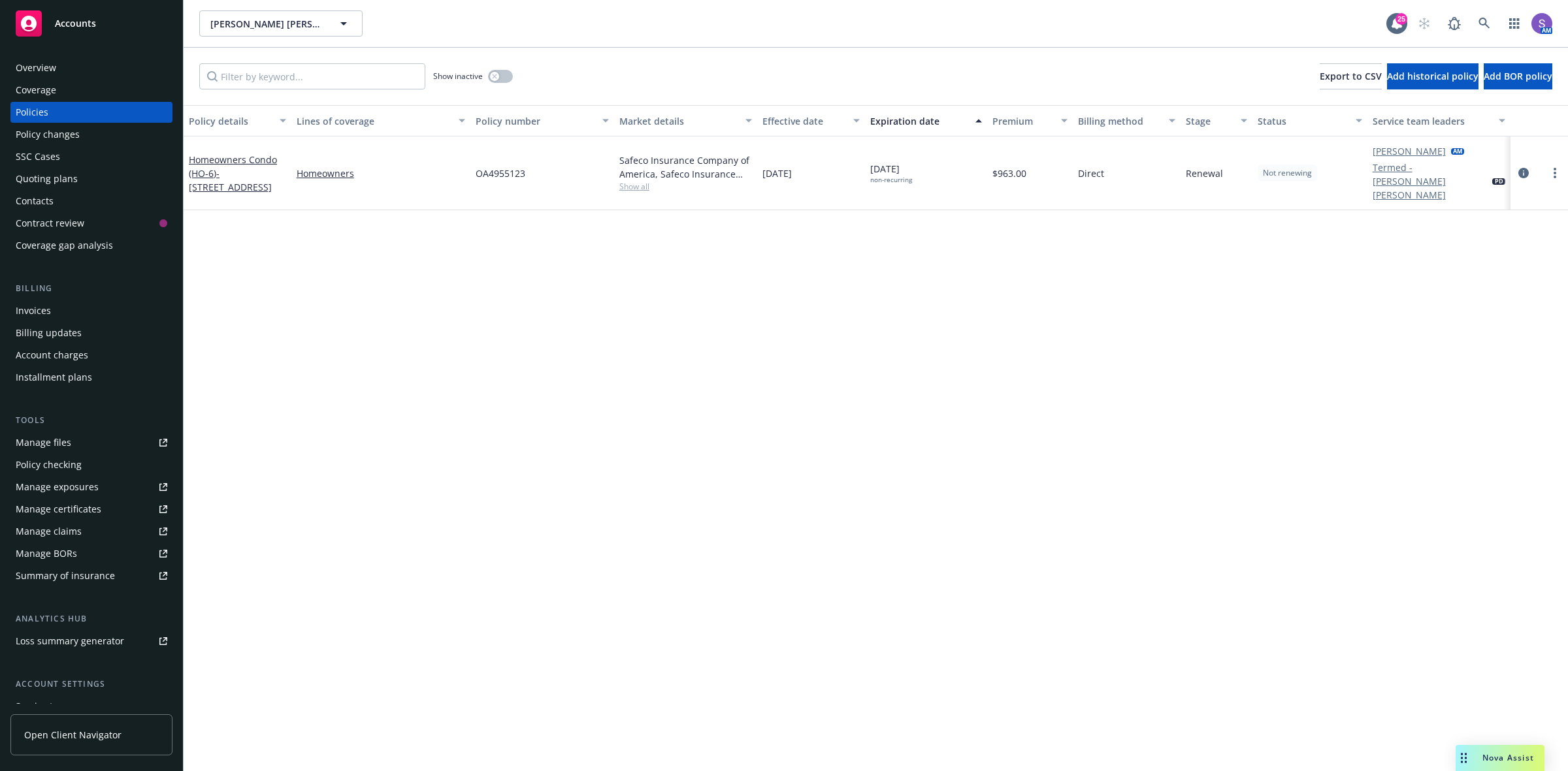
click at [53, 72] on div "Overview" at bounding box center [35, 67] width 40 height 21
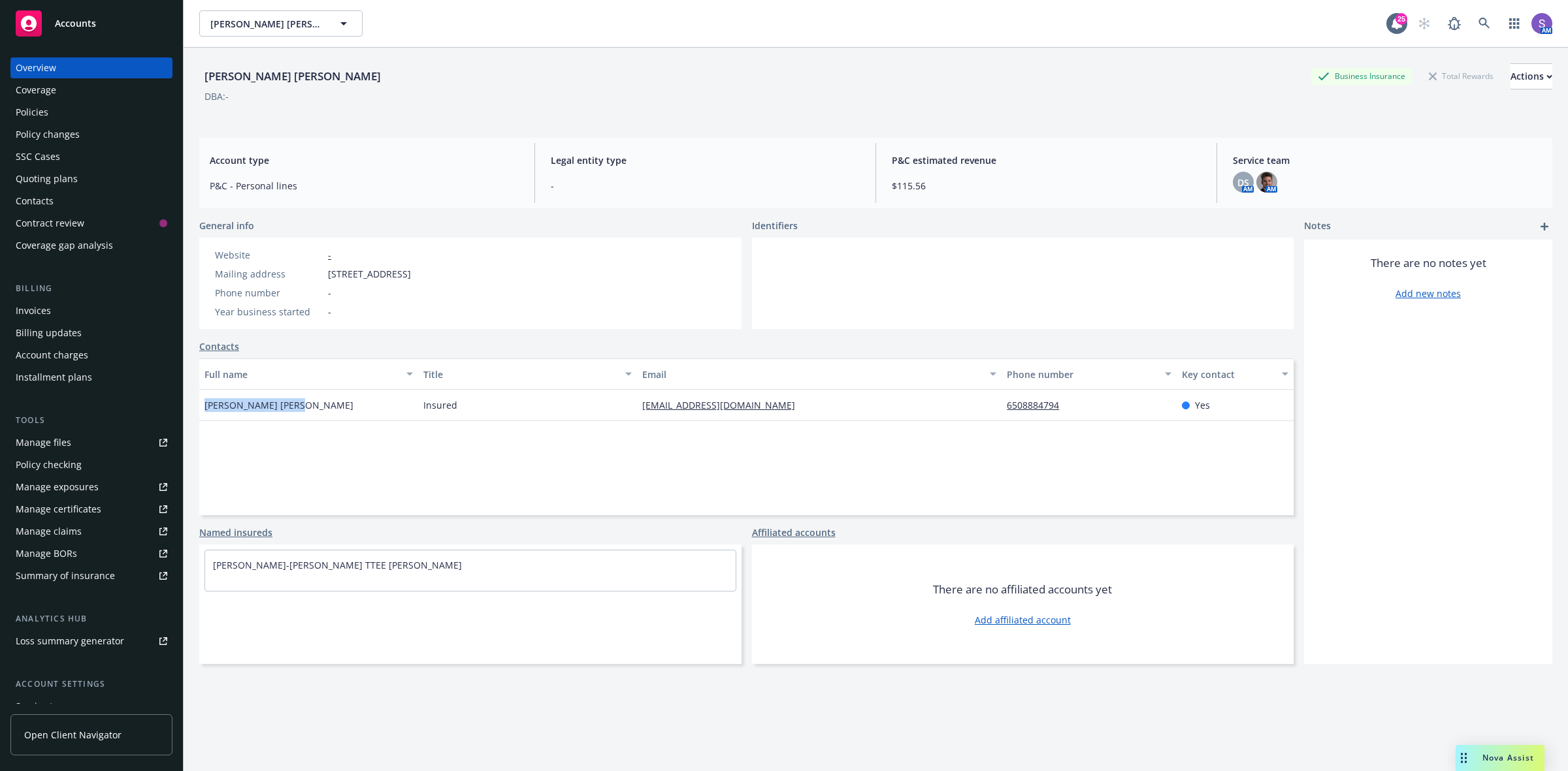
drag, startPoint x: 284, startPoint y: 403, endPoint x: 200, endPoint y: 405, distance: 84.0
click at [200, 405] on div "[PERSON_NAME] [PERSON_NAME]" at bounding box center [309, 405] width 219 height 32
click at [411, 278] on span "[STREET_ADDRESS]" at bounding box center [369, 274] width 83 height 14
drag, startPoint x: 494, startPoint y: 275, endPoint x: 321, endPoint y: 273, distance: 173.0
click at [321, 273] on div "Mailing address [STREET_ADDRESS]" at bounding box center [313, 274] width 206 height 14
